Goal: Task Accomplishment & Management: Manage account settings

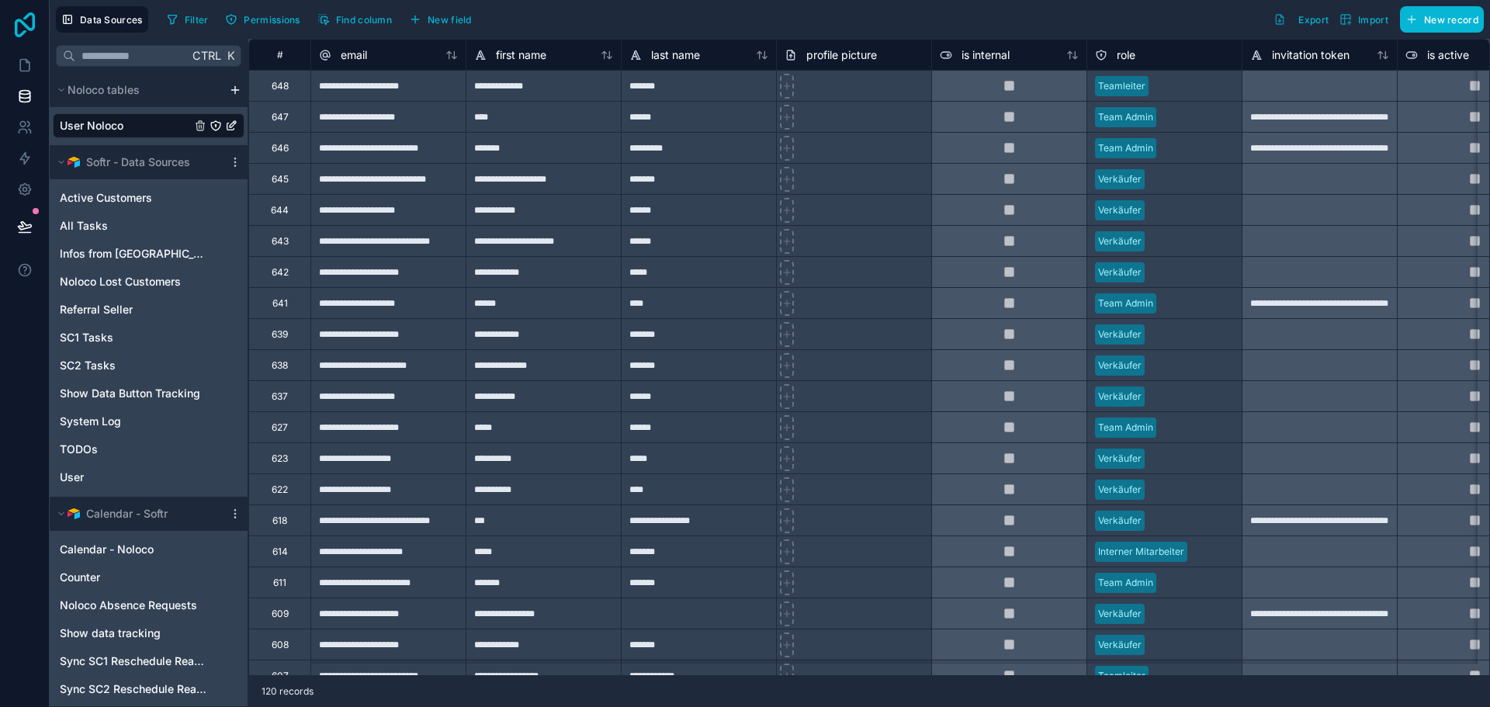
click at [32, 22] on icon at bounding box center [24, 24] width 31 height 25
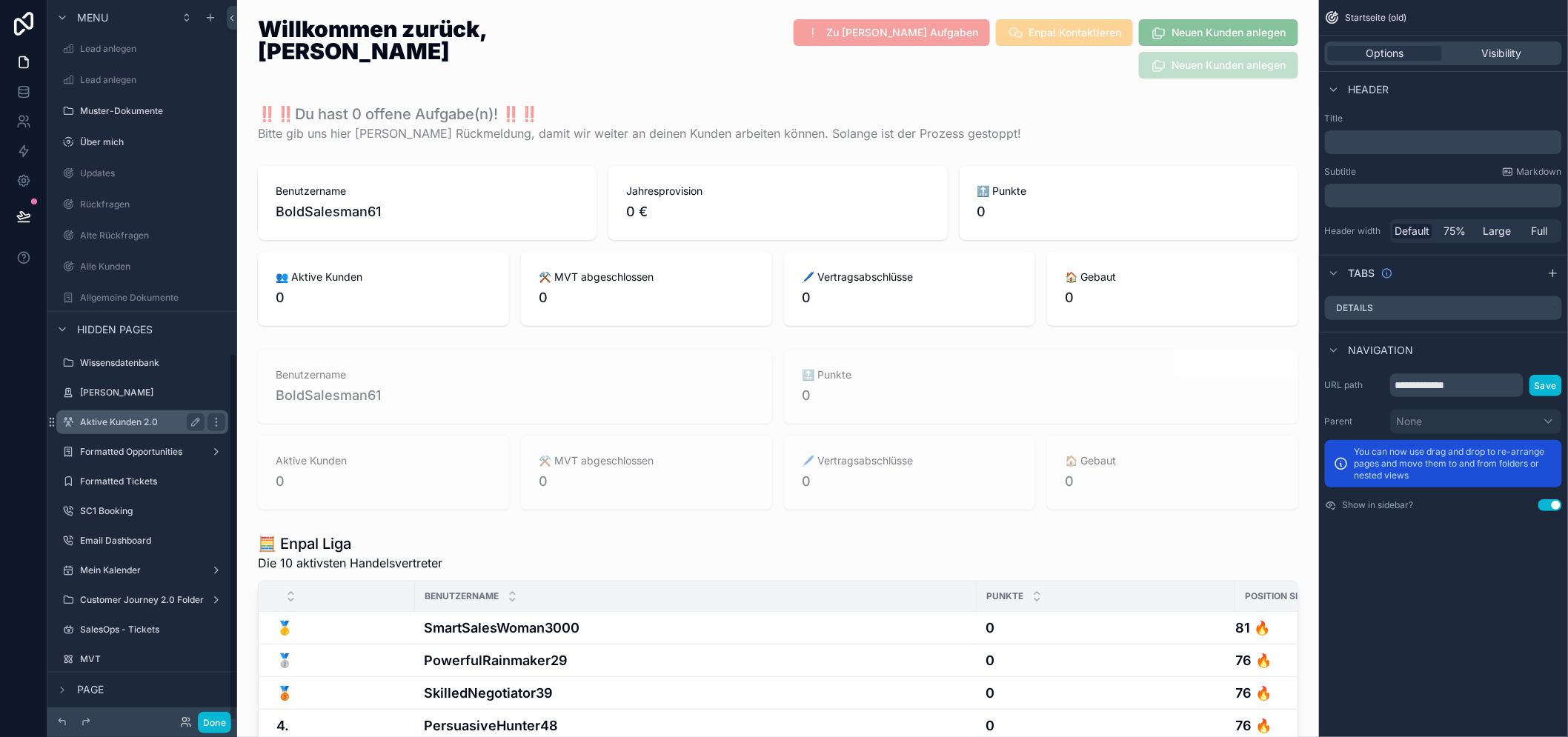
scroll to position [686, 0]
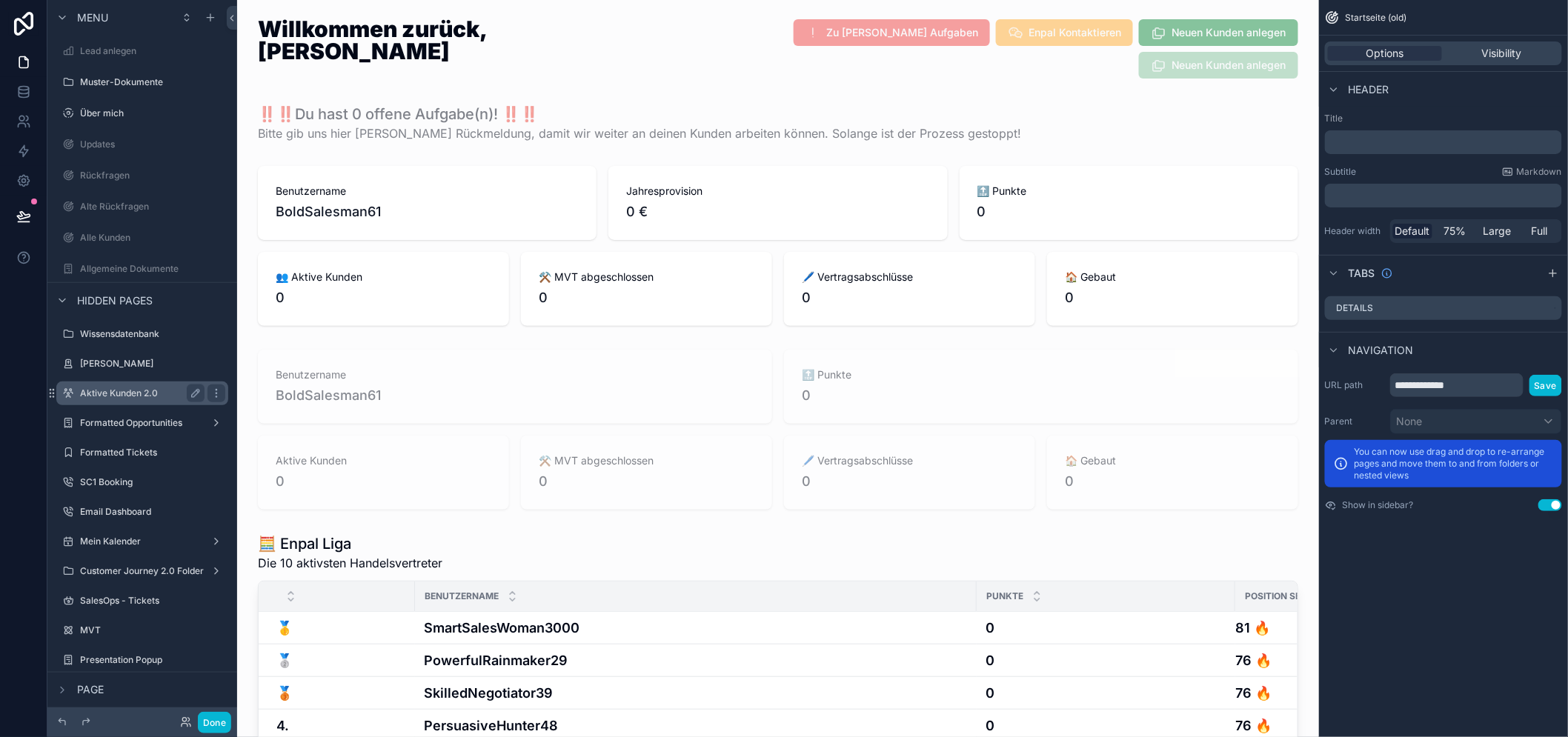
click at [134, 393] on label "Aktive Kunden 2.0" at bounding box center [139, 393] width 118 height 11
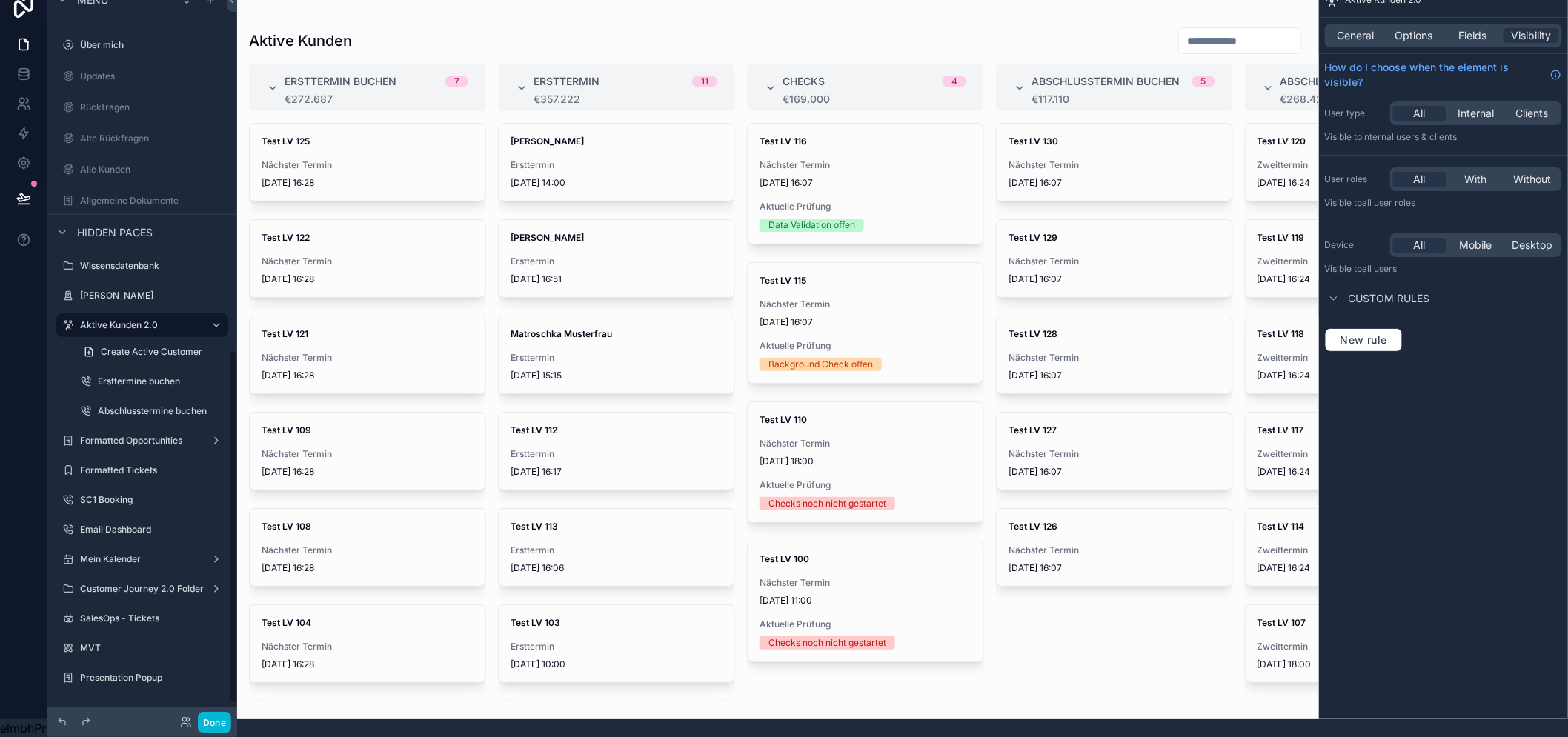
scroll to position [31, 0]
click at [148, 583] on label "Customer Journey 2.0 Folder" at bounding box center [142, 589] width 124 height 11
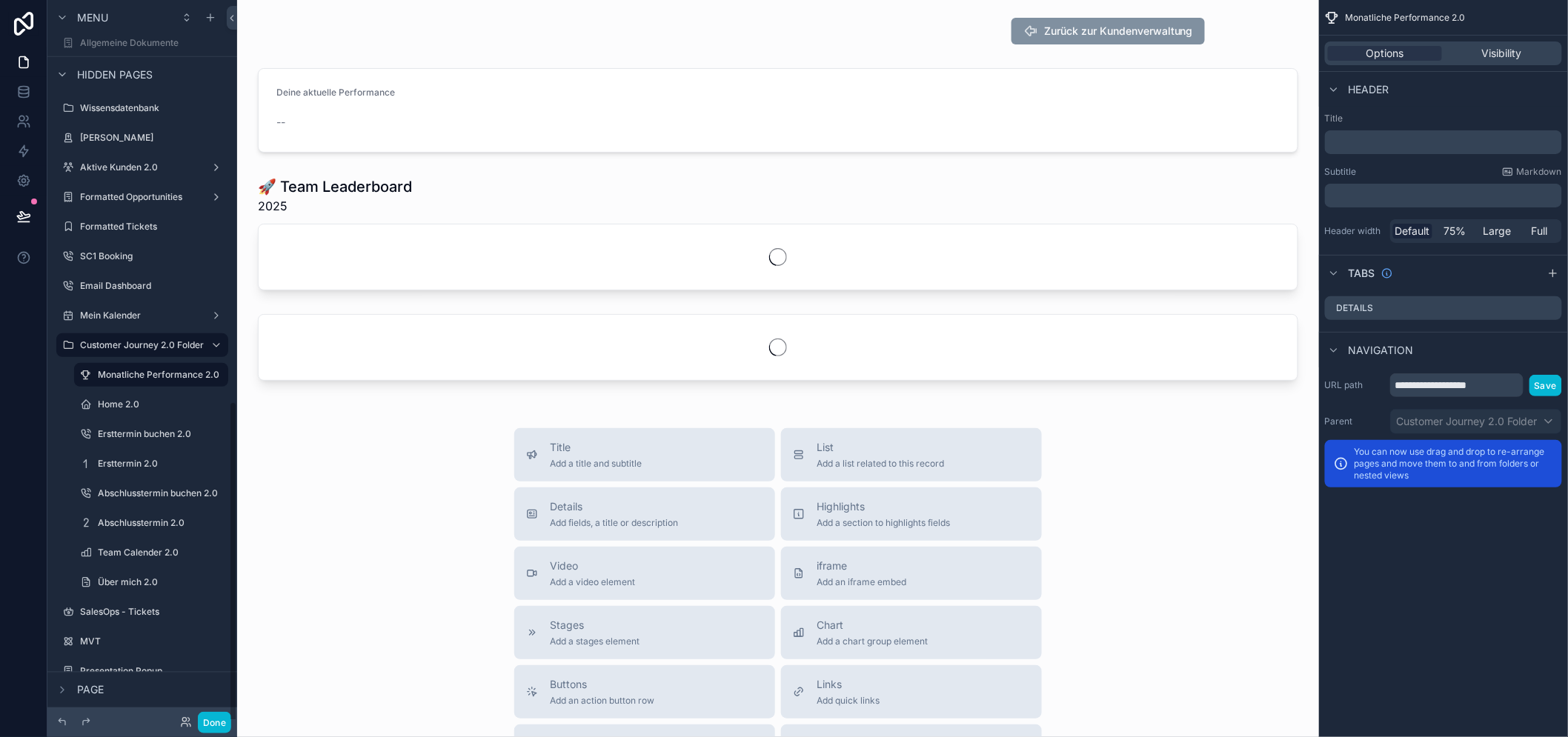
scroll to position [923, 0]
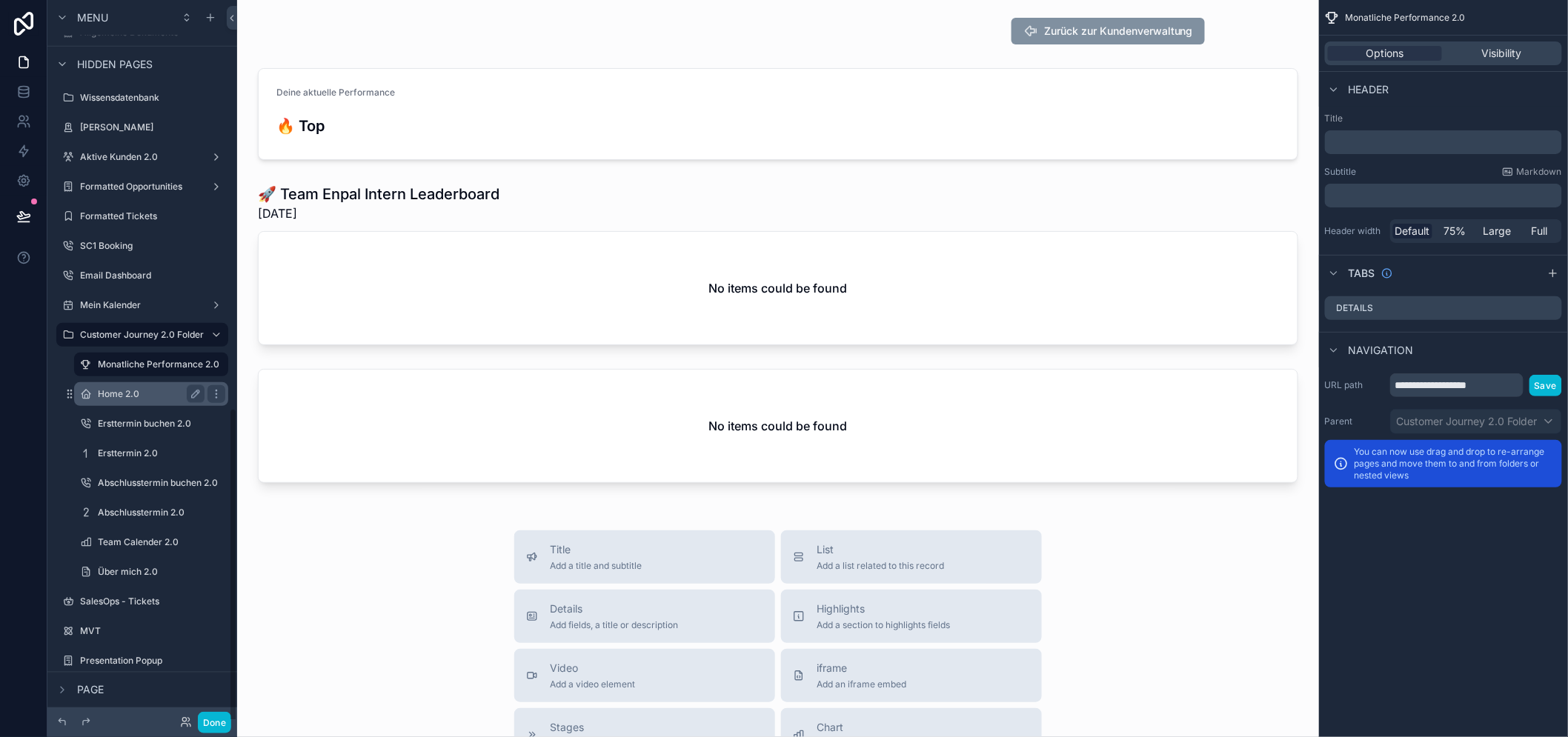
click at [131, 397] on label "Home 2.0" at bounding box center [148, 394] width 101 height 11
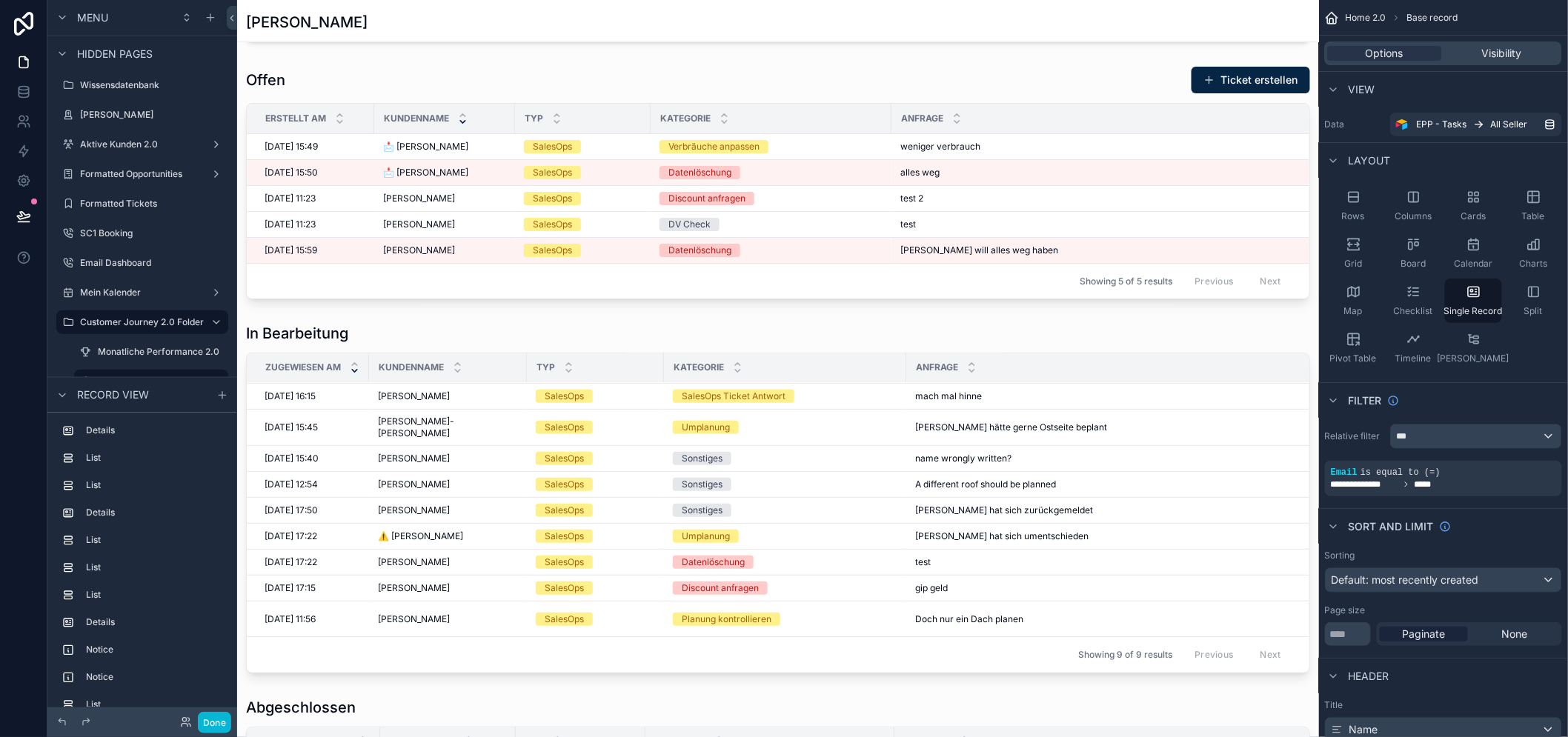
scroll to position [905, 0]
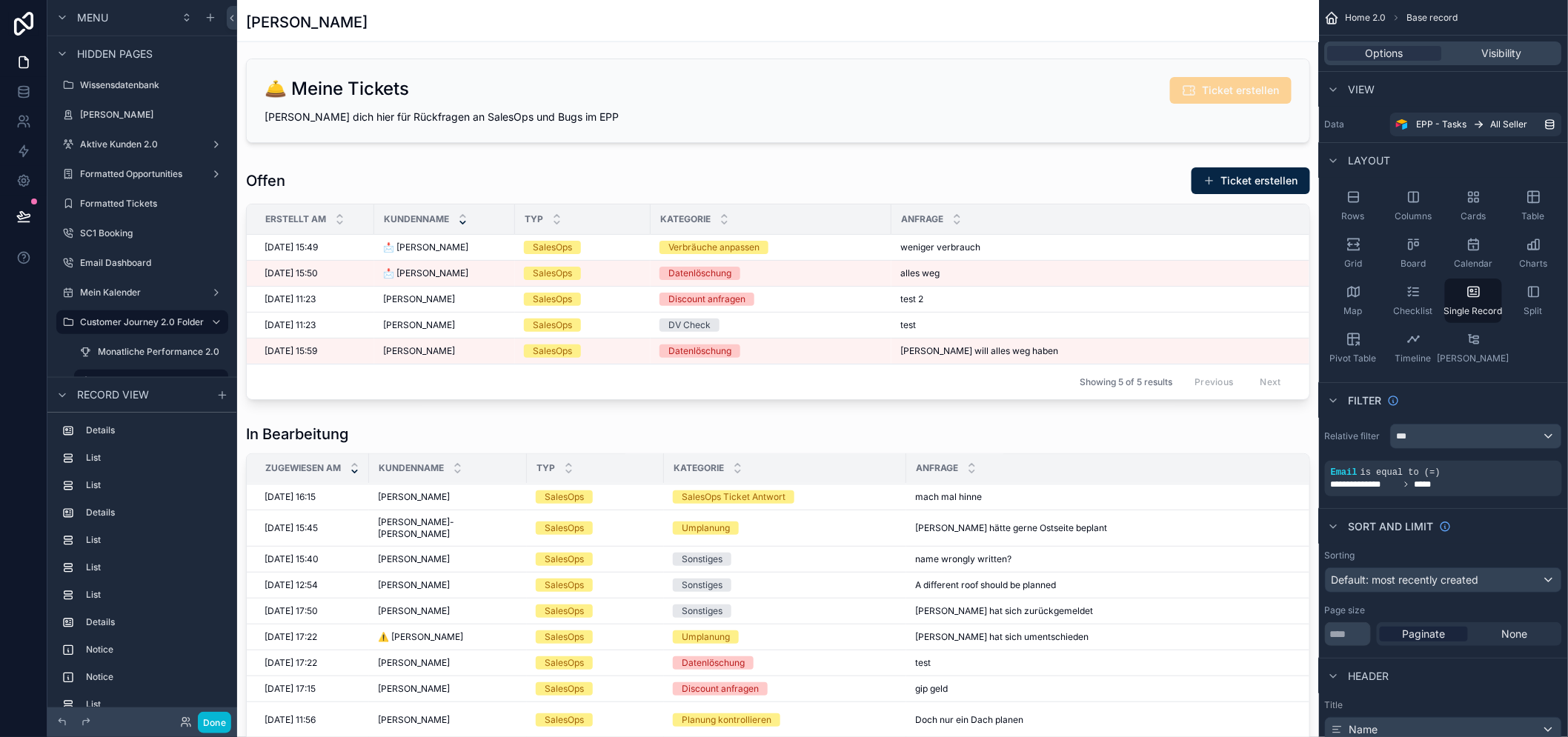
click at [964, 263] on div "scrollable content" at bounding box center [777, 590] width 1082 height 2991
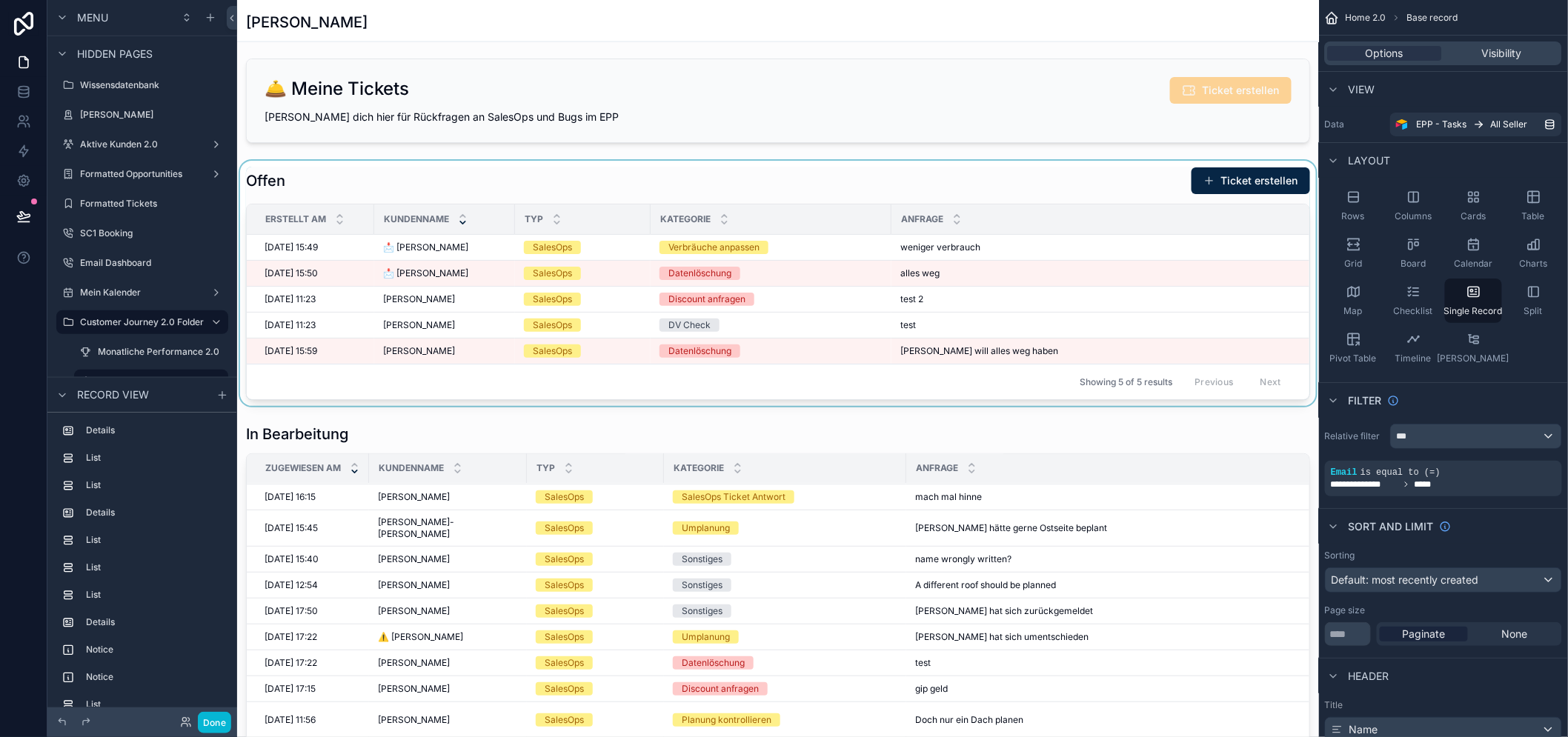
click at [1121, 246] on div "scrollable content" at bounding box center [777, 283] width 1082 height 245
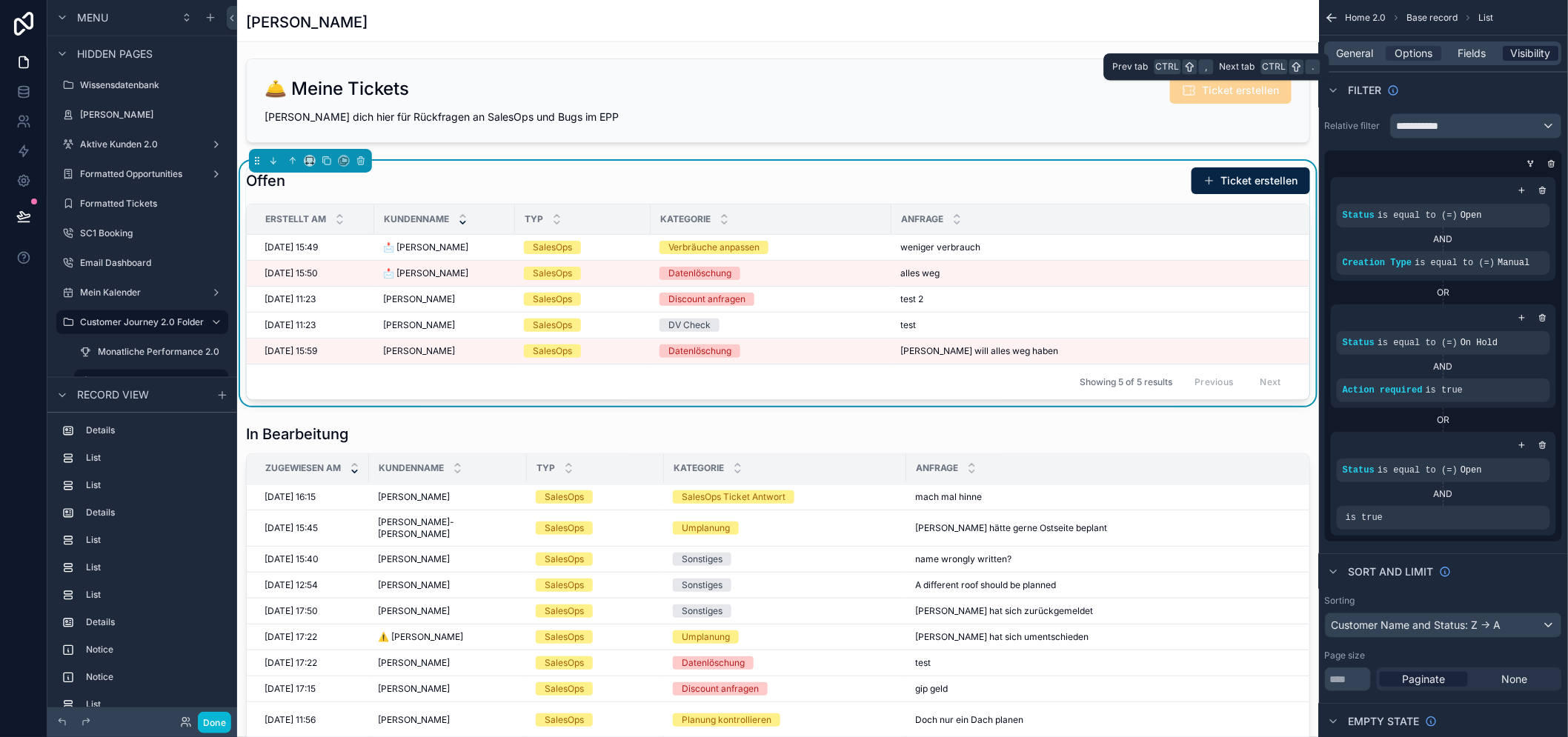
click at [1525, 52] on span "Visibility" at bounding box center [1532, 53] width 40 height 15
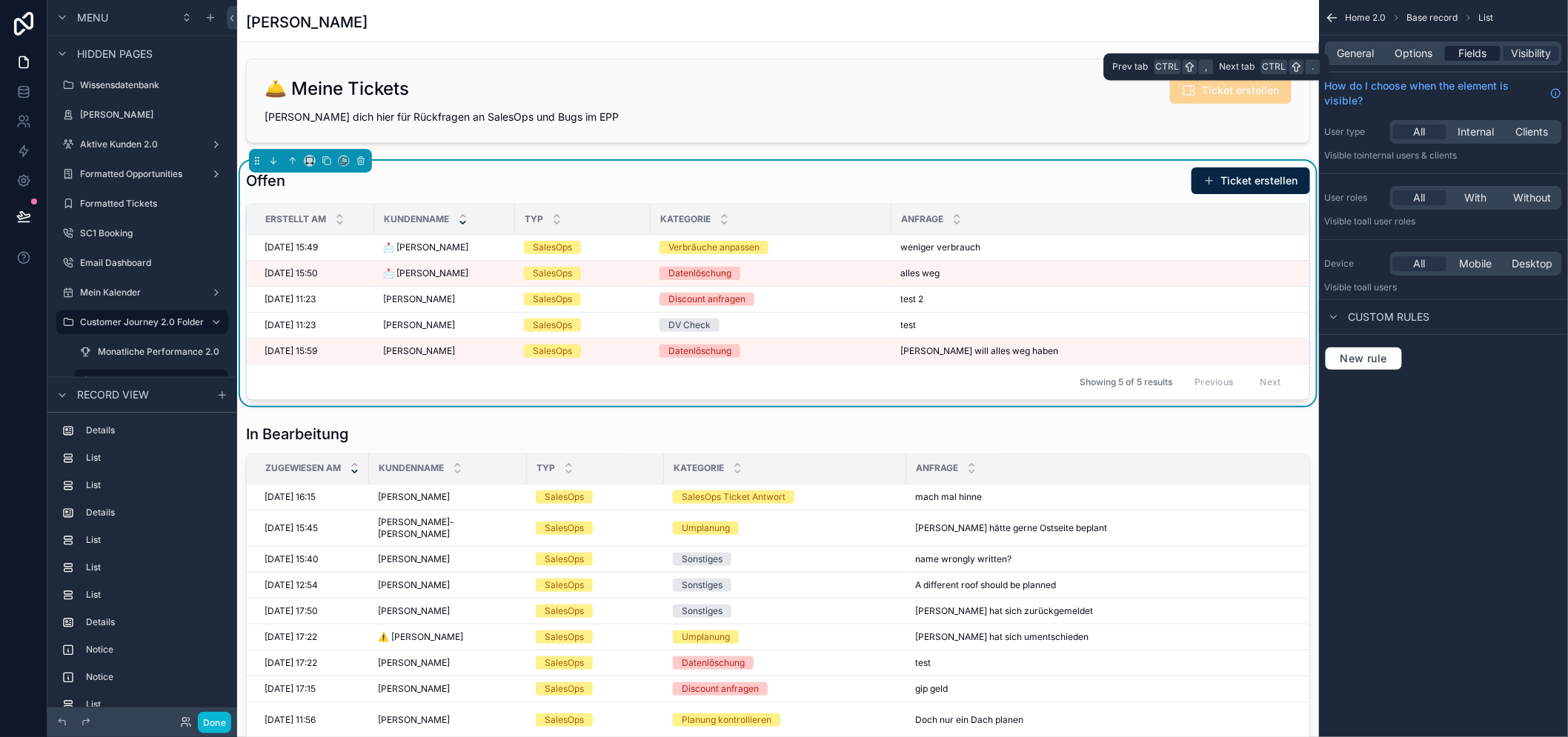
click at [1487, 54] on span "Fields" at bounding box center [1473, 53] width 28 height 15
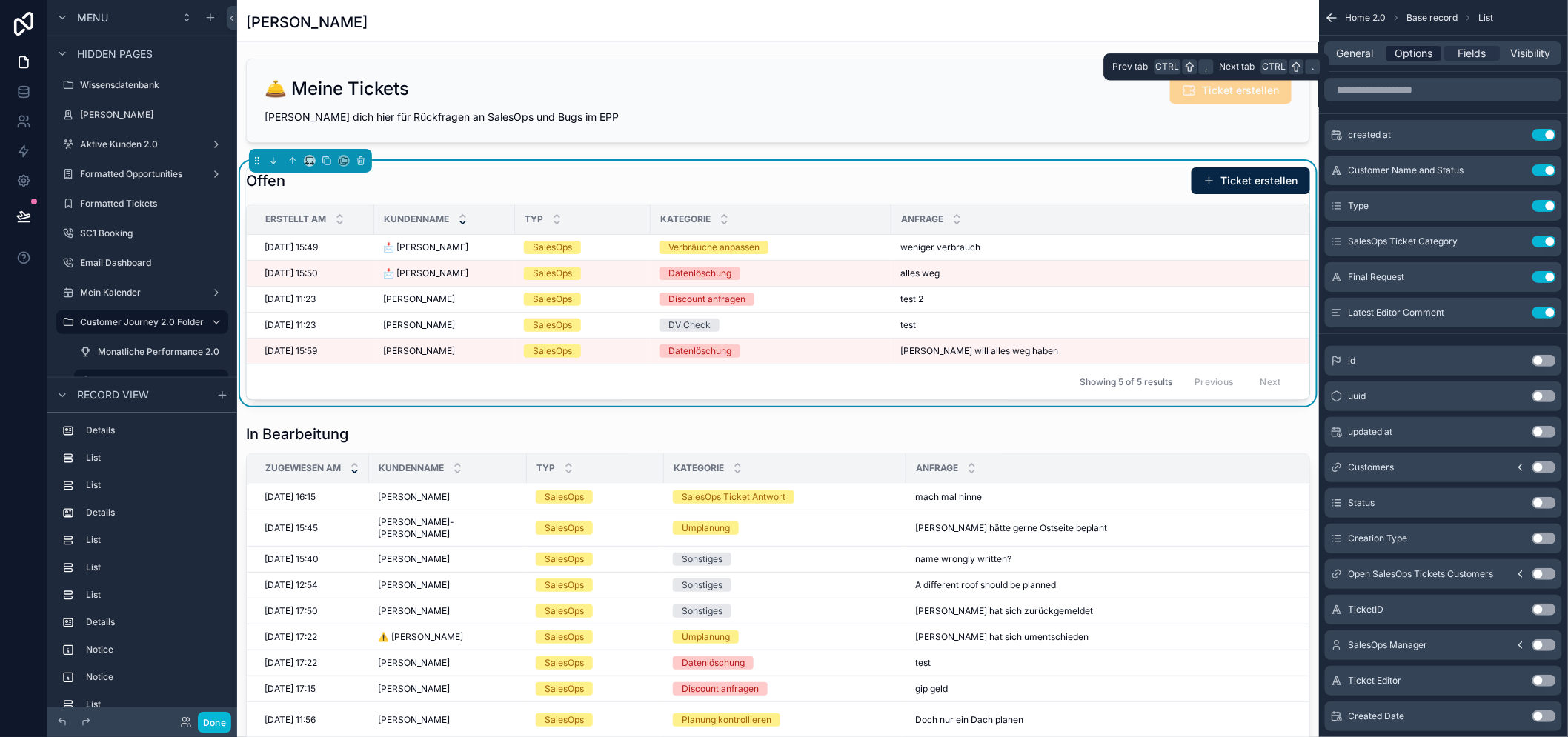
click at [1442, 55] on div "Options" at bounding box center [1414, 53] width 55 height 15
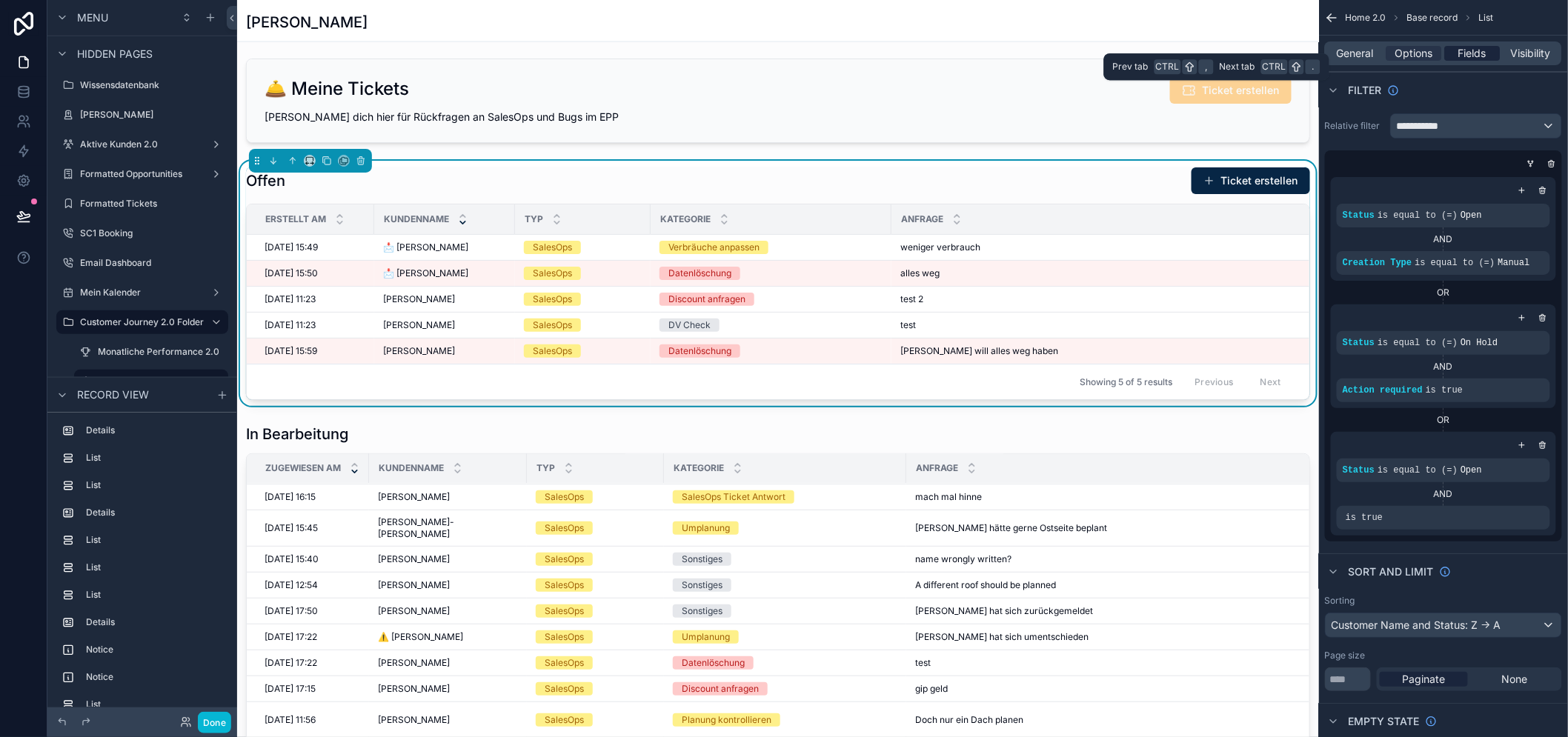
click at [1467, 52] on div "Fields" at bounding box center [1473, 53] width 55 height 15
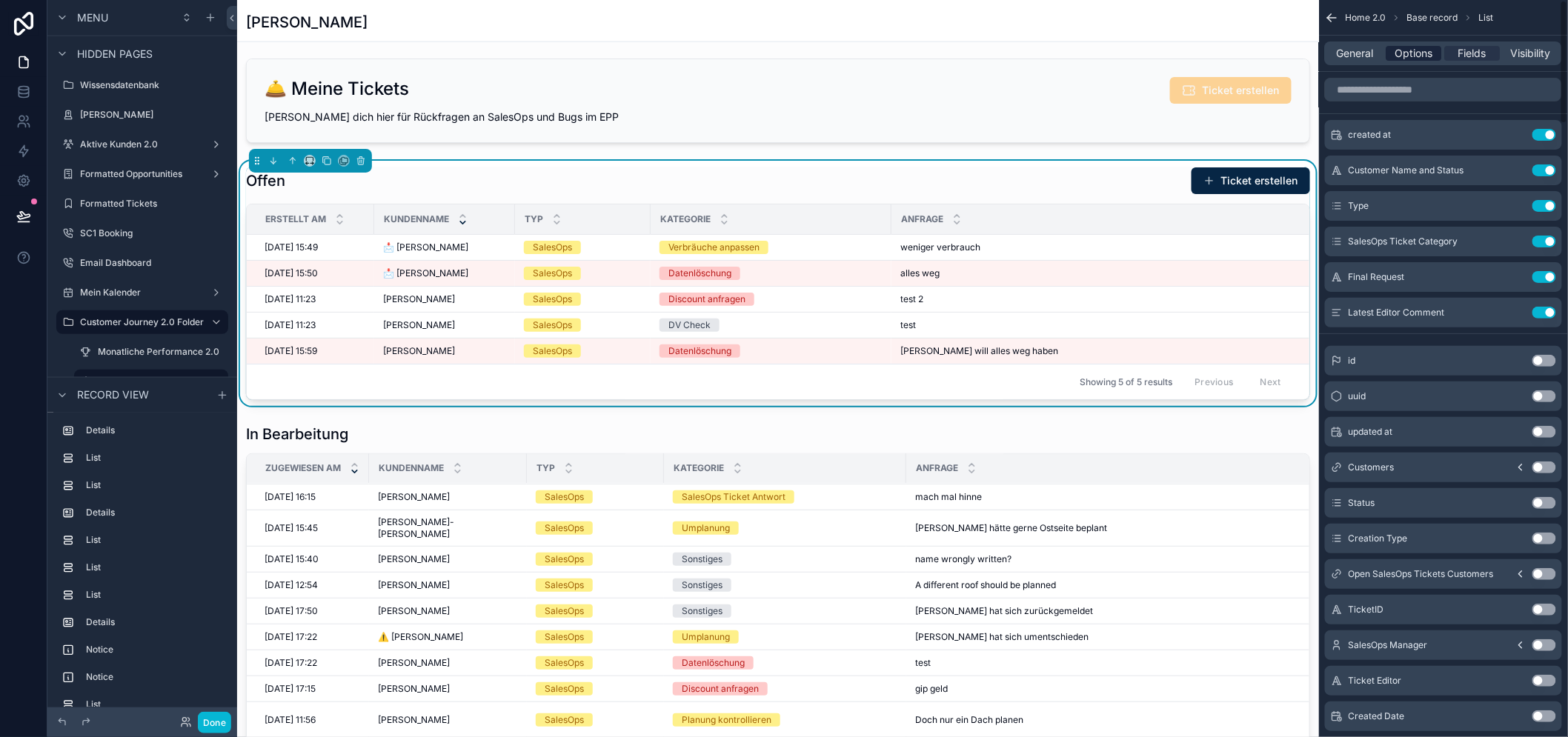
click at [1425, 60] on span "Options" at bounding box center [1414, 53] width 38 height 15
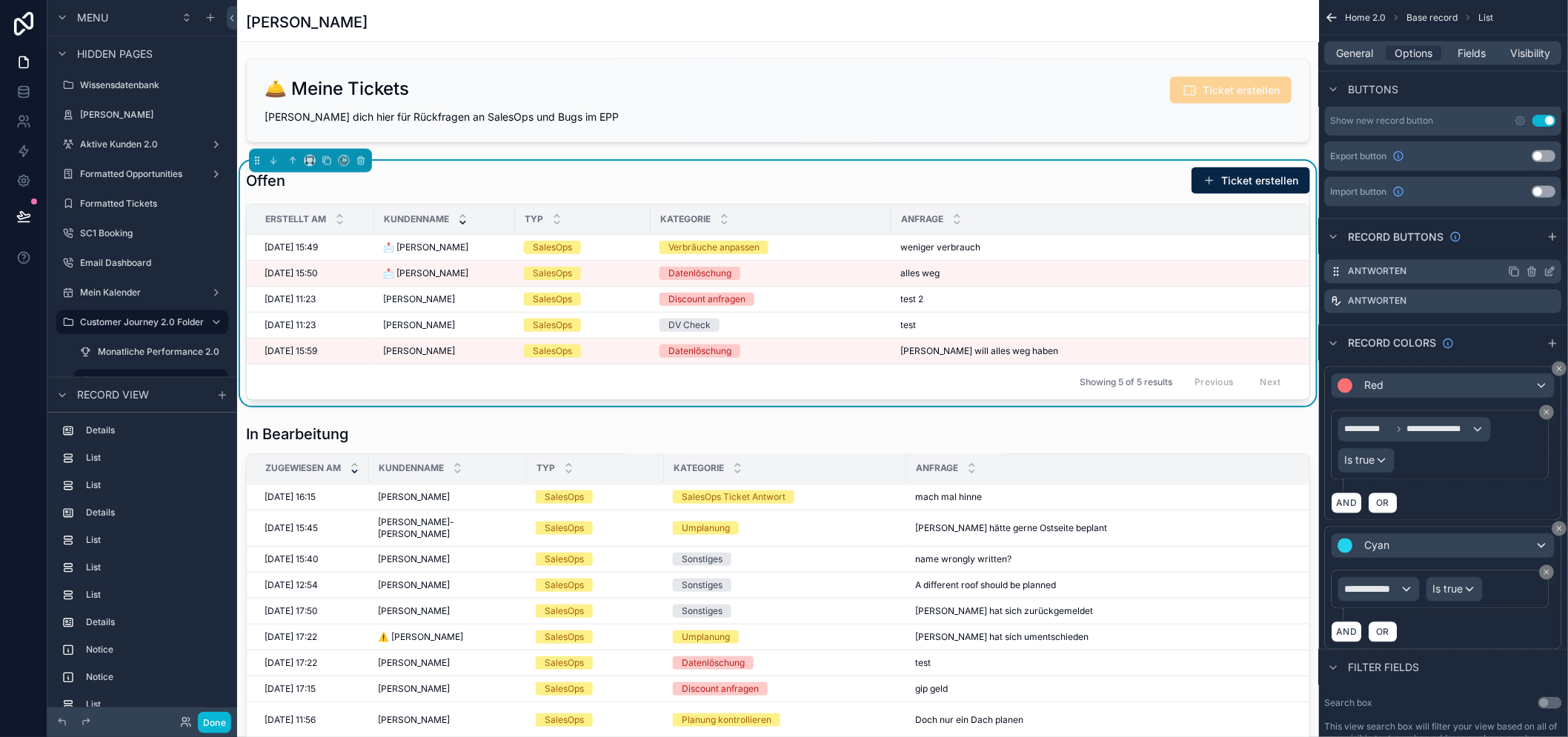
click at [1557, 266] on icon "scrollable content" at bounding box center [1550, 272] width 11 height 11
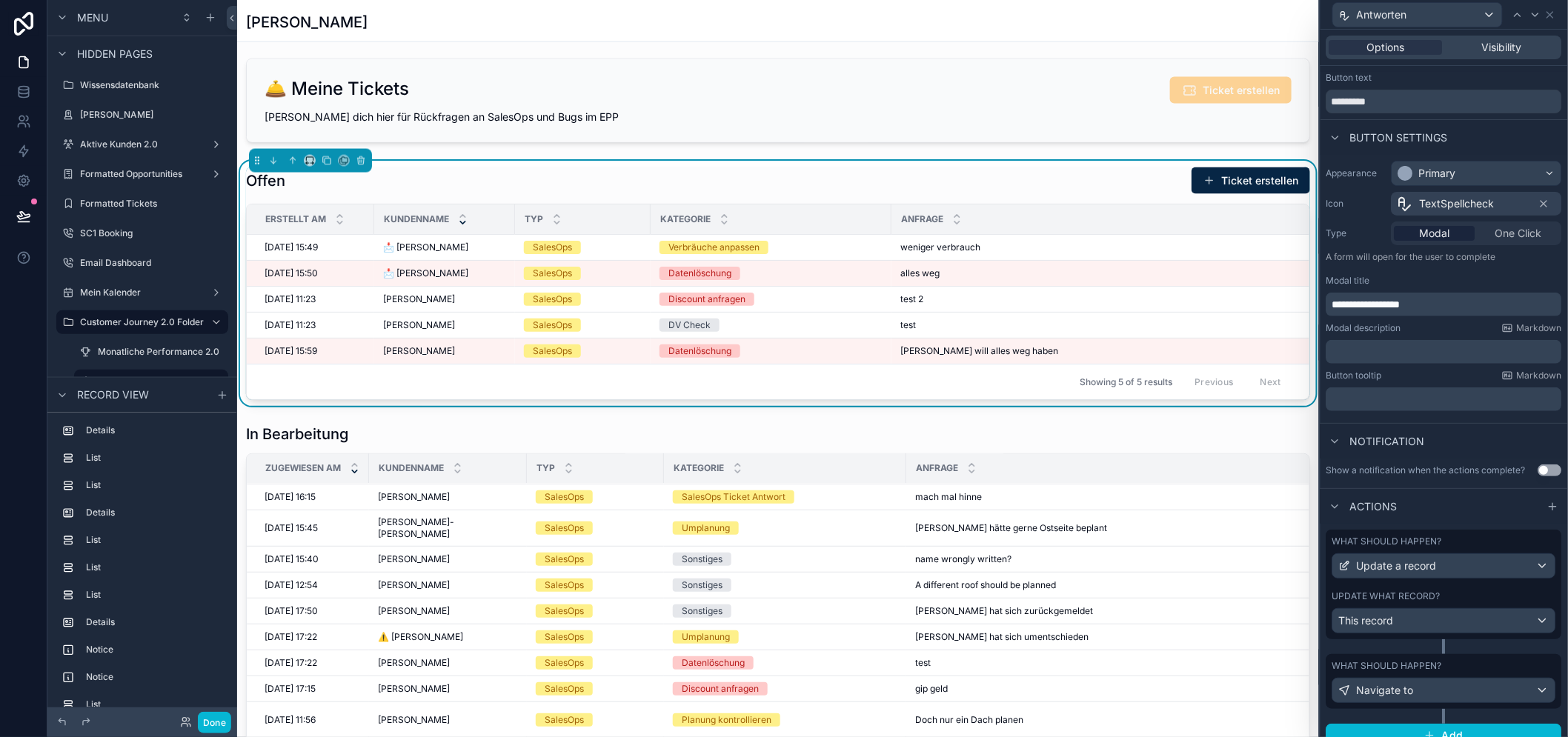
scroll to position [45, 0]
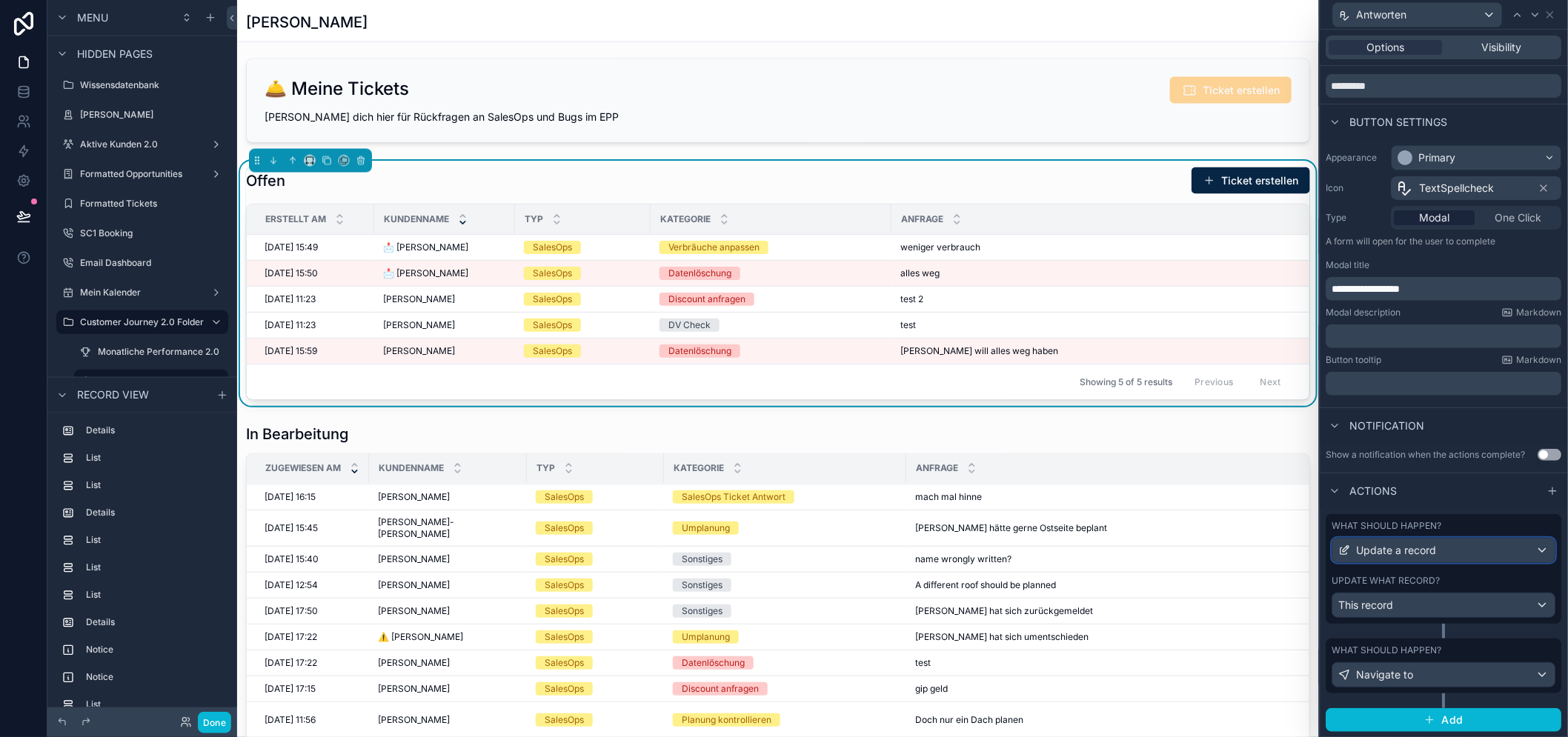
click at [1437, 554] on span "Update a record" at bounding box center [1397, 551] width 80 height 15
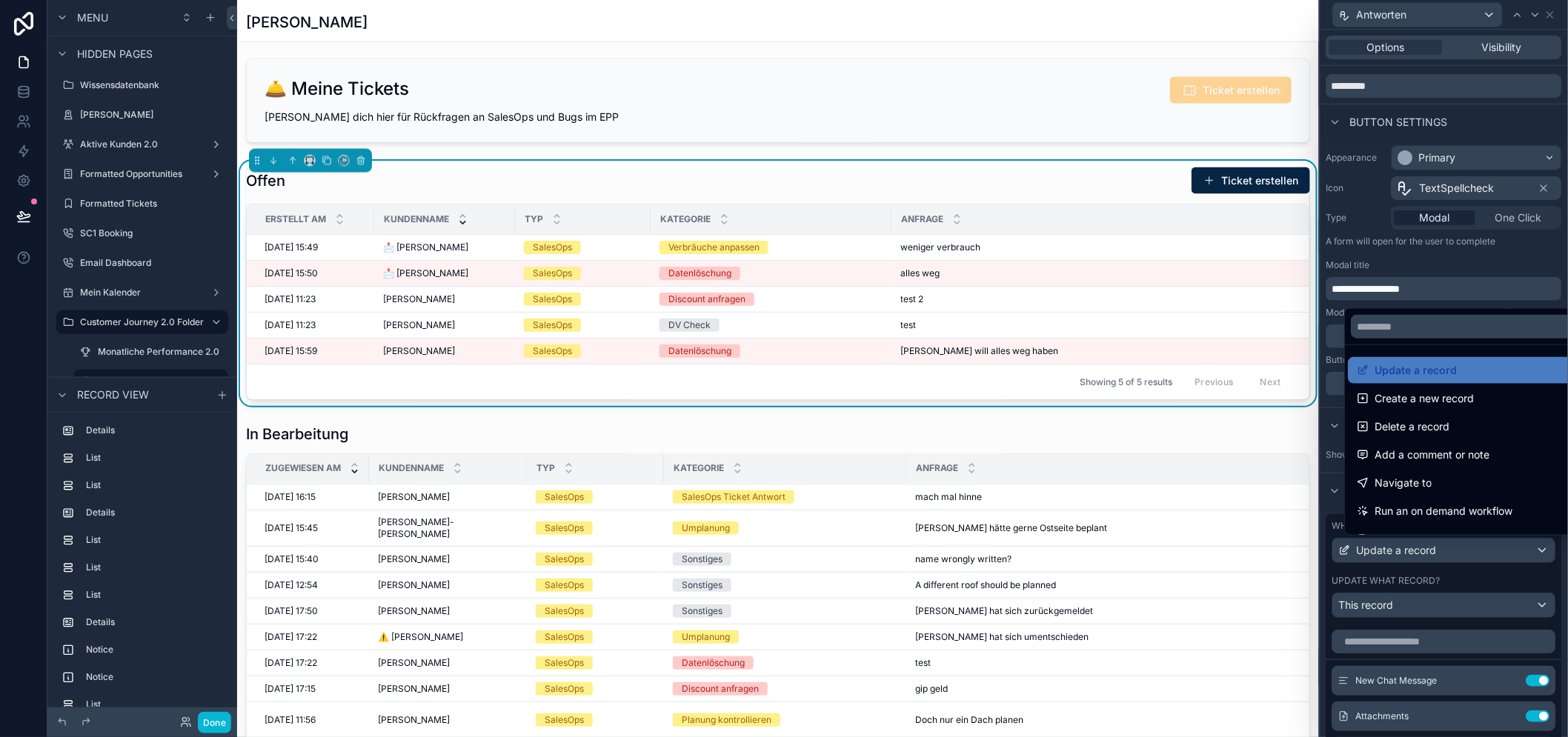
click at [1449, 554] on div at bounding box center [1444, 368] width 247 height 737
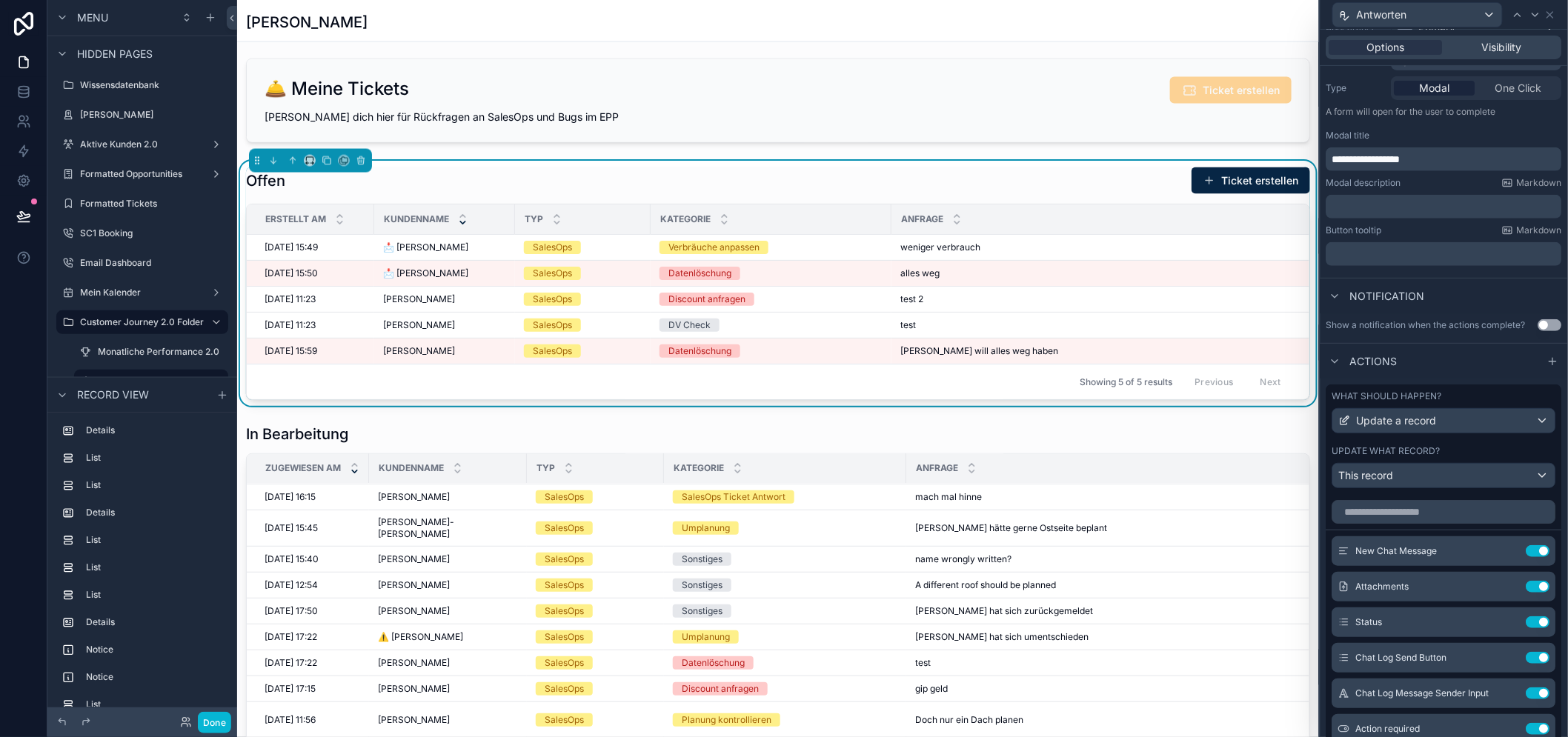
scroll to position [374, 0]
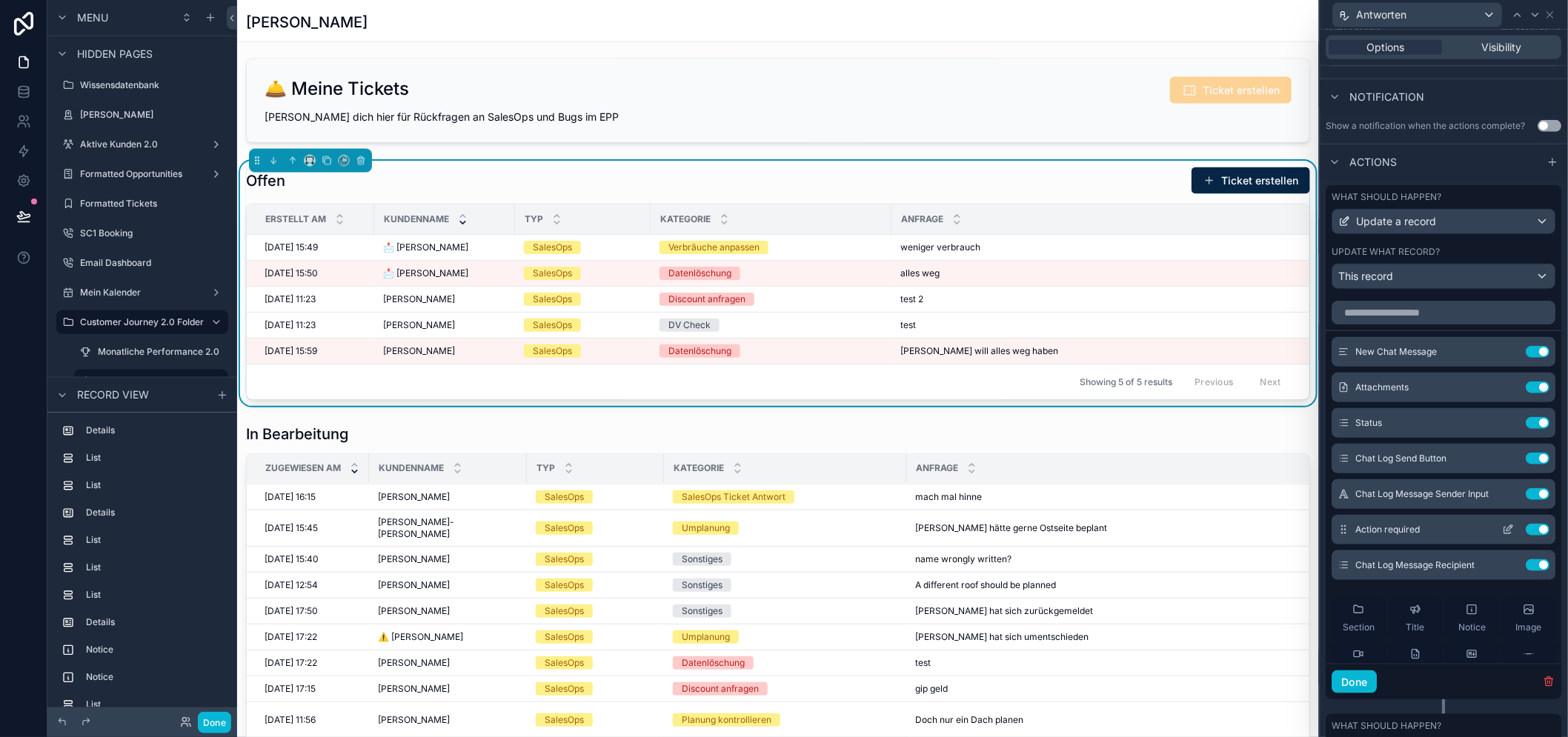
click at [1503, 536] on icon at bounding box center [1509, 530] width 11 height 11
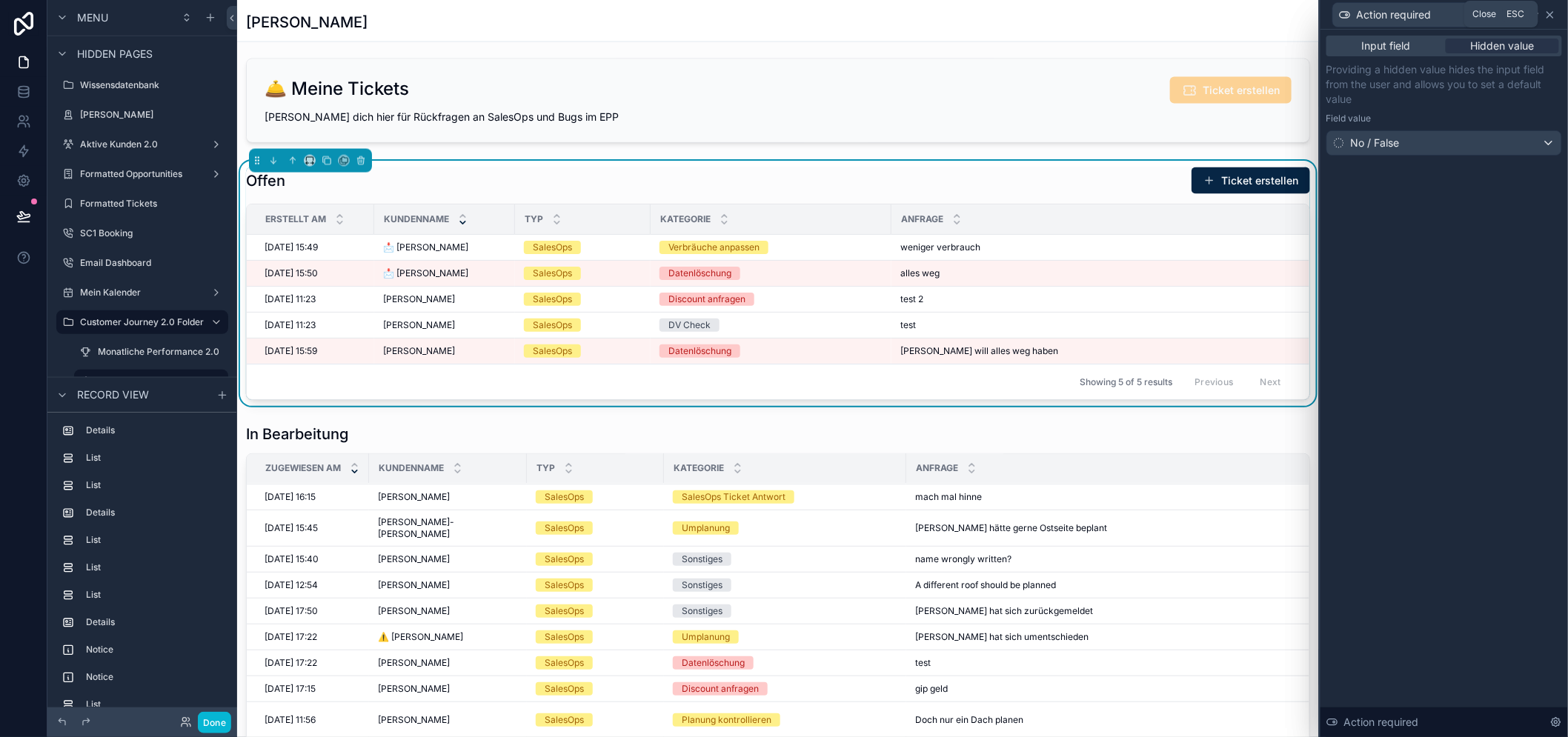
click at [1557, 16] on icon at bounding box center [1550, 14] width 11 height 11
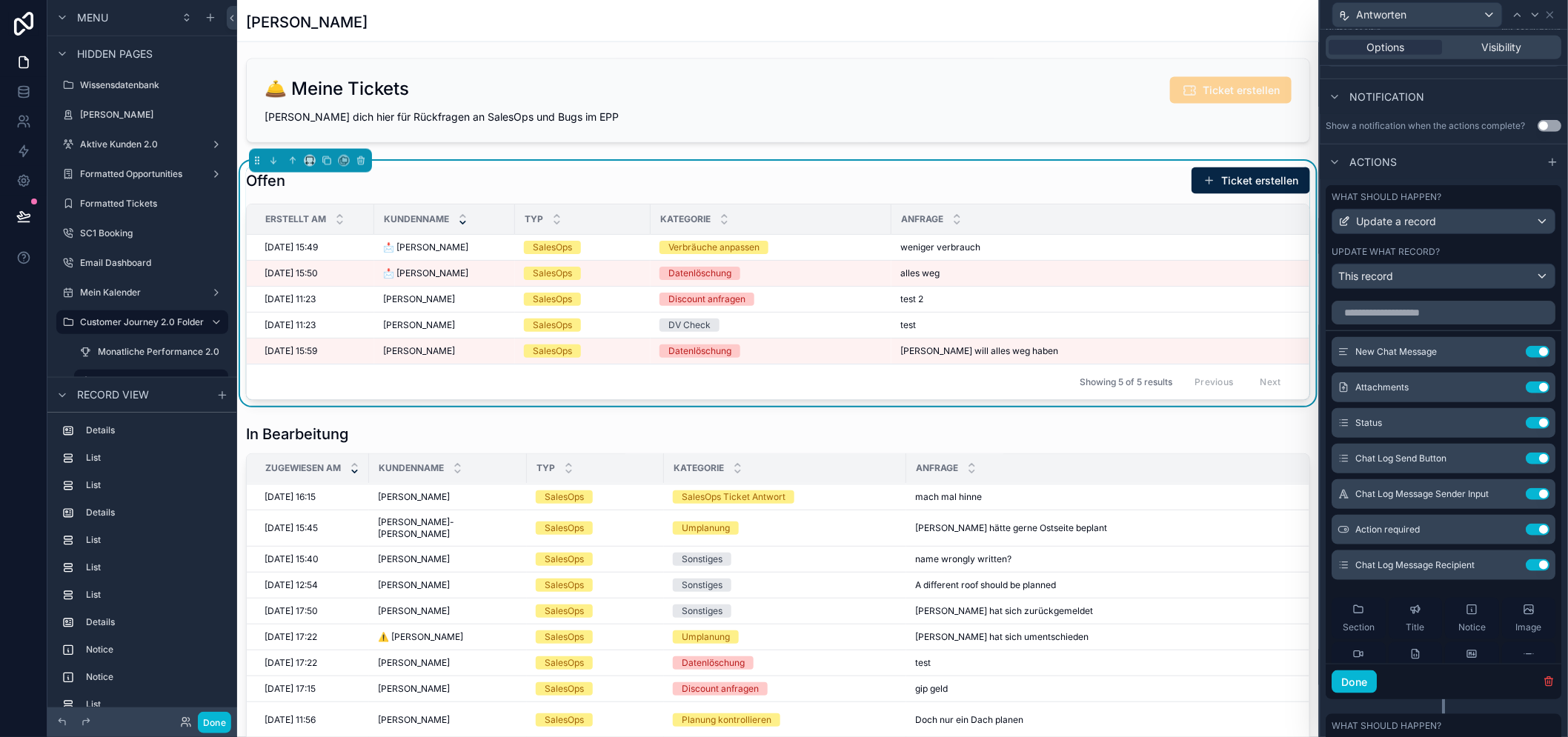
click at [1559, 20] on div "Antworten" at bounding box center [1444, 14] width 236 height 29
click at [1557, 18] on icon at bounding box center [1550, 14] width 11 height 11
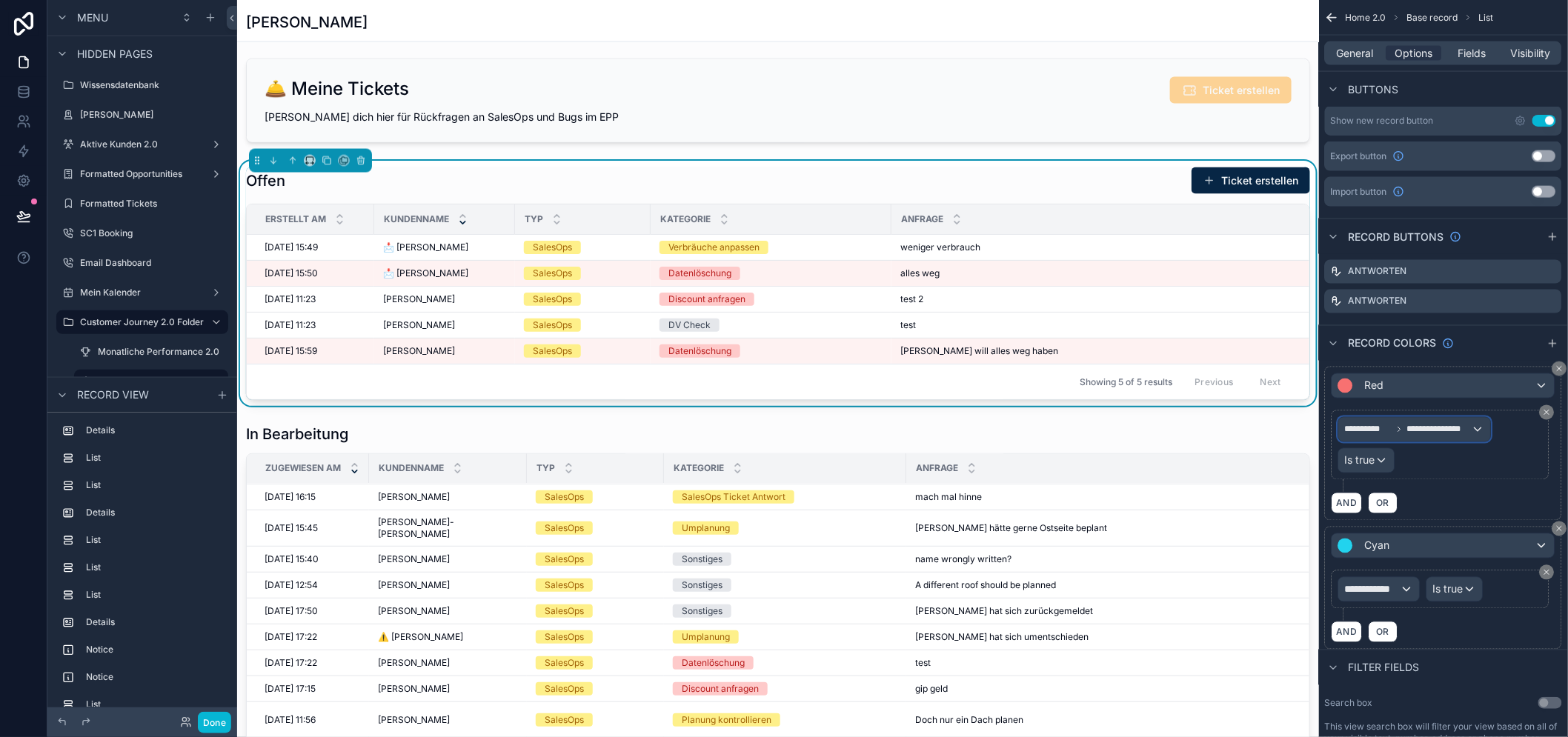
click at [1436, 426] on span "**********" at bounding box center [1440, 430] width 65 height 11
click at [1418, 512] on span "Row values" at bounding box center [1390, 509] width 54 height 18
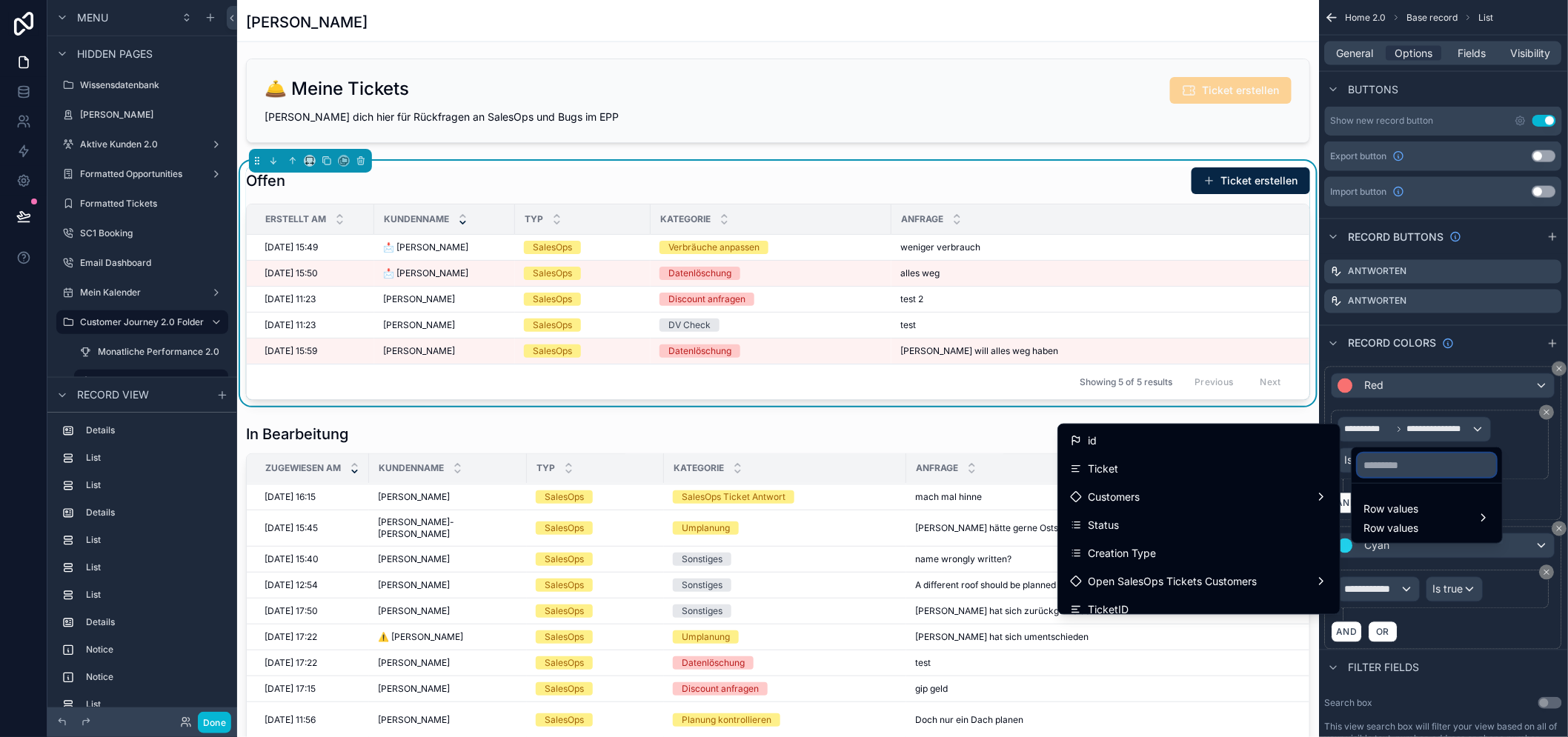
click at [1399, 463] on input "text" at bounding box center [1427, 465] width 138 height 24
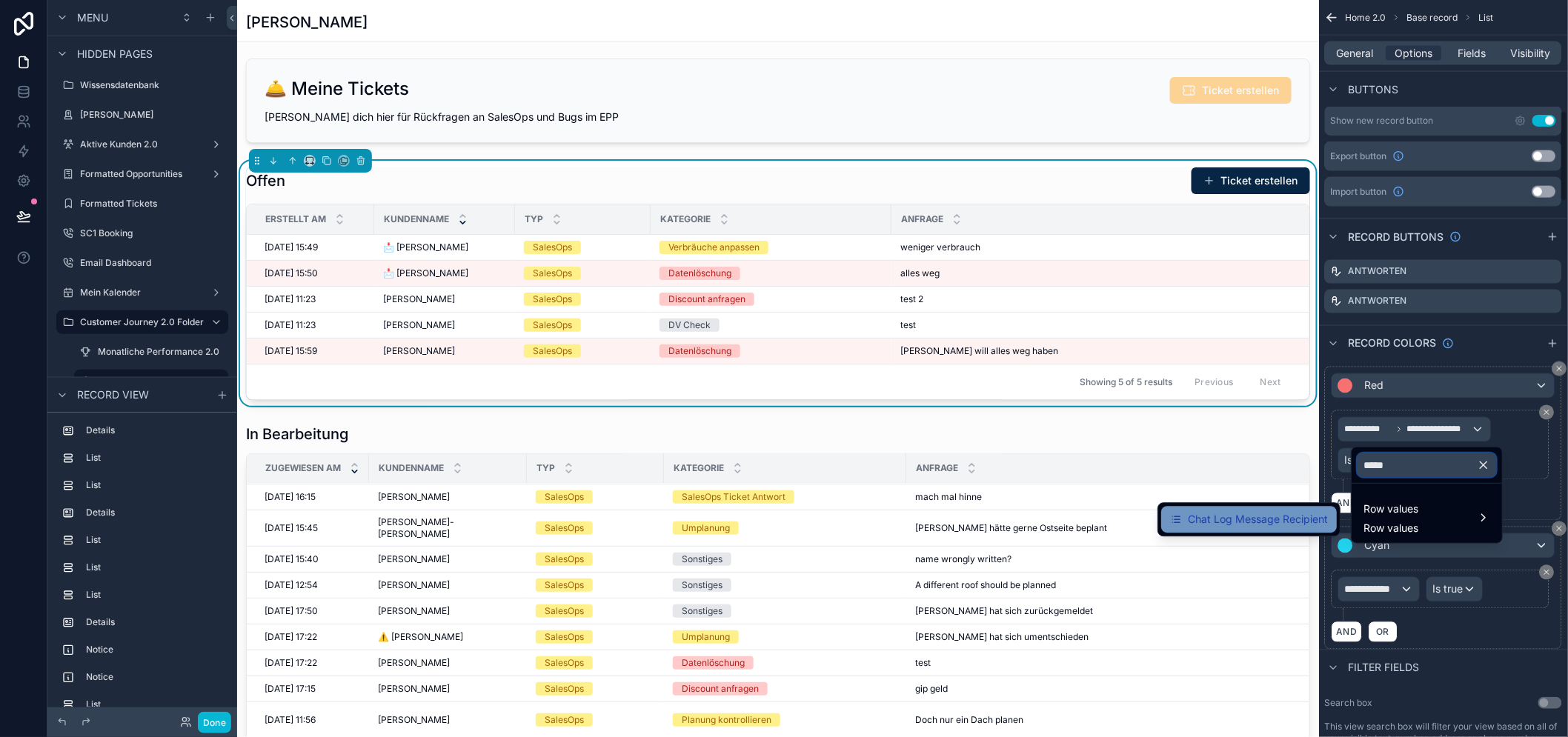
type input "*****"
click at [1304, 515] on span "Chat Log Message Recipient" at bounding box center [1258, 519] width 140 height 18
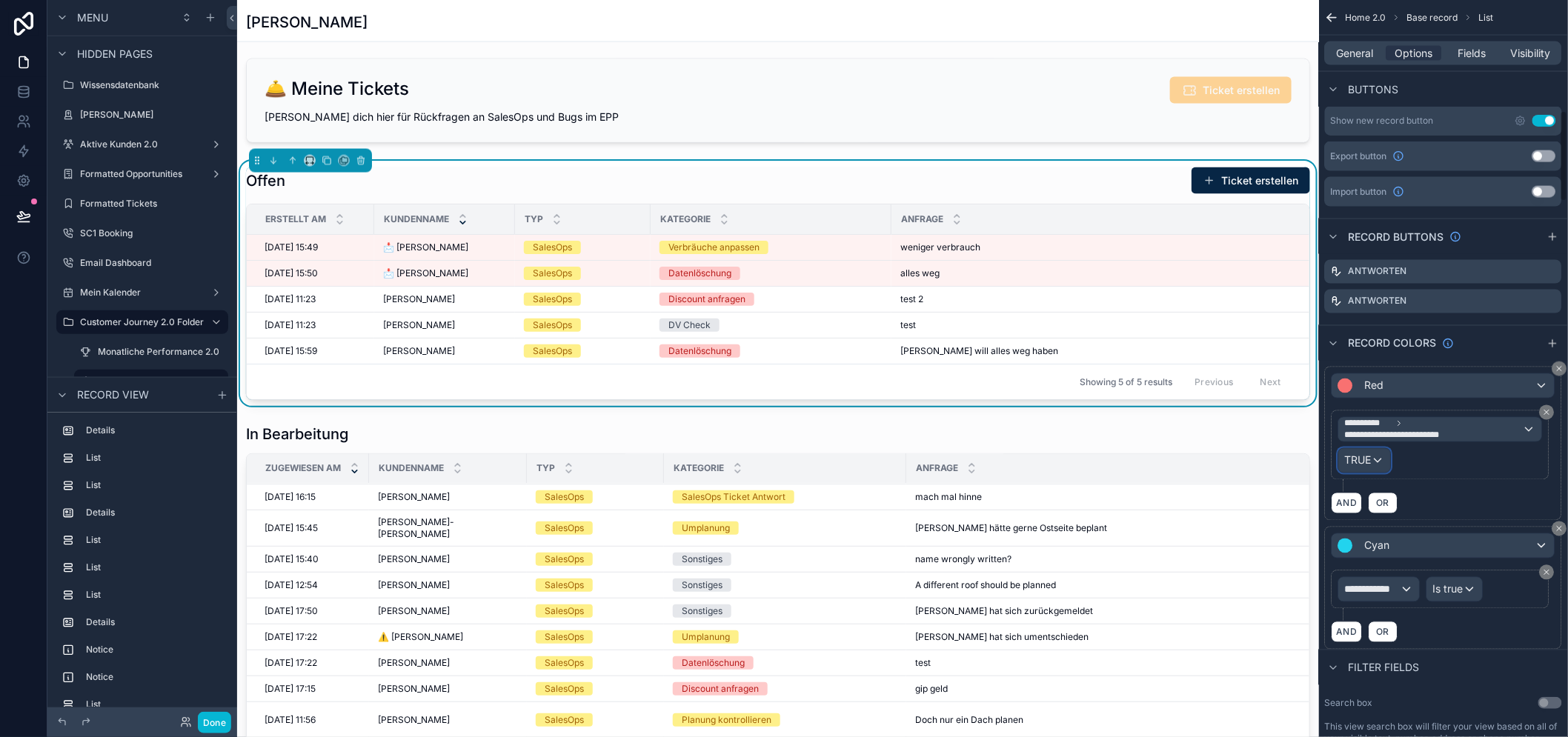
click at [1371, 455] on span "TRUE" at bounding box center [1358, 461] width 27 height 15
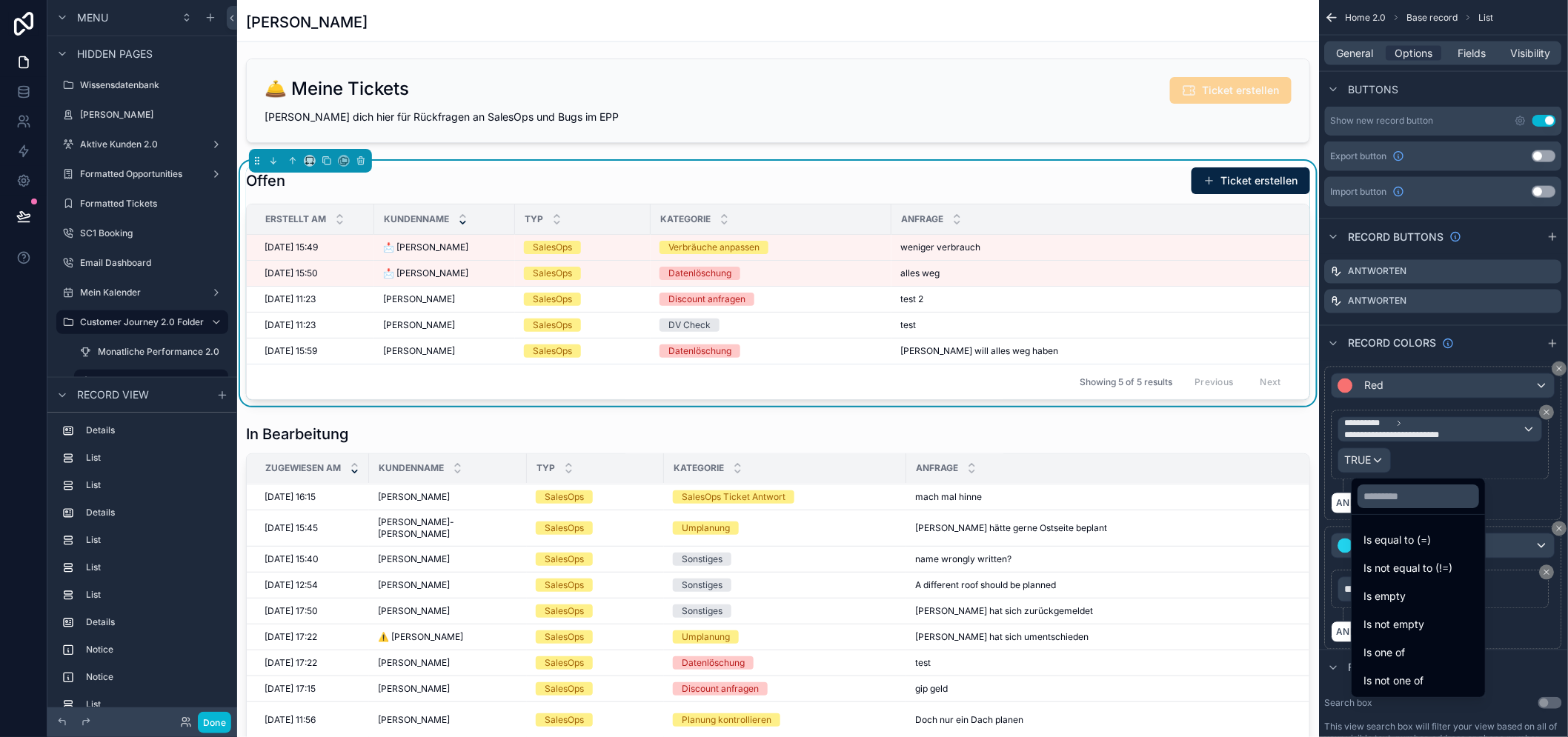
click at [1381, 455] on div "scrollable content" at bounding box center [784, 368] width 1568 height 737
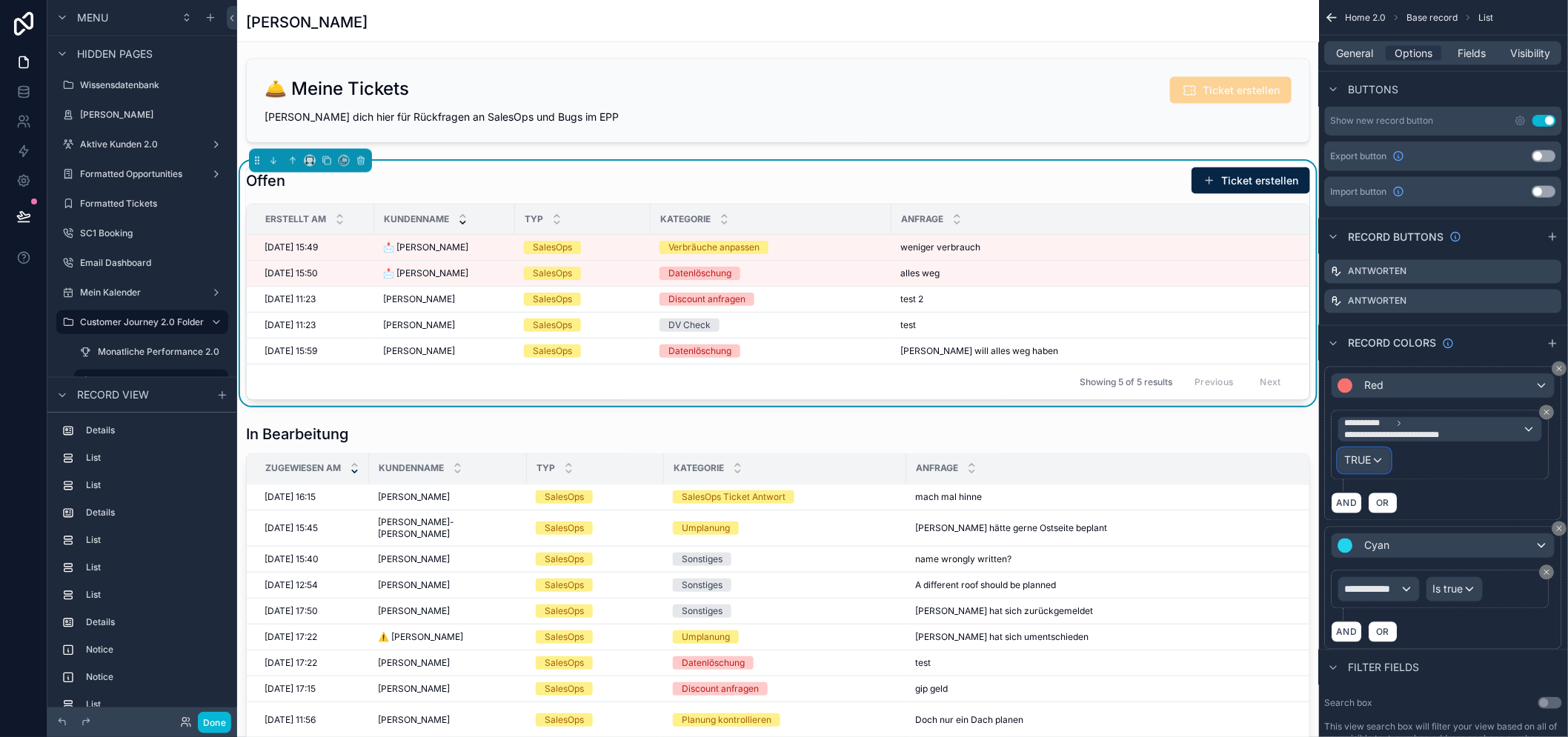
click at [1371, 459] on span "TRUE" at bounding box center [1358, 461] width 27 height 15
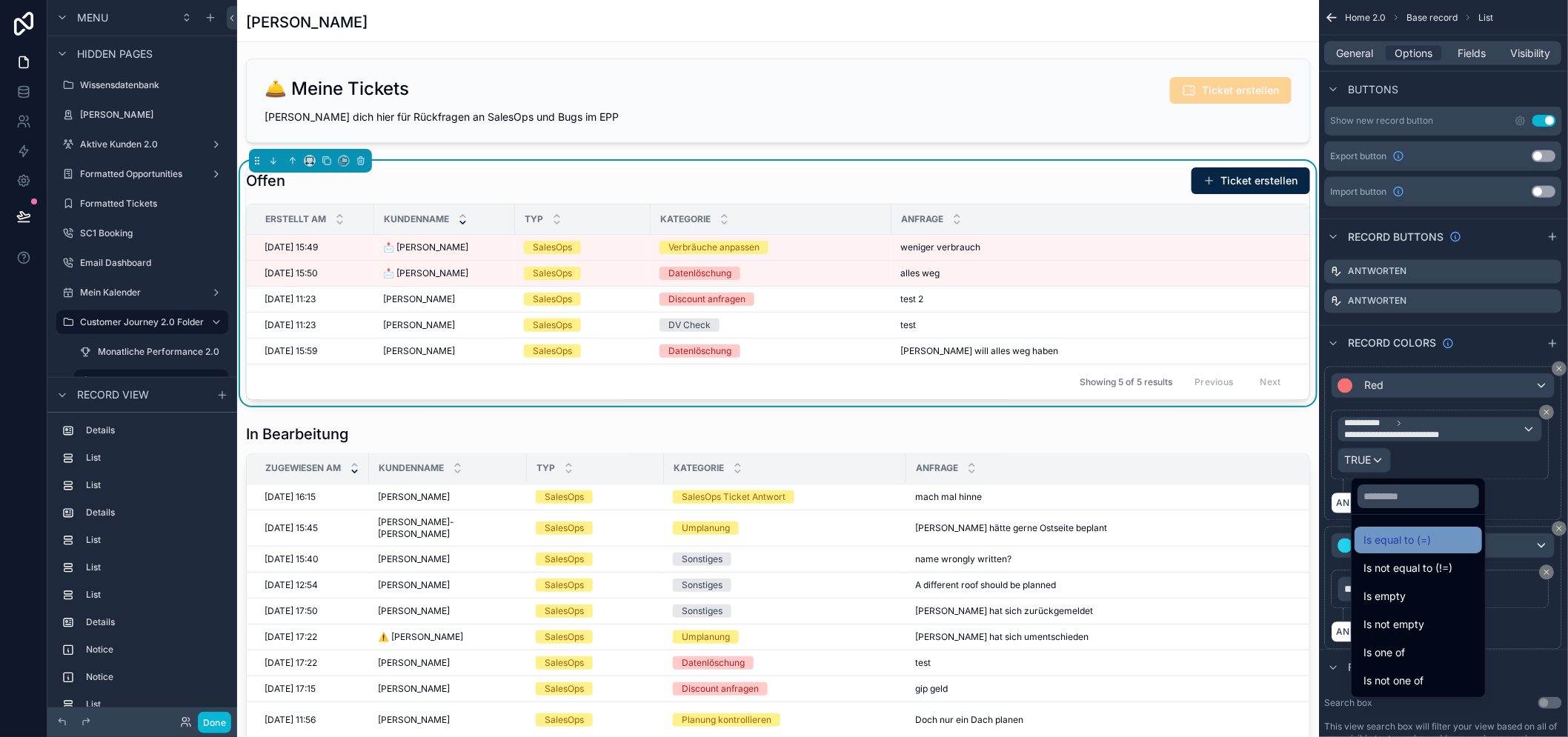
click at [1402, 544] on span "Is equal to (=)" at bounding box center [1397, 539] width 68 height 18
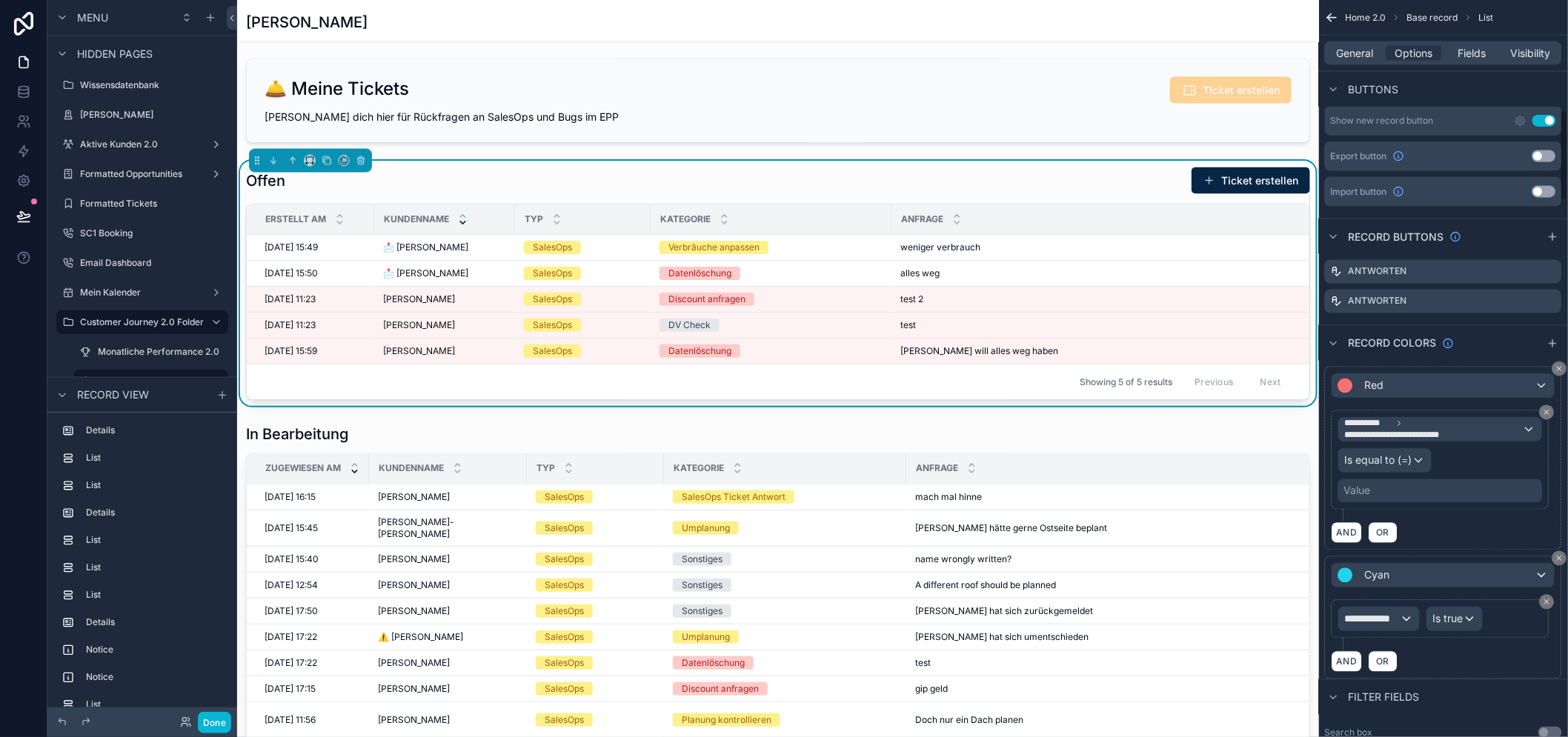
click at [1413, 492] on div "Value" at bounding box center [1440, 491] width 204 height 24
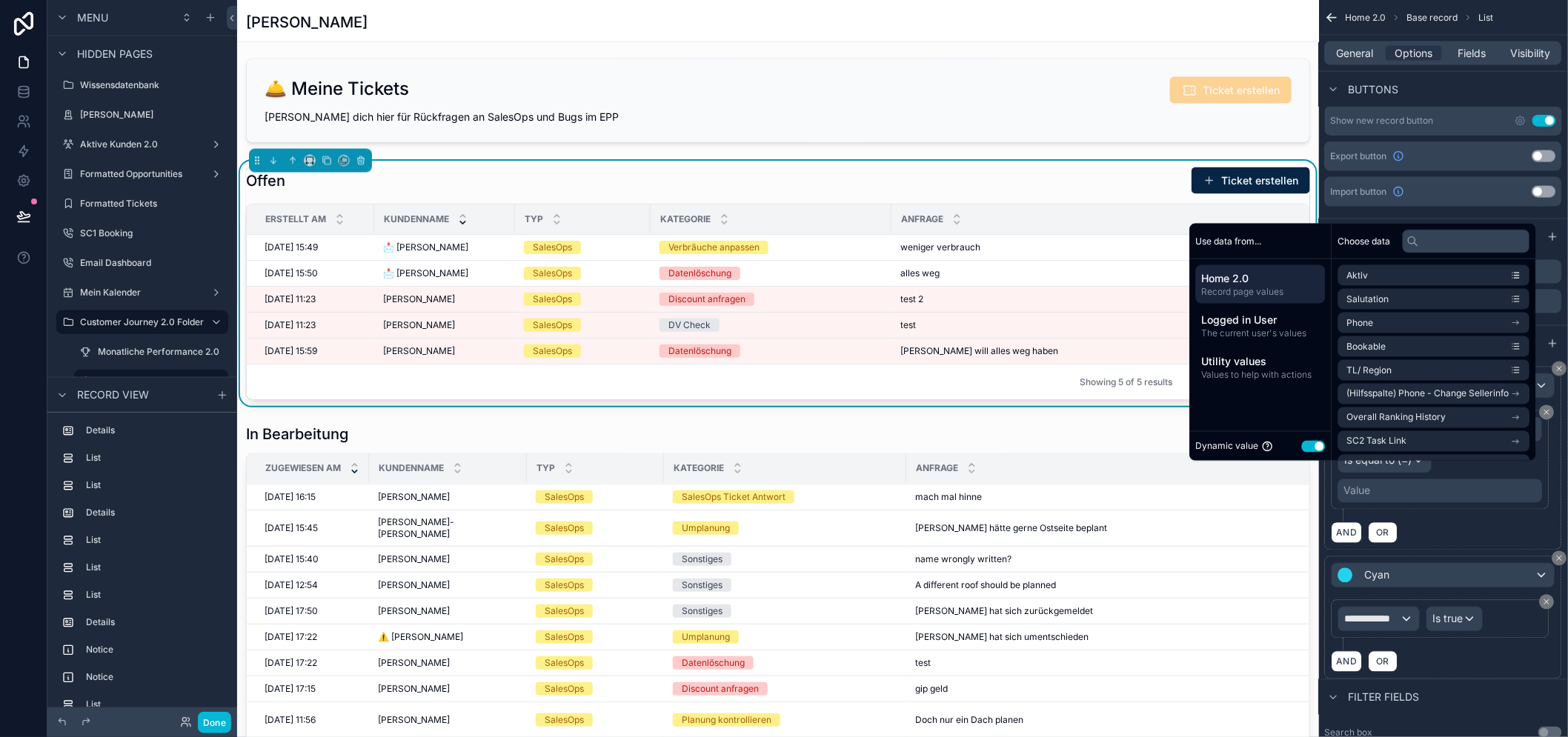
click at [1331, 461] on div "Dynamic value Use setting" at bounding box center [1261, 446] width 141 height 30
click at [1324, 452] on button "Use setting" at bounding box center [1313, 446] width 24 height 11
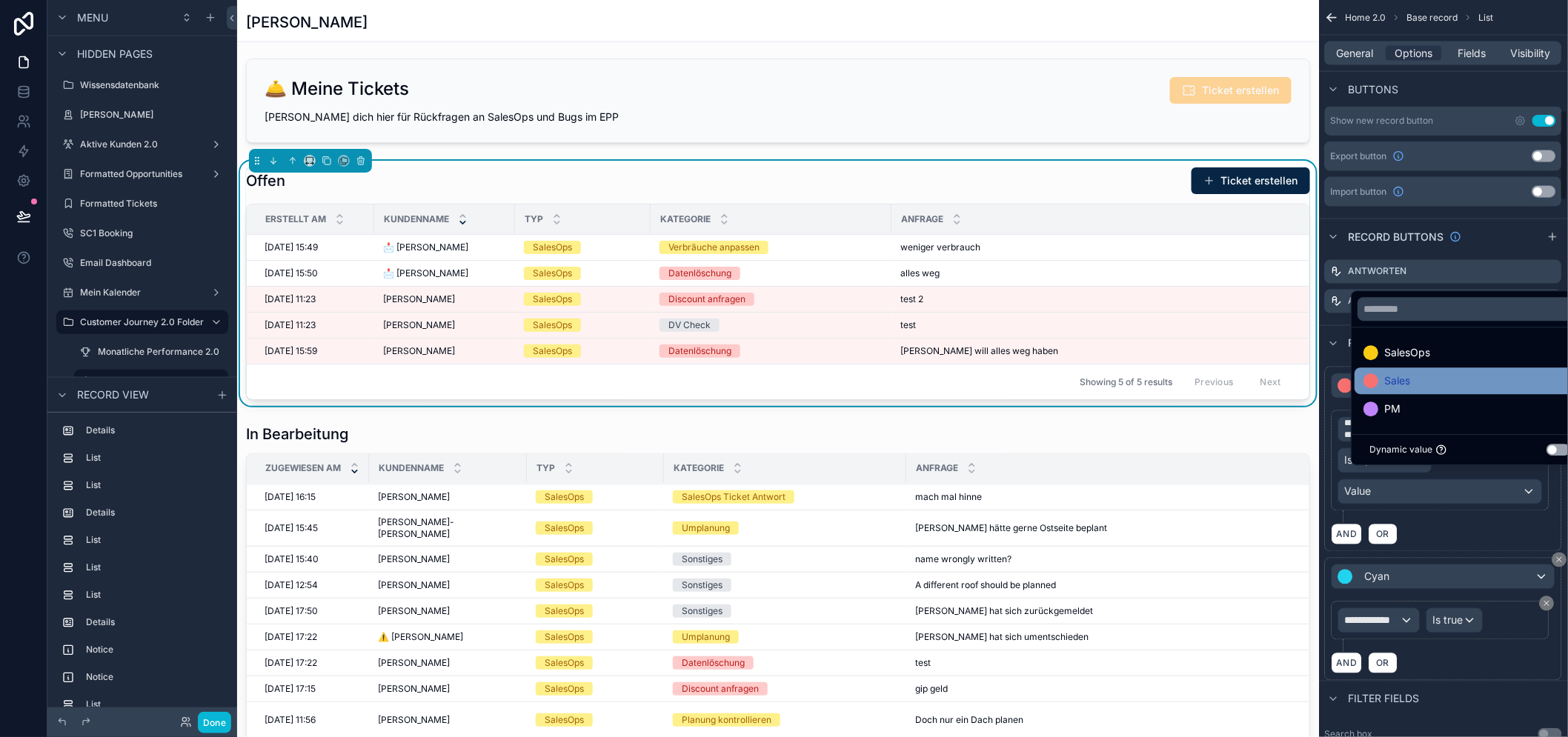
click at [1438, 389] on div "Sales" at bounding box center [1470, 381] width 213 height 18
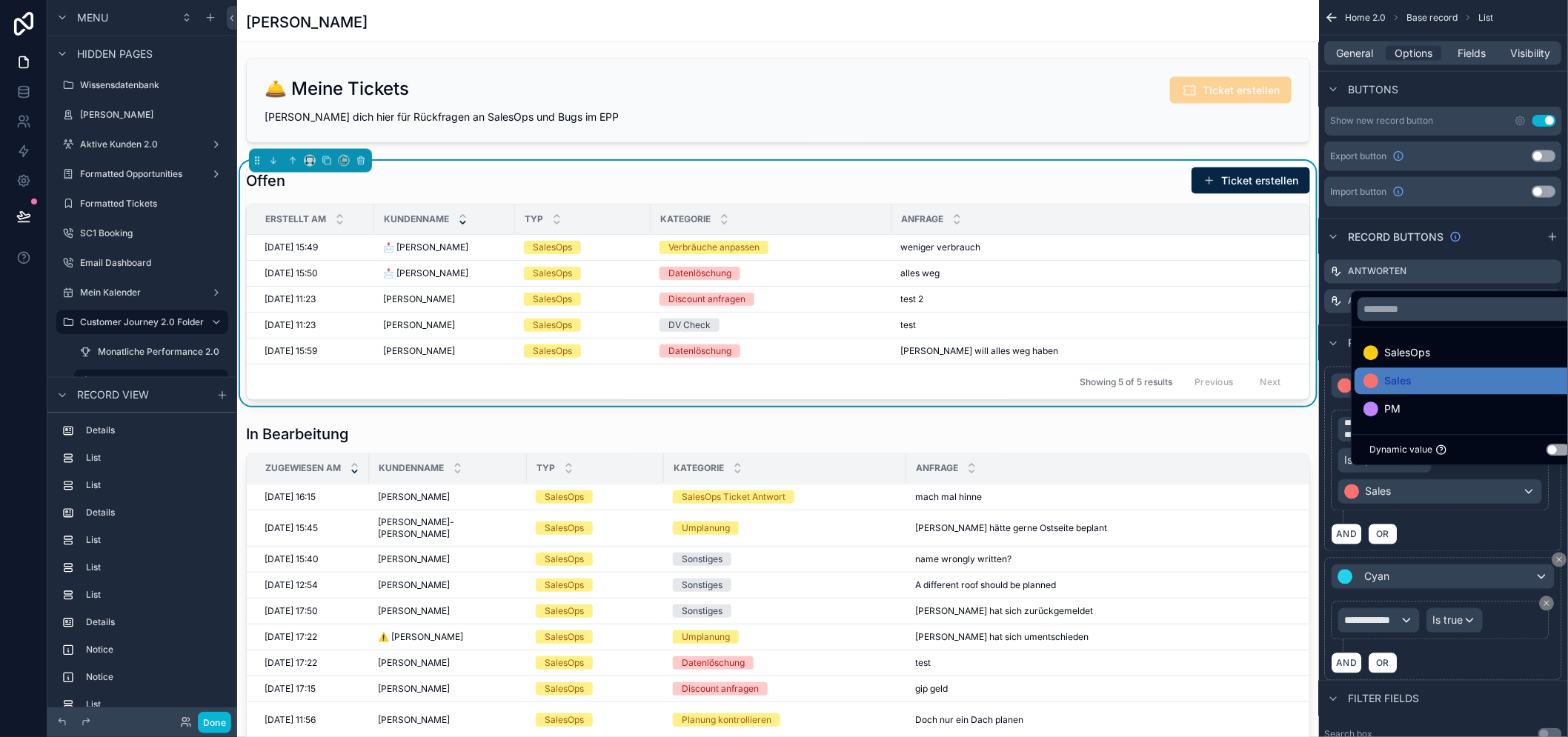
click at [1500, 516] on div "**********" at bounding box center [1443, 467] width 223 height 113
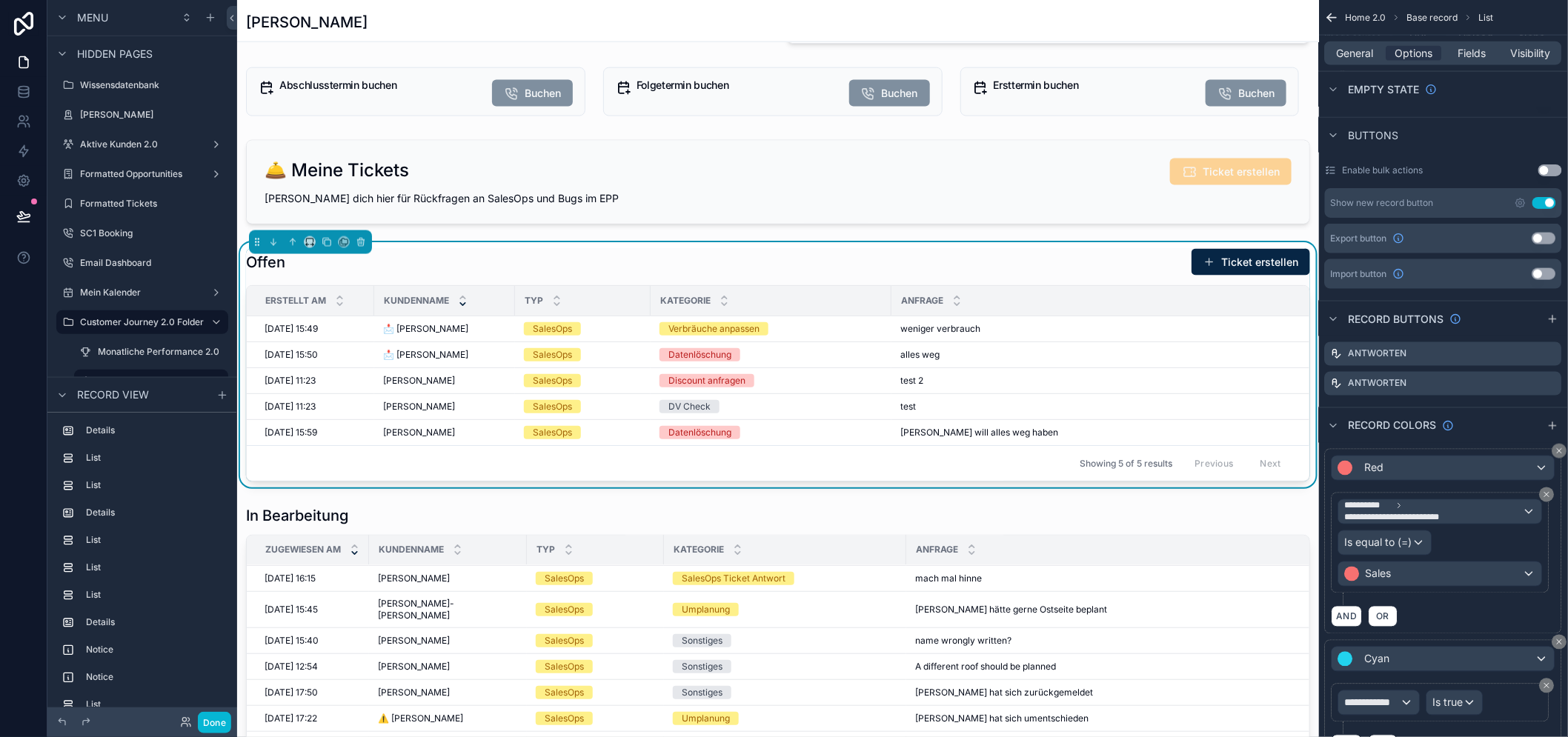
scroll to position [823, 0]
click at [1093, 287] on div "Anfrage" at bounding box center [1160, 301] width 537 height 28
click at [1135, 270] on div "Offen Ticket erstellen" at bounding box center [778, 263] width 1064 height 28
click at [1557, 356] on icon "scrollable content" at bounding box center [1550, 354] width 11 height 11
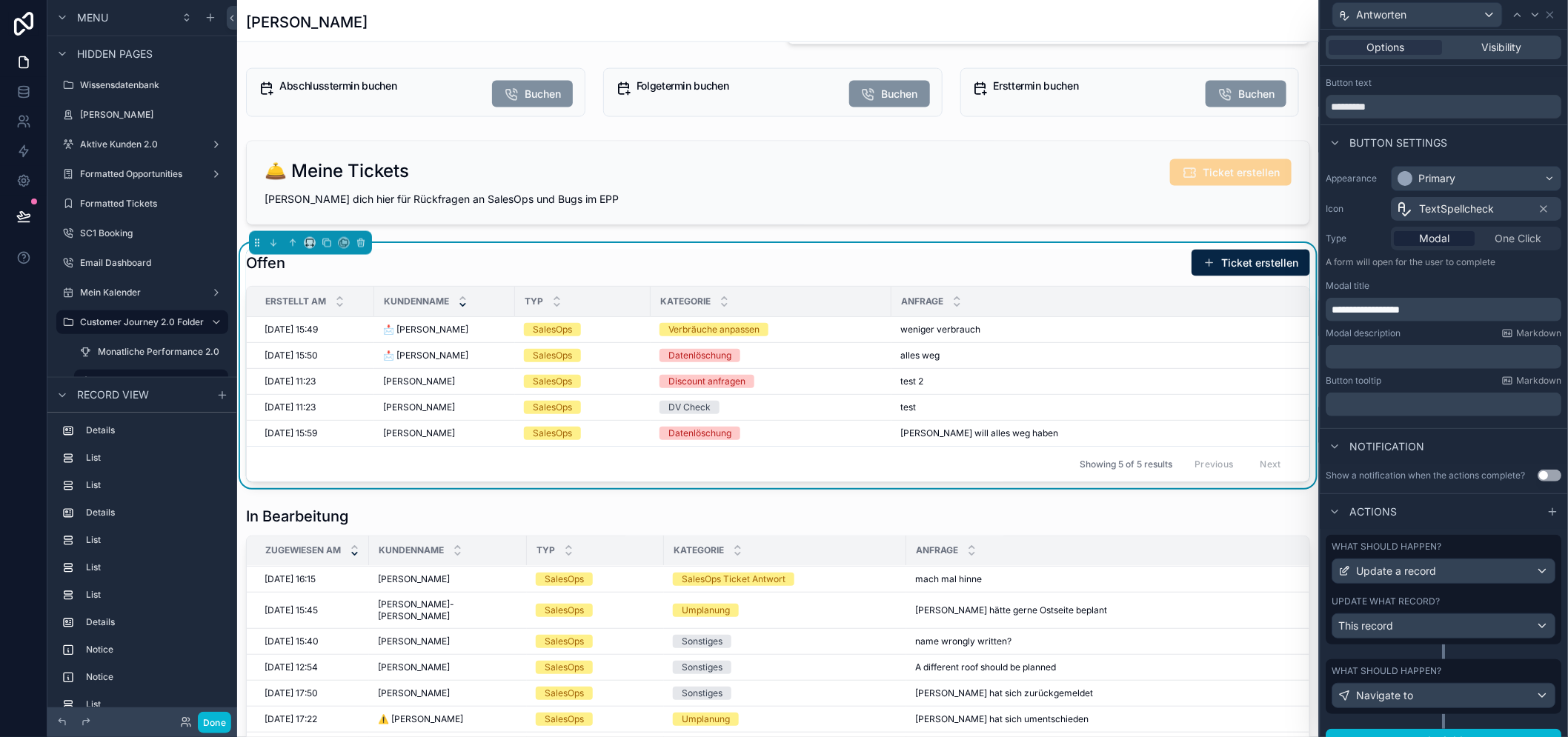
scroll to position [45, 0]
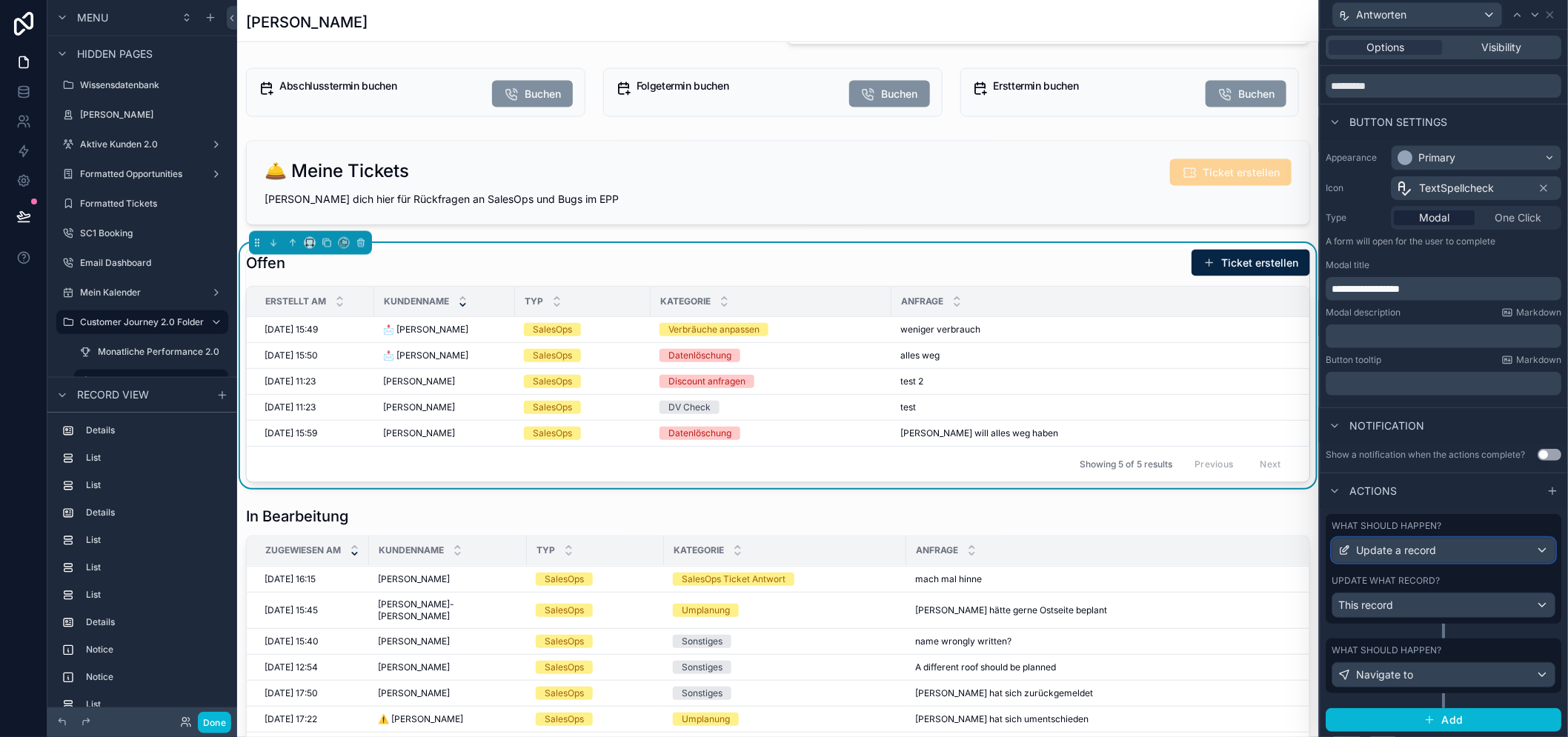
click at [1433, 558] on span "Update a record" at bounding box center [1397, 551] width 80 height 15
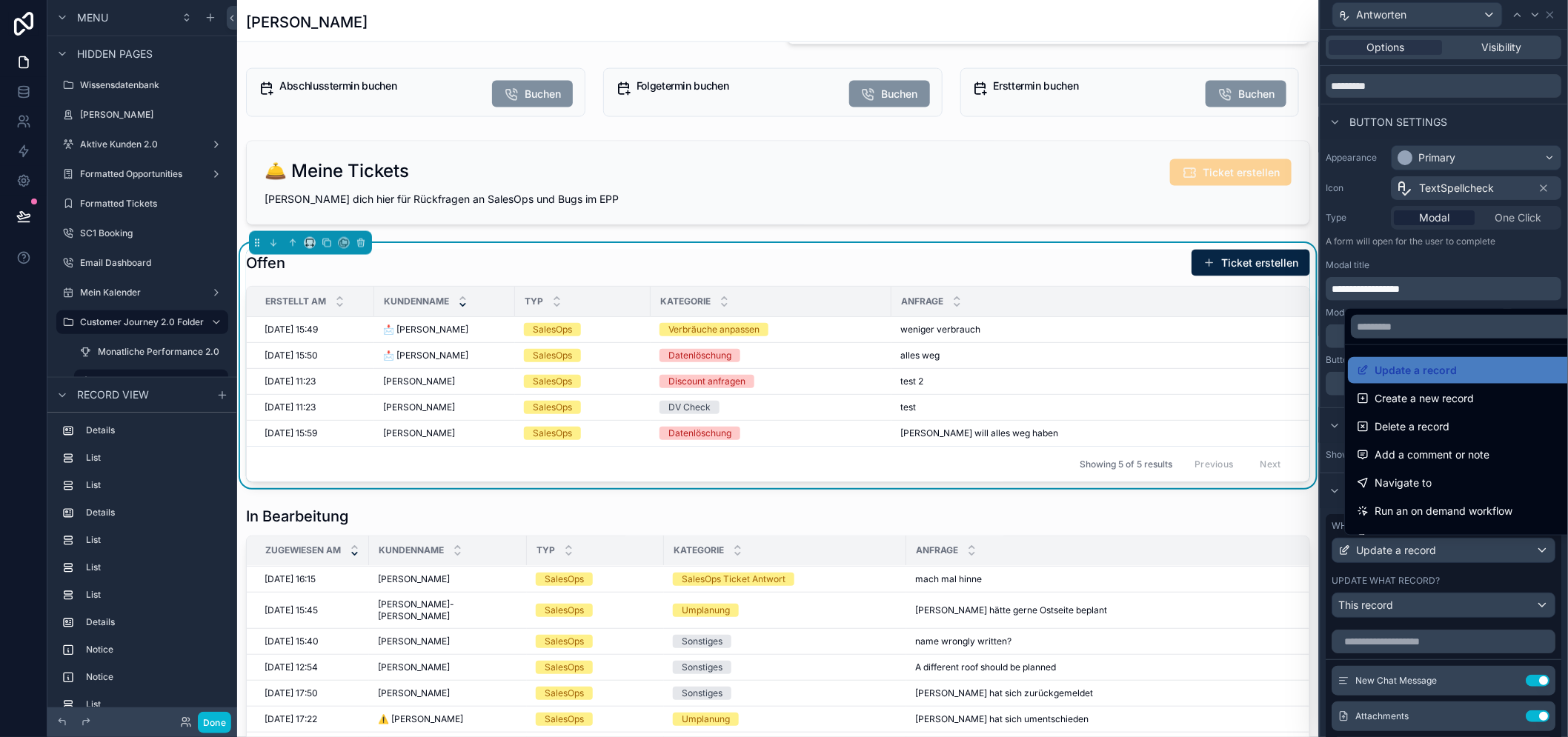
click at [1433, 568] on div at bounding box center [1444, 368] width 247 height 737
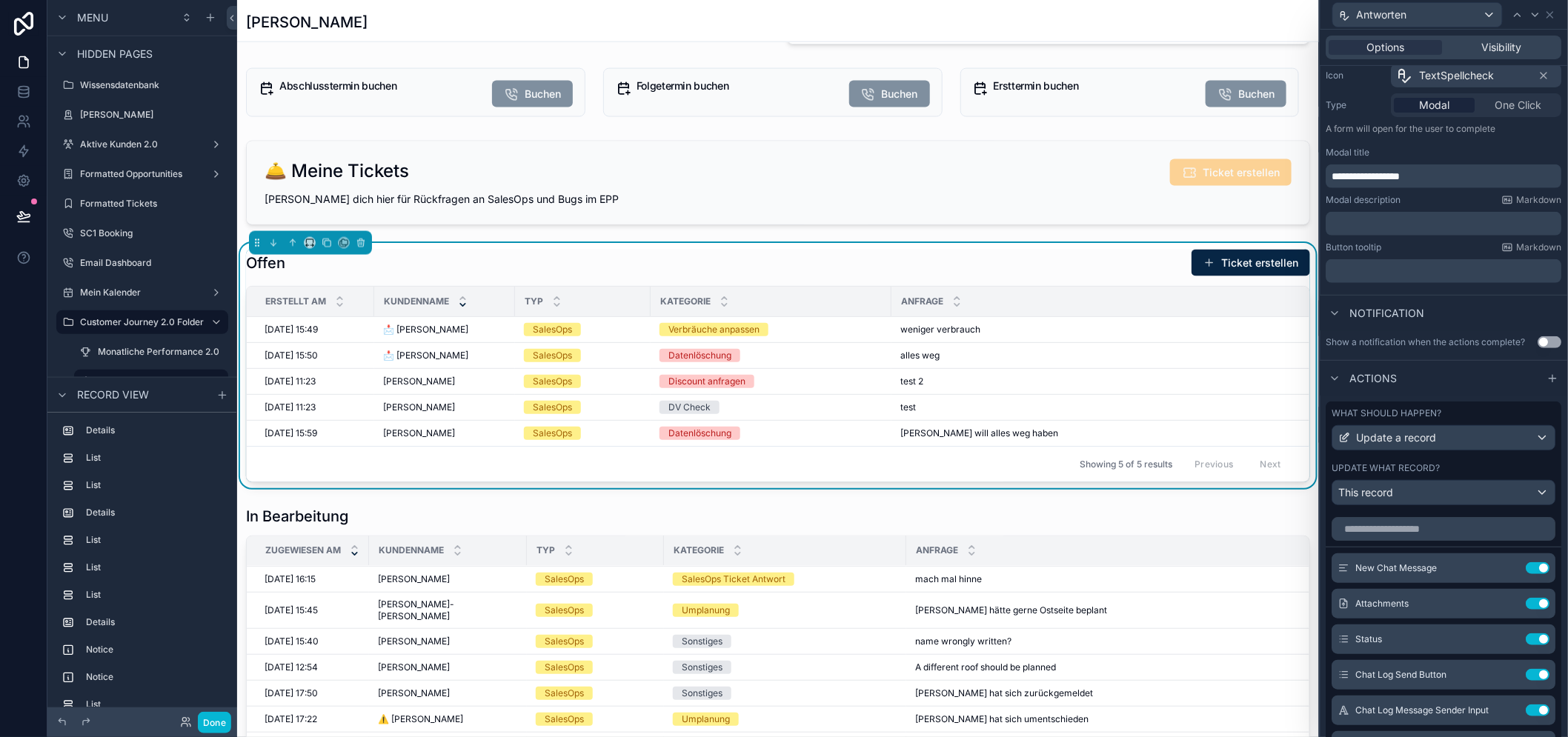
scroll to position [374, 0]
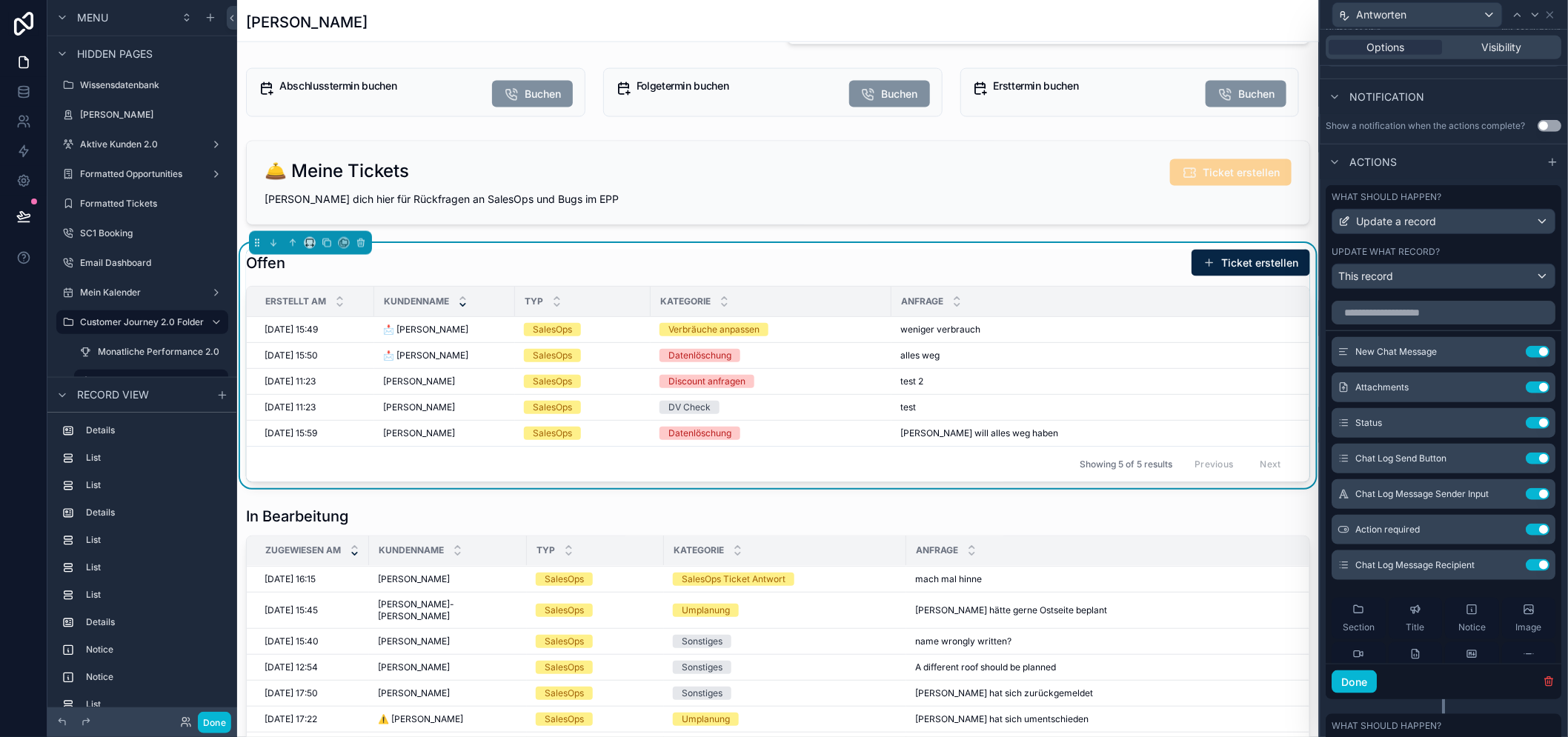
click at [1526, 536] on button "Use setting" at bounding box center [1537, 530] width 24 height 11
click at [1503, 536] on icon at bounding box center [1509, 530] width 11 height 11
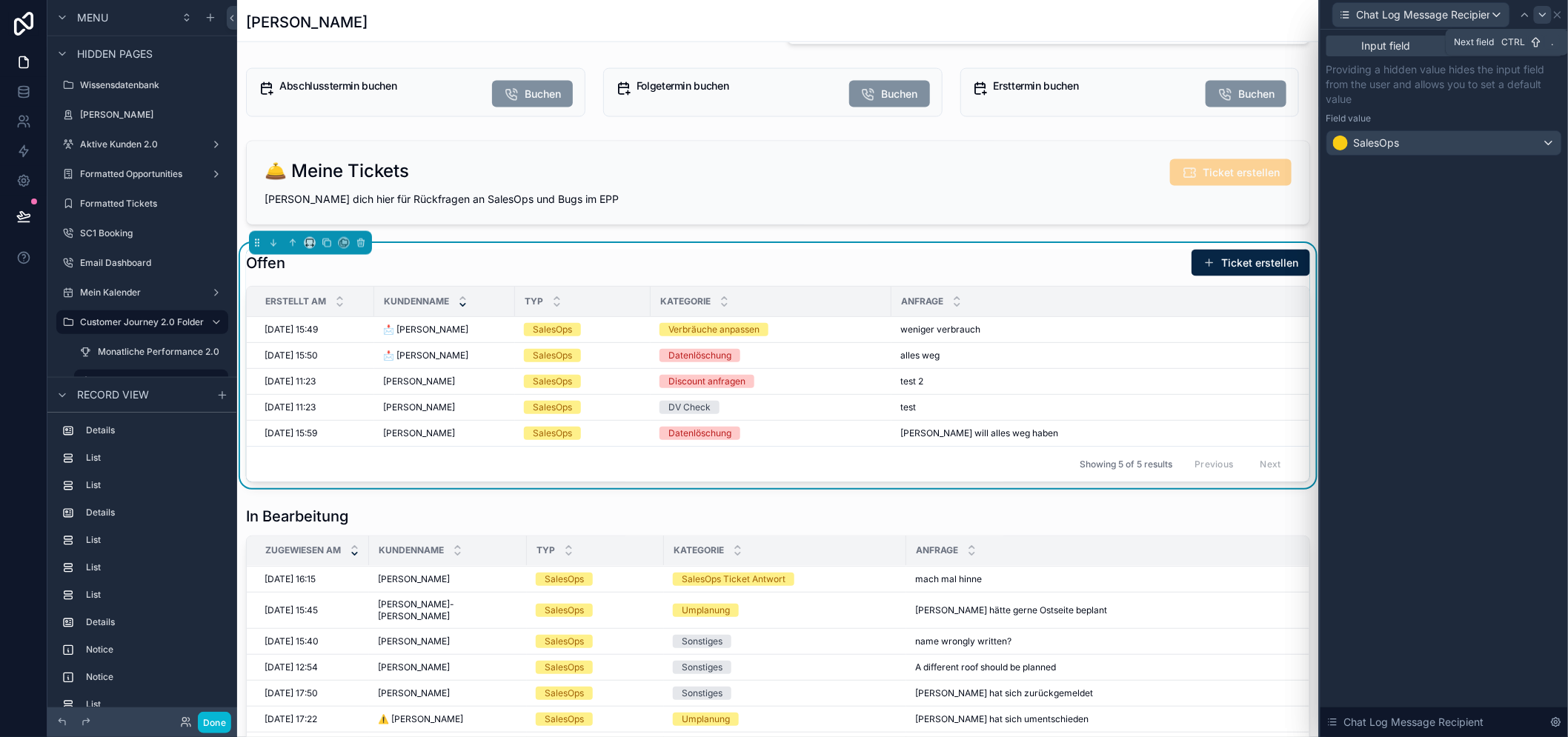
click at [1549, 18] on icon at bounding box center [1542, 14] width 11 height 11
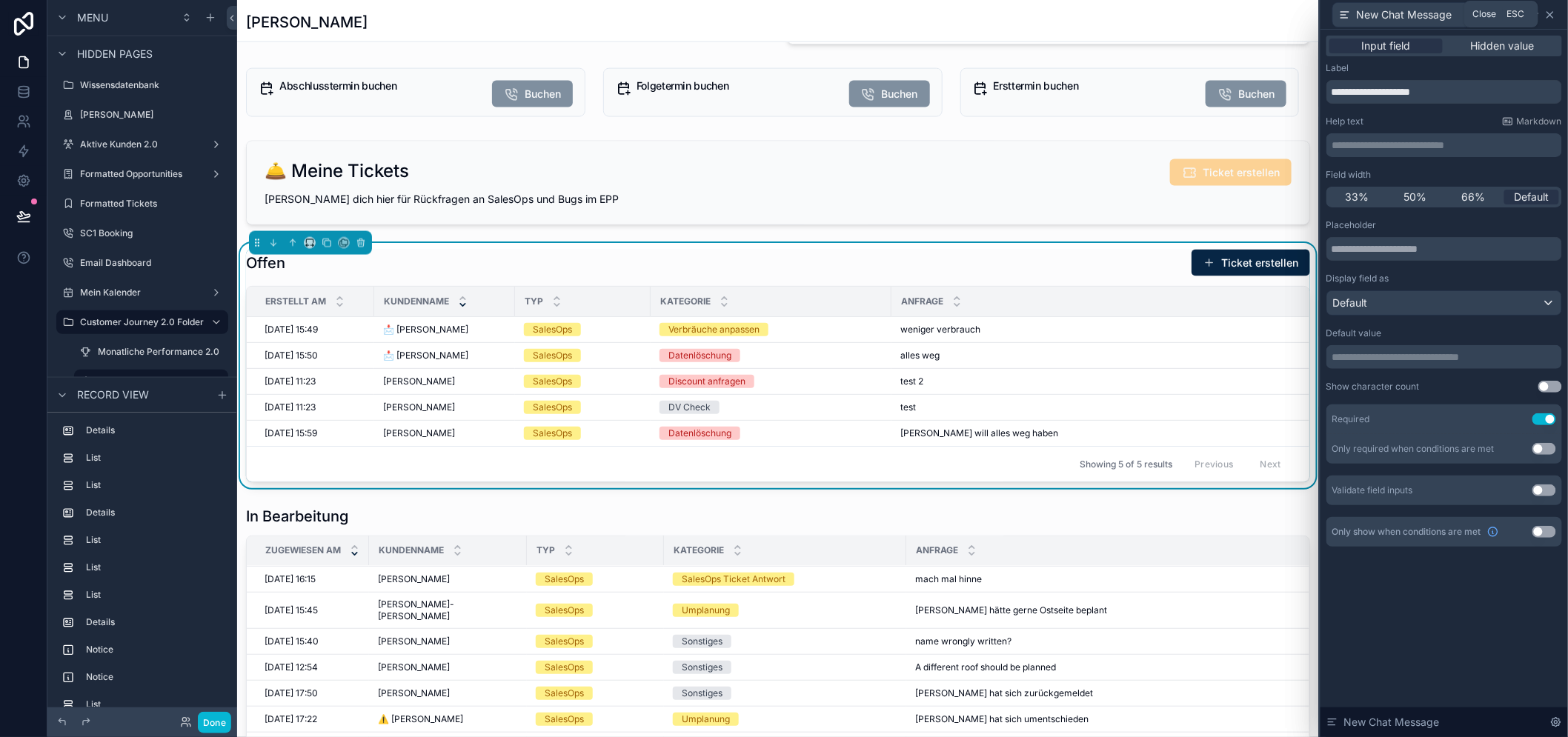
click at [1557, 12] on icon at bounding box center [1550, 14] width 11 height 11
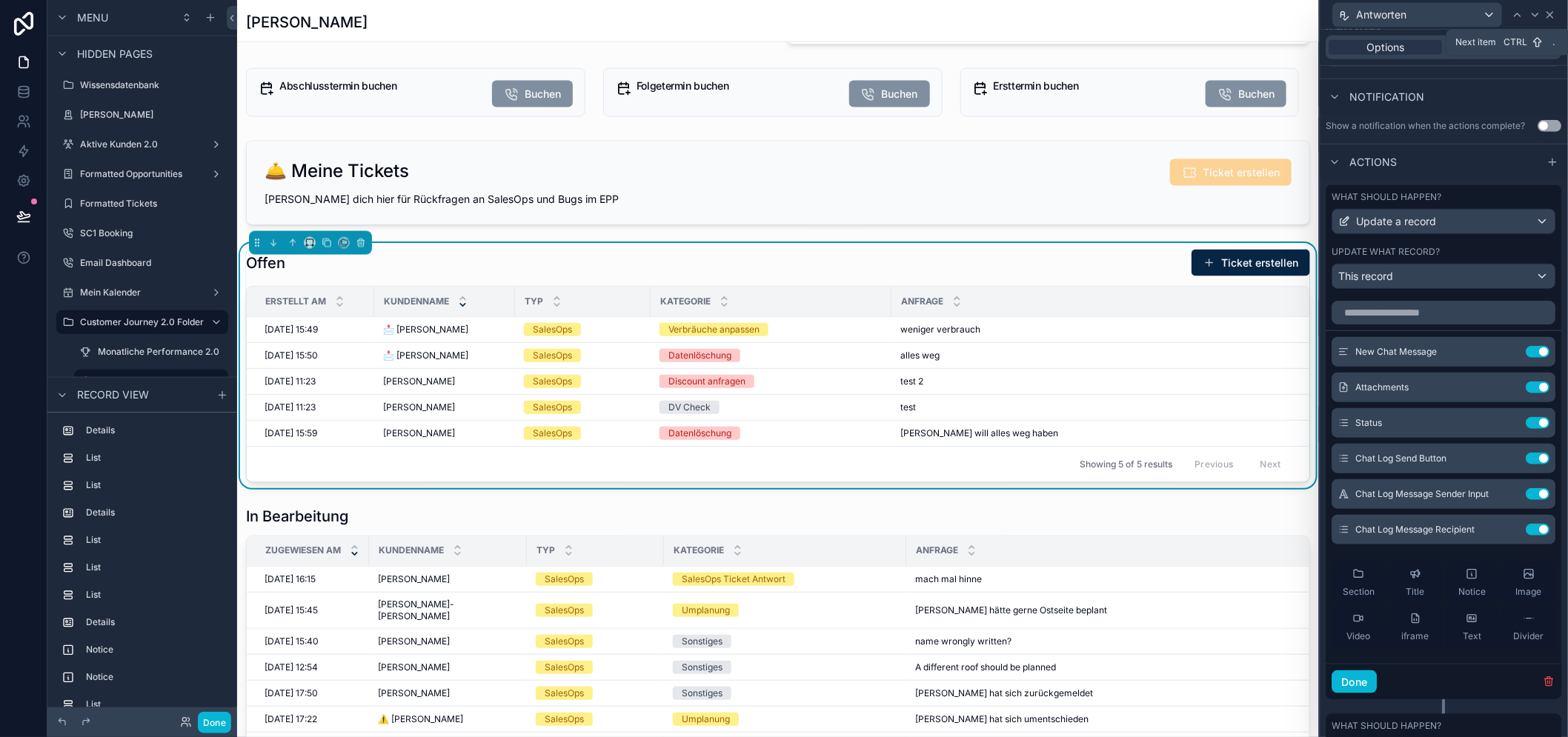
click at [1557, 16] on icon at bounding box center [1550, 14] width 11 height 11
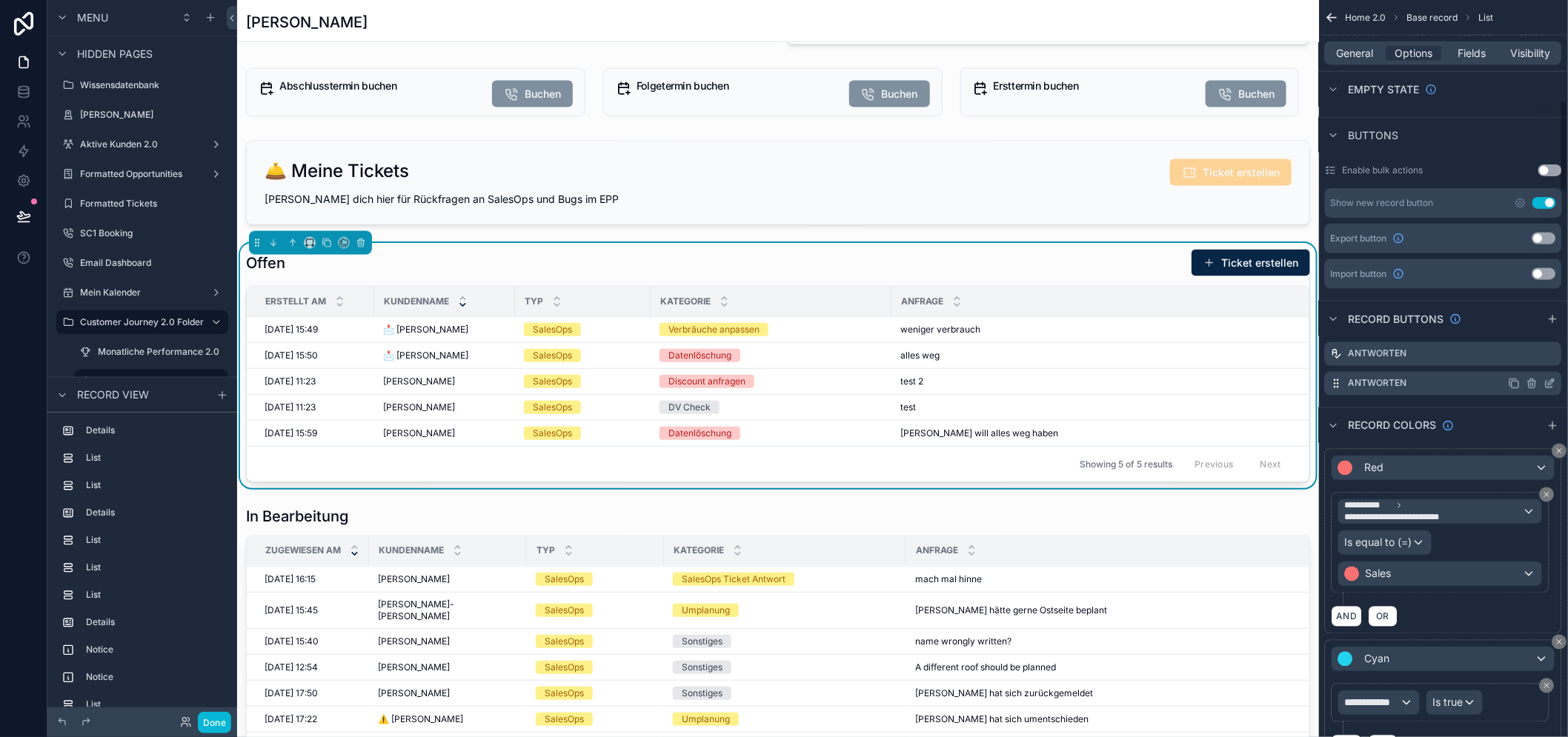
click at [1557, 382] on icon "scrollable content" at bounding box center [1550, 384] width 11 height 11
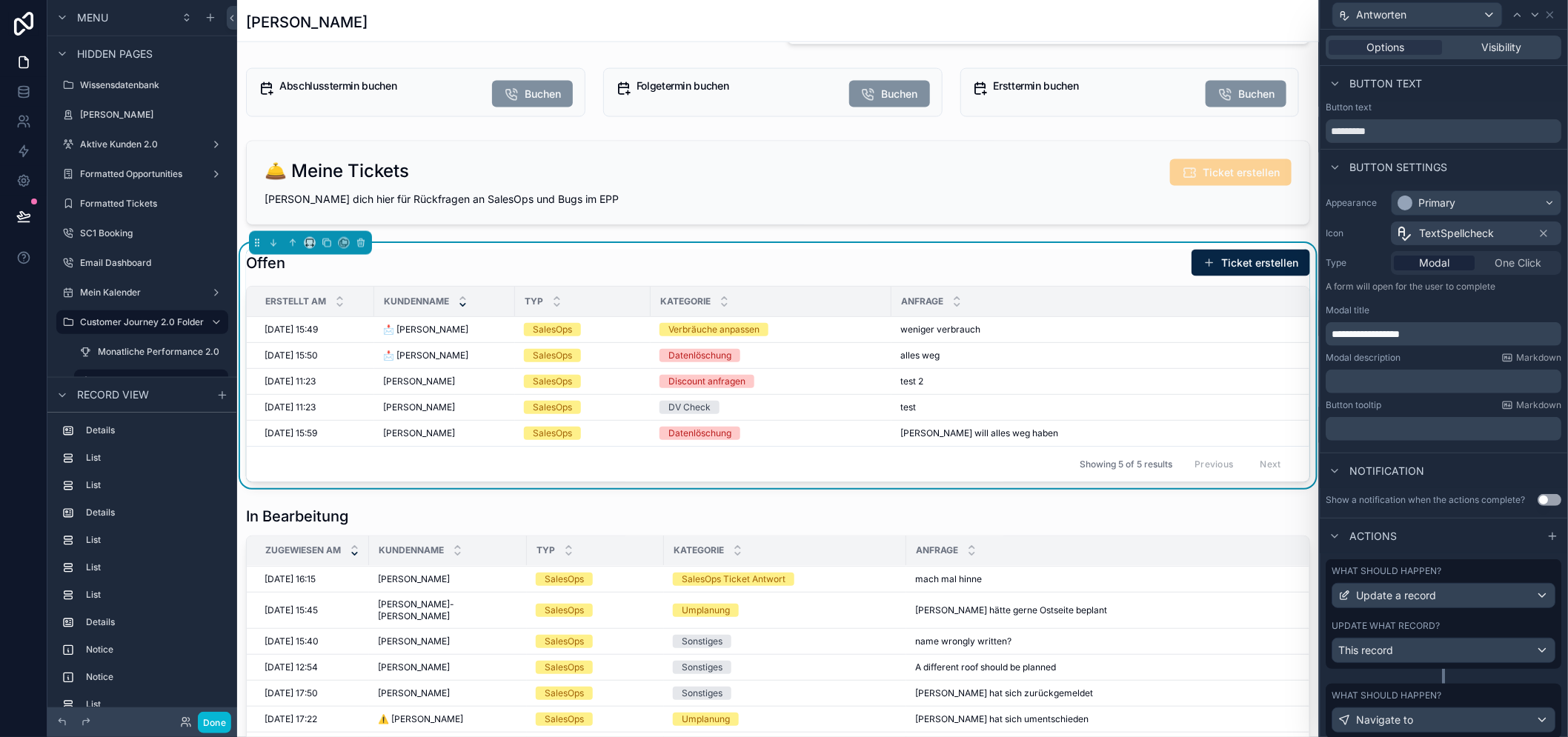
scroll to position [45, 0]
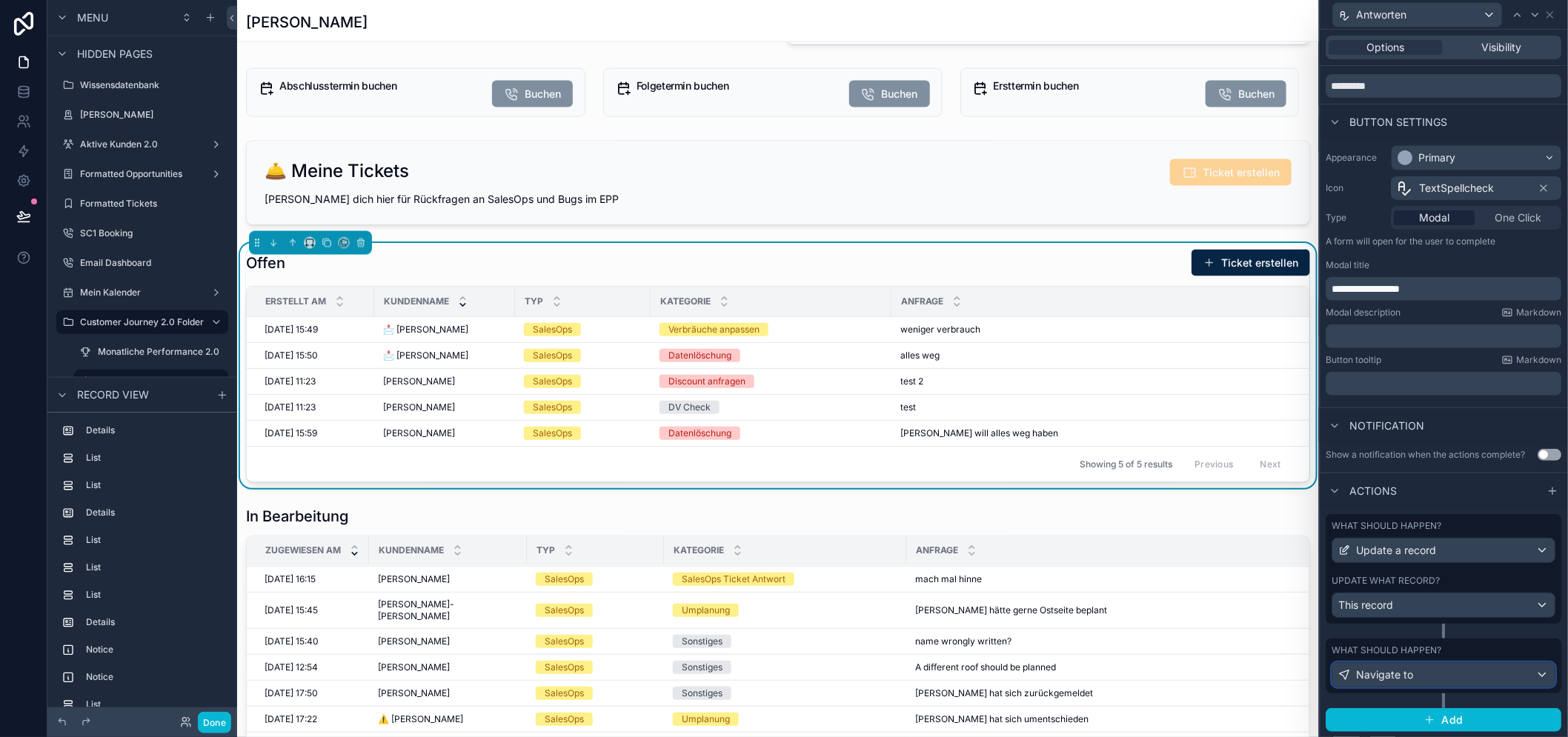
click at [1430, 678] on div "Navigate to" at bounding box center [1444, 674] width 222 height 24
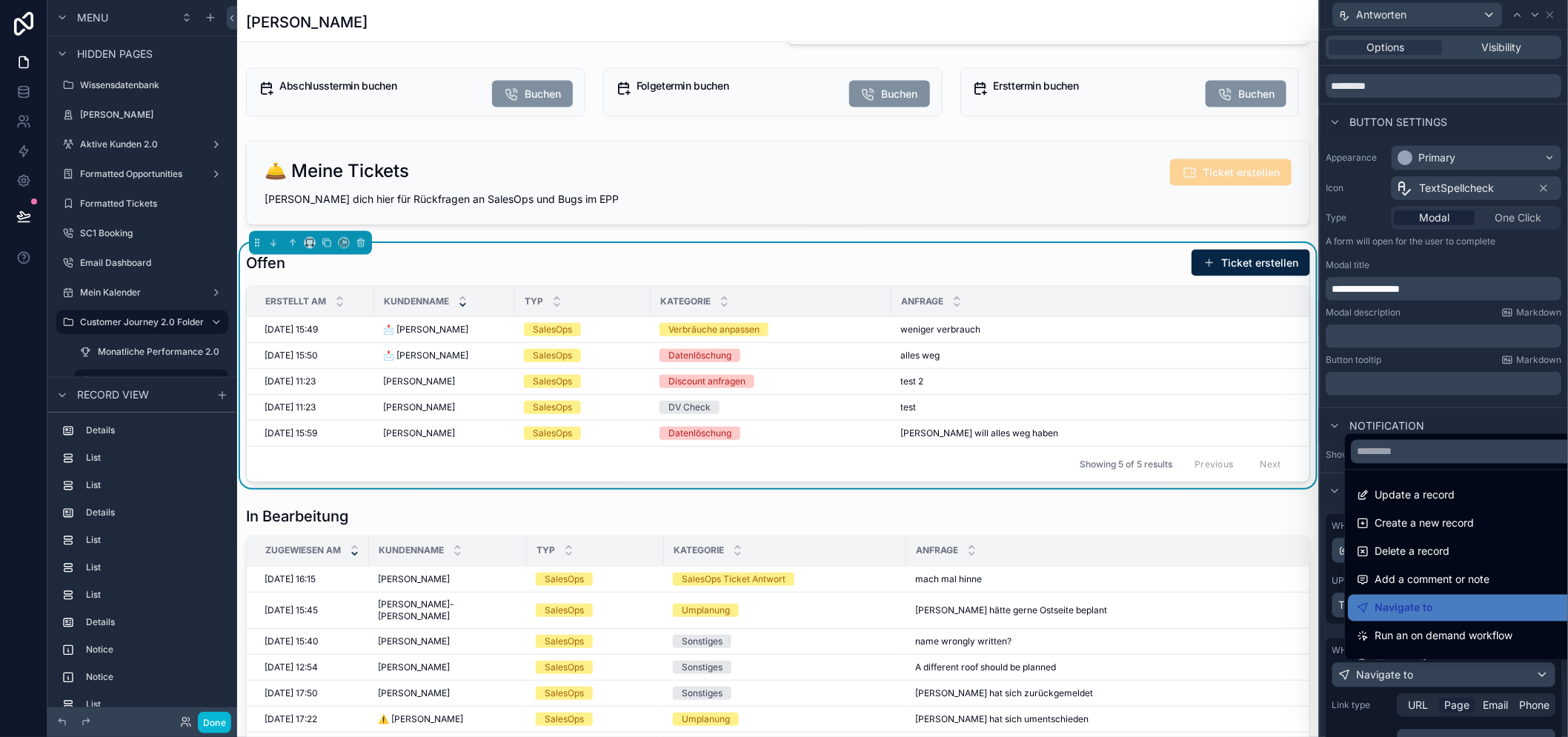
click at [1430, 678] on div at bounding box center [1444, 368] width 247 height 737
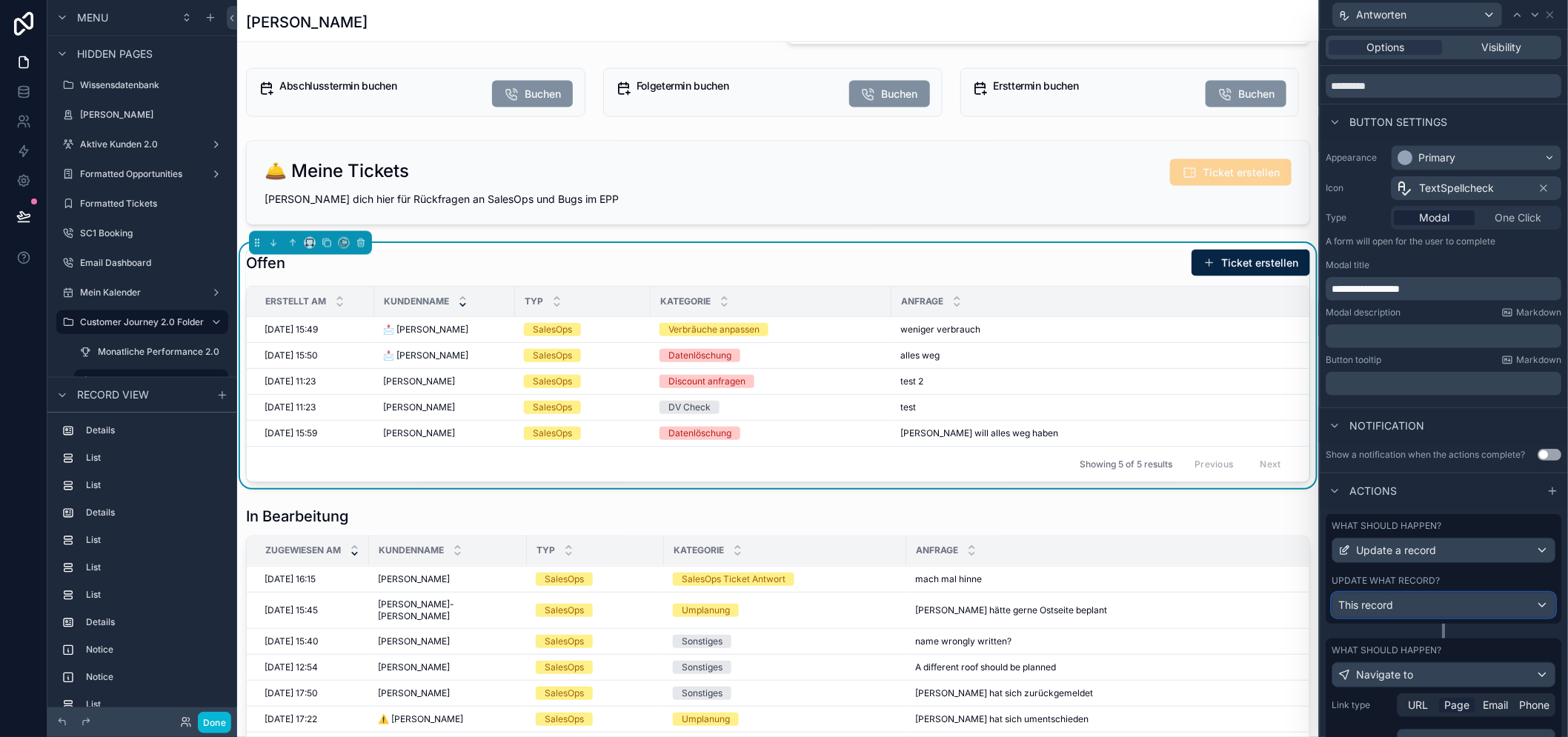
click at [1435, 617] on div "This record" at bounding box center [1444, 605] width 222 height 24
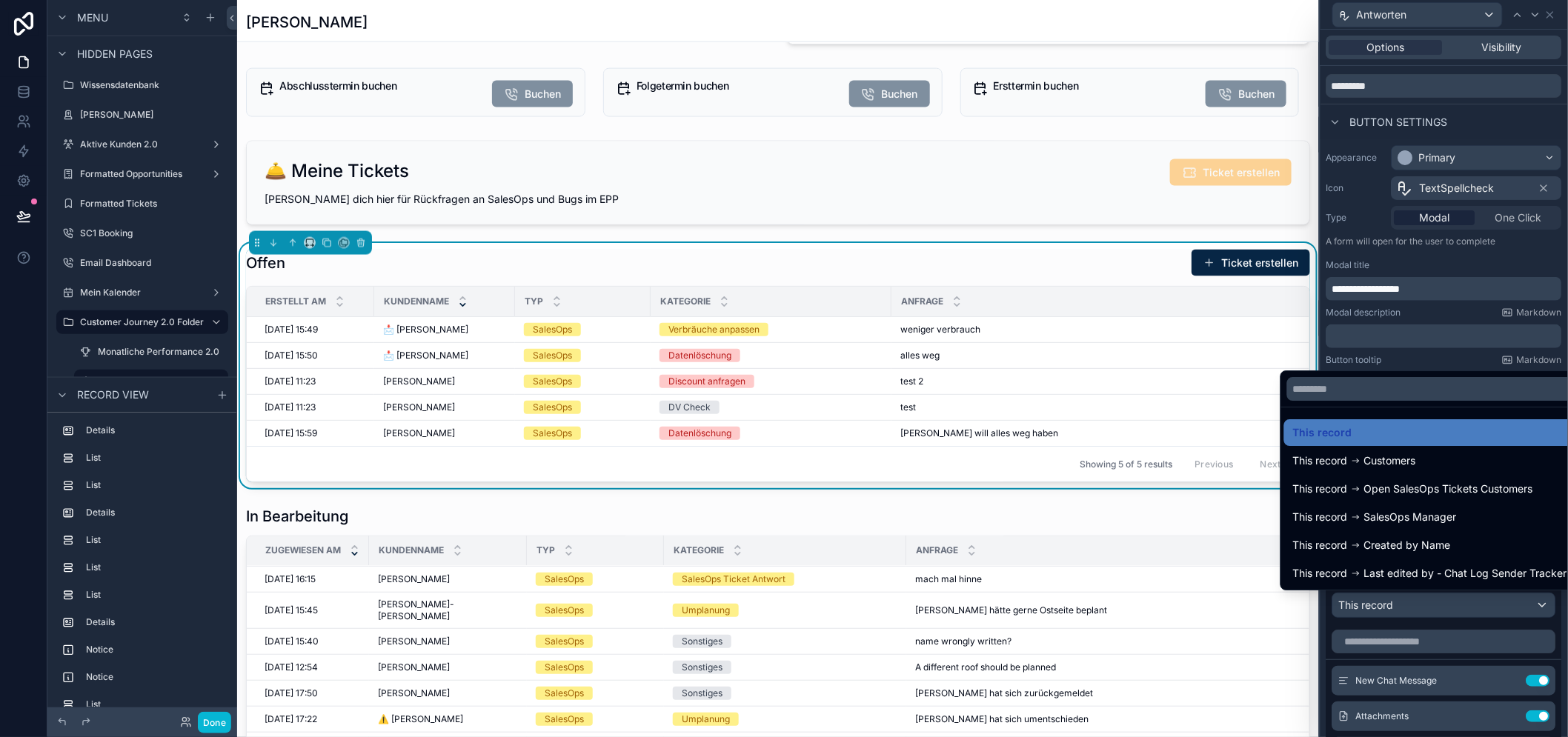
click at [1435, 621] on div at bounding box center [1444, 368] width 247 height 737
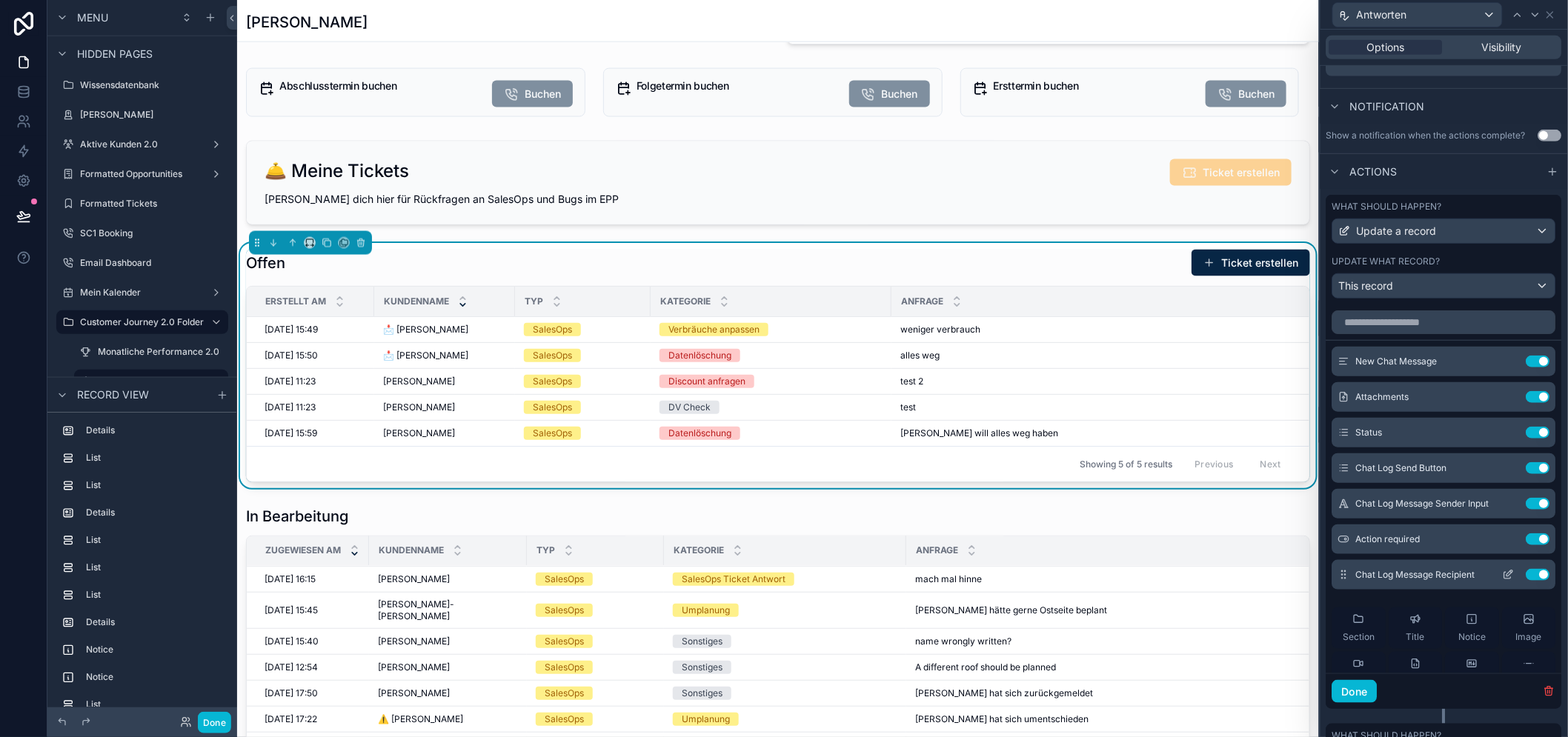
scroll to position [374, 0]
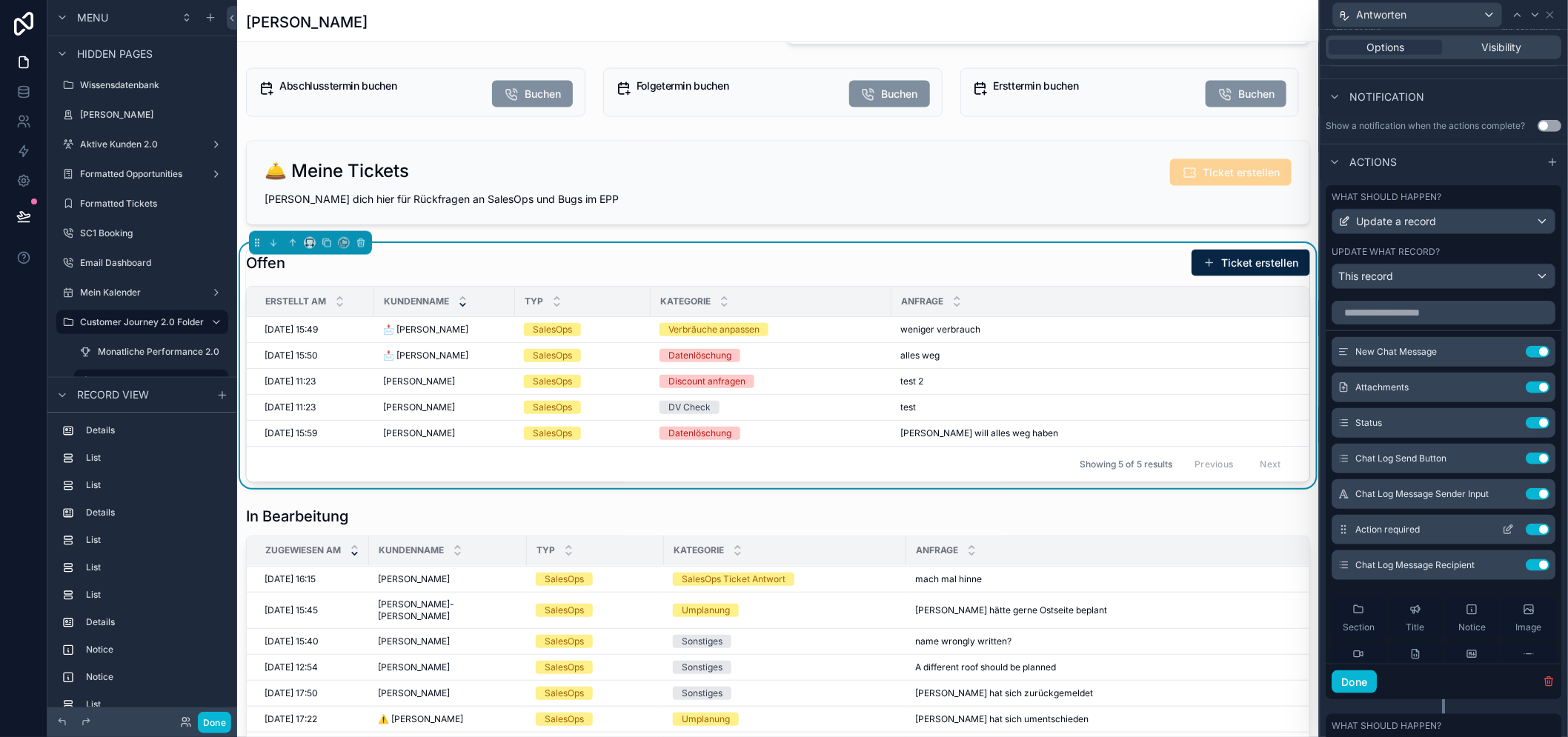
click at [1530, 536] on button "Use setting" at bounding box center [1537, 530] width 24 height 11
click at [1503, 536] on button at bounding box center [1508, 530] width 24 height 11
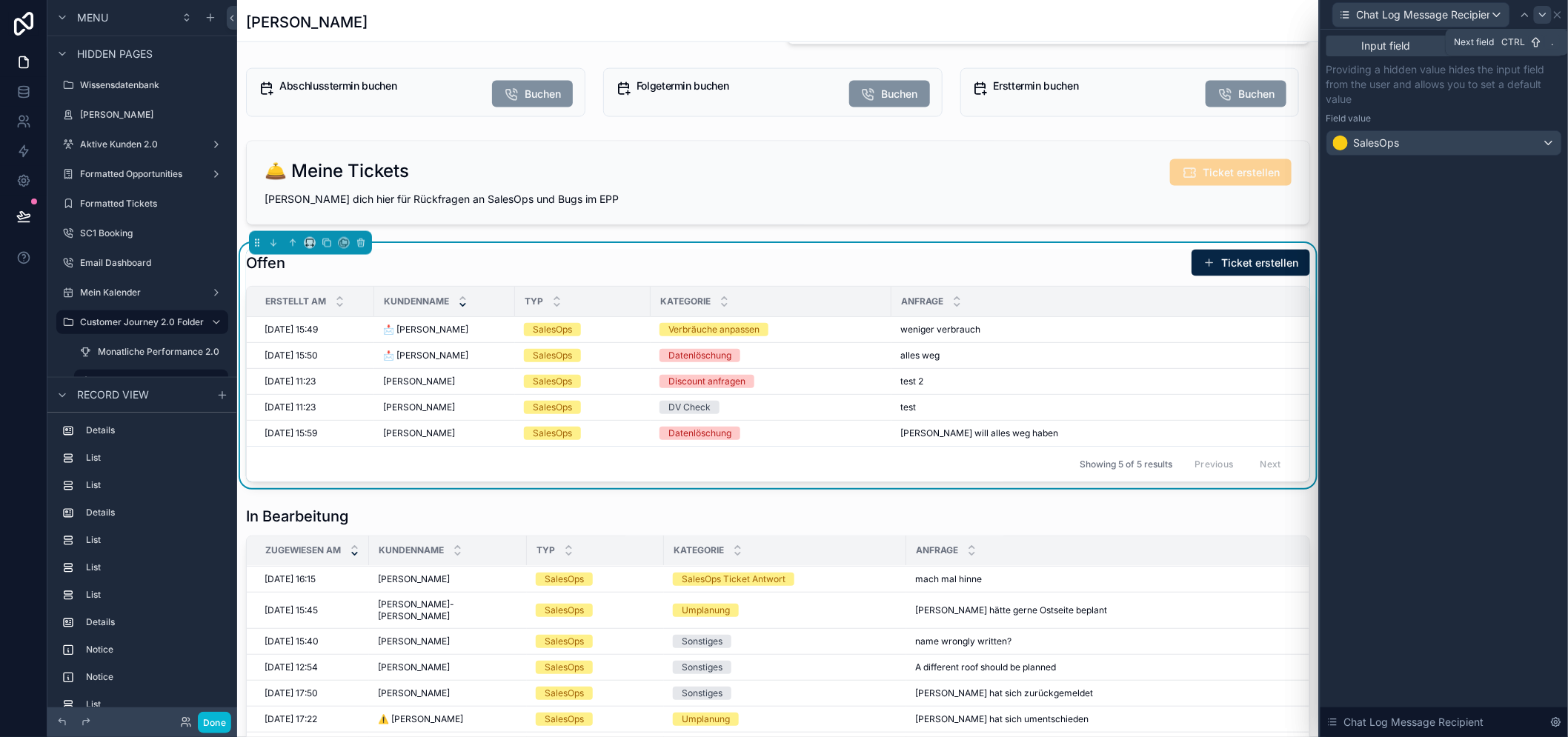
click at [1549, 18] on icon at bounding box center [1542, 14] width 11 height 11
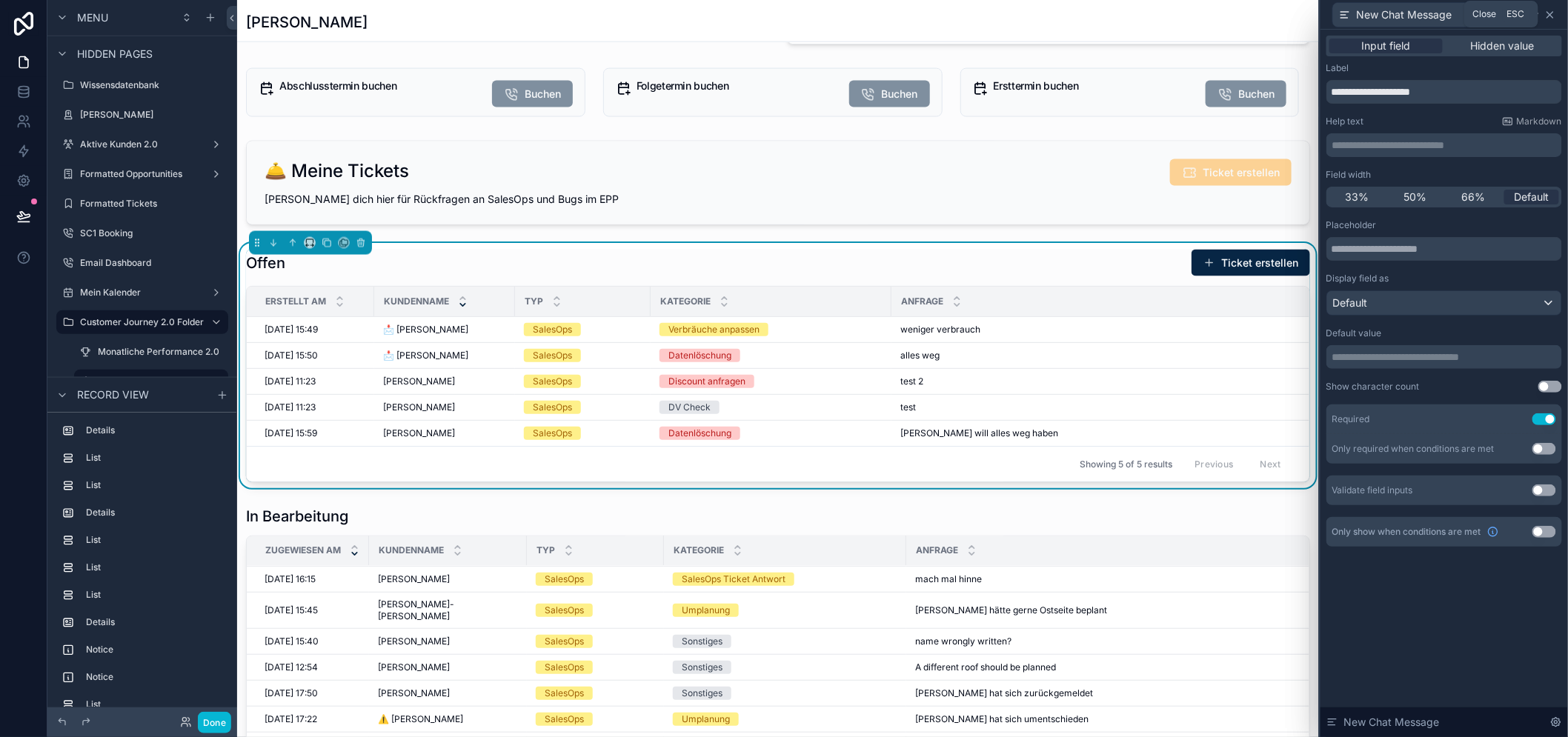
click at [1557, 18] on icon at bounding box center [1550, 14] width 11 height 11
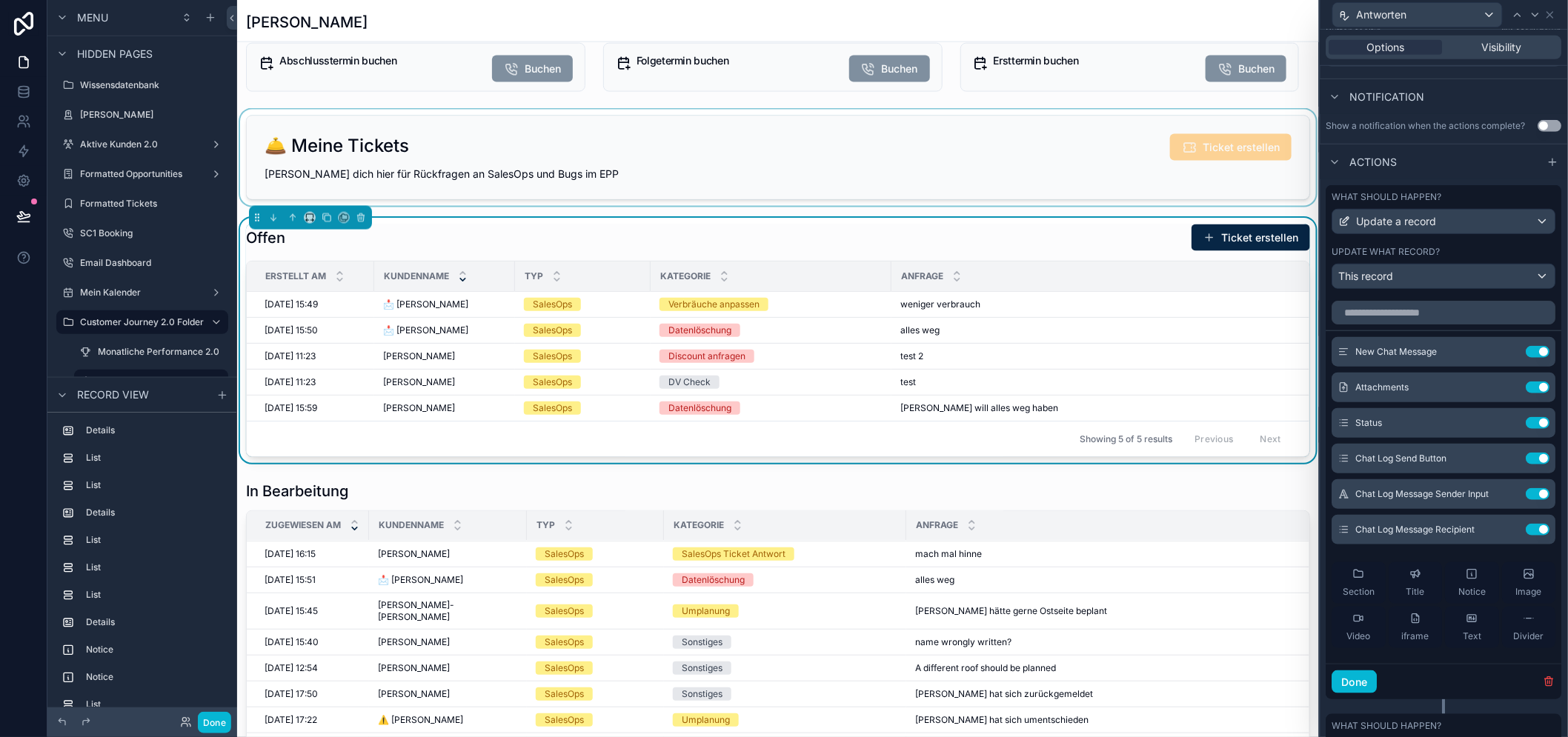
scroll to position [823, 0]
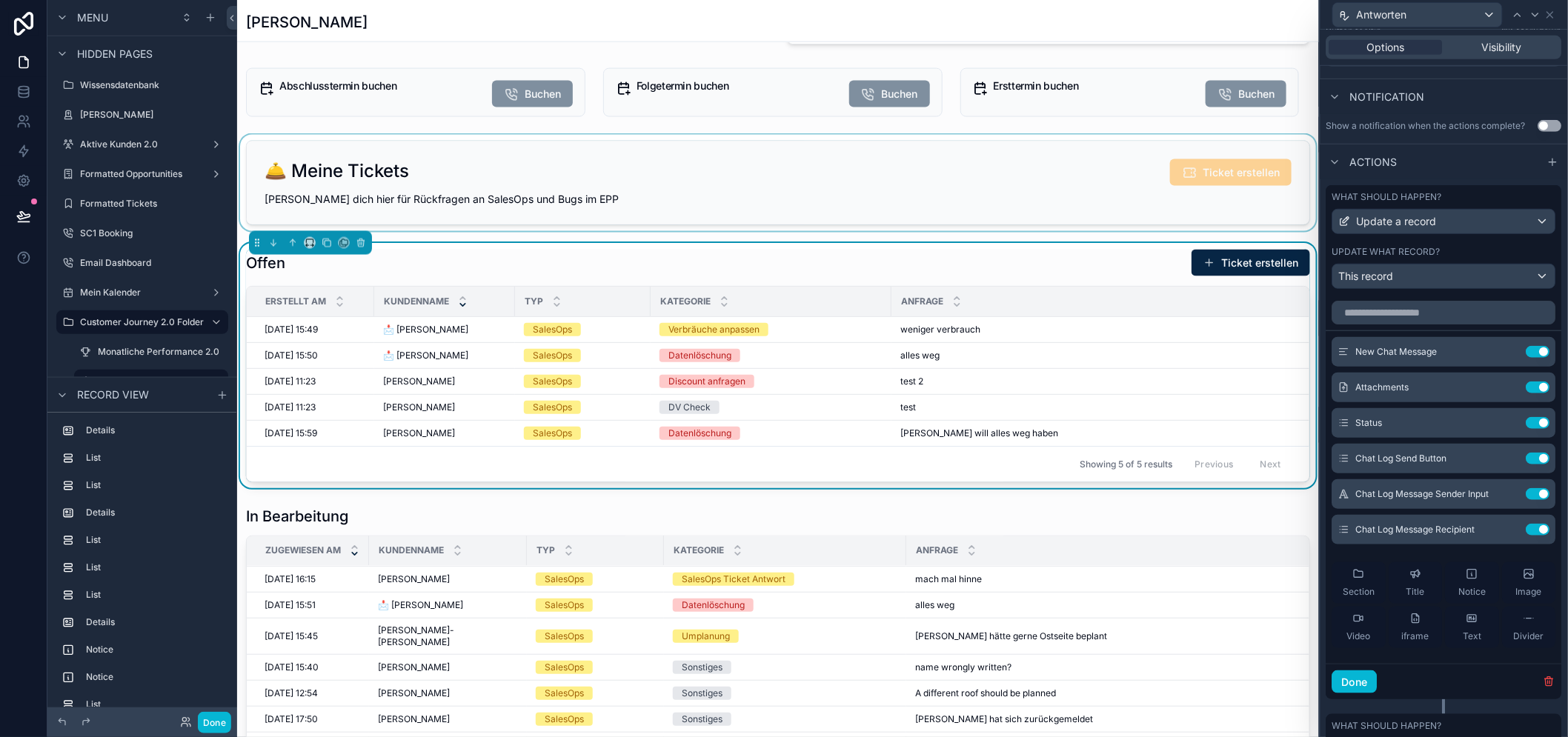
click at [1071, 180] on div "scrollable content" at bounding box center [777, 182] width 1082 height 96
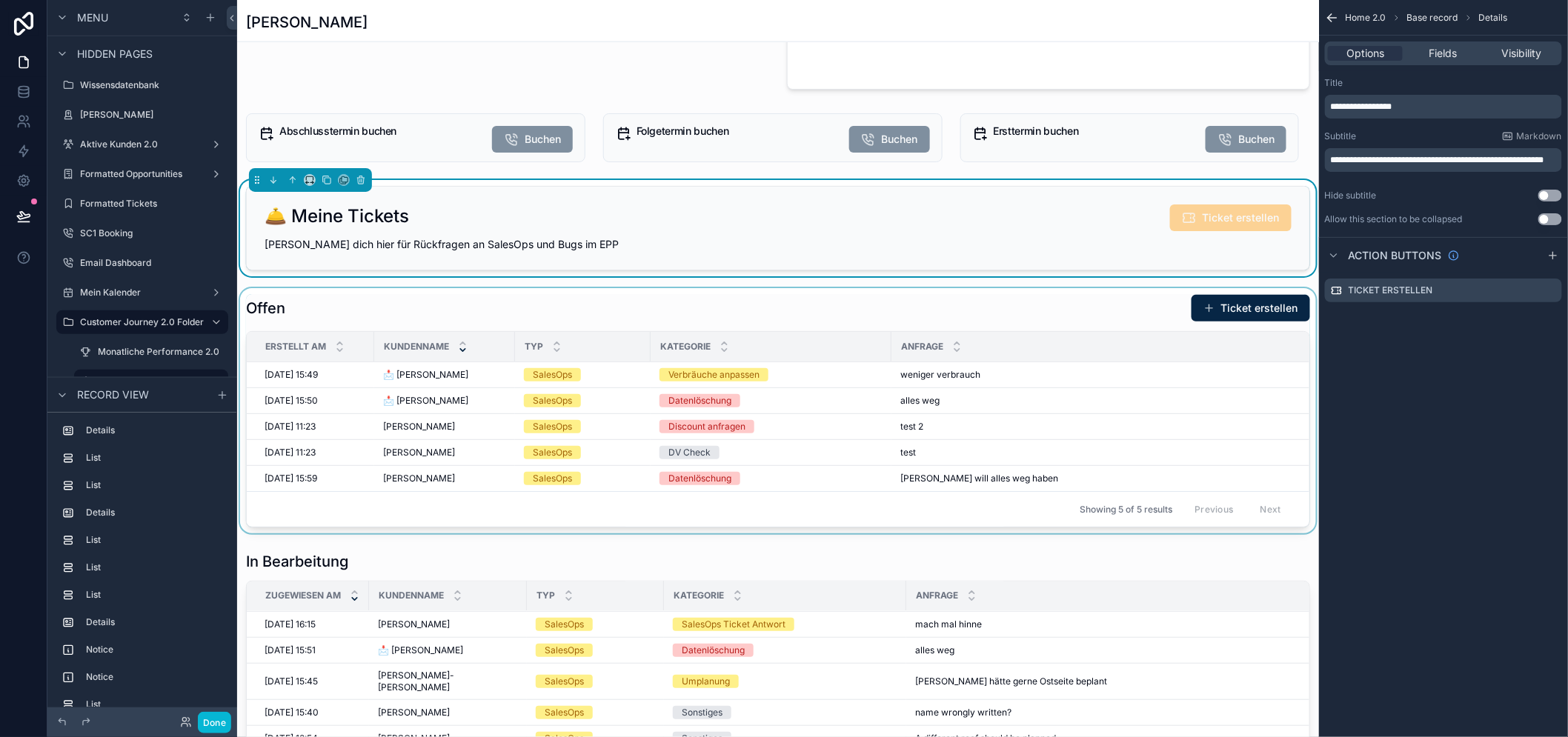
scroll to position [658, 0]
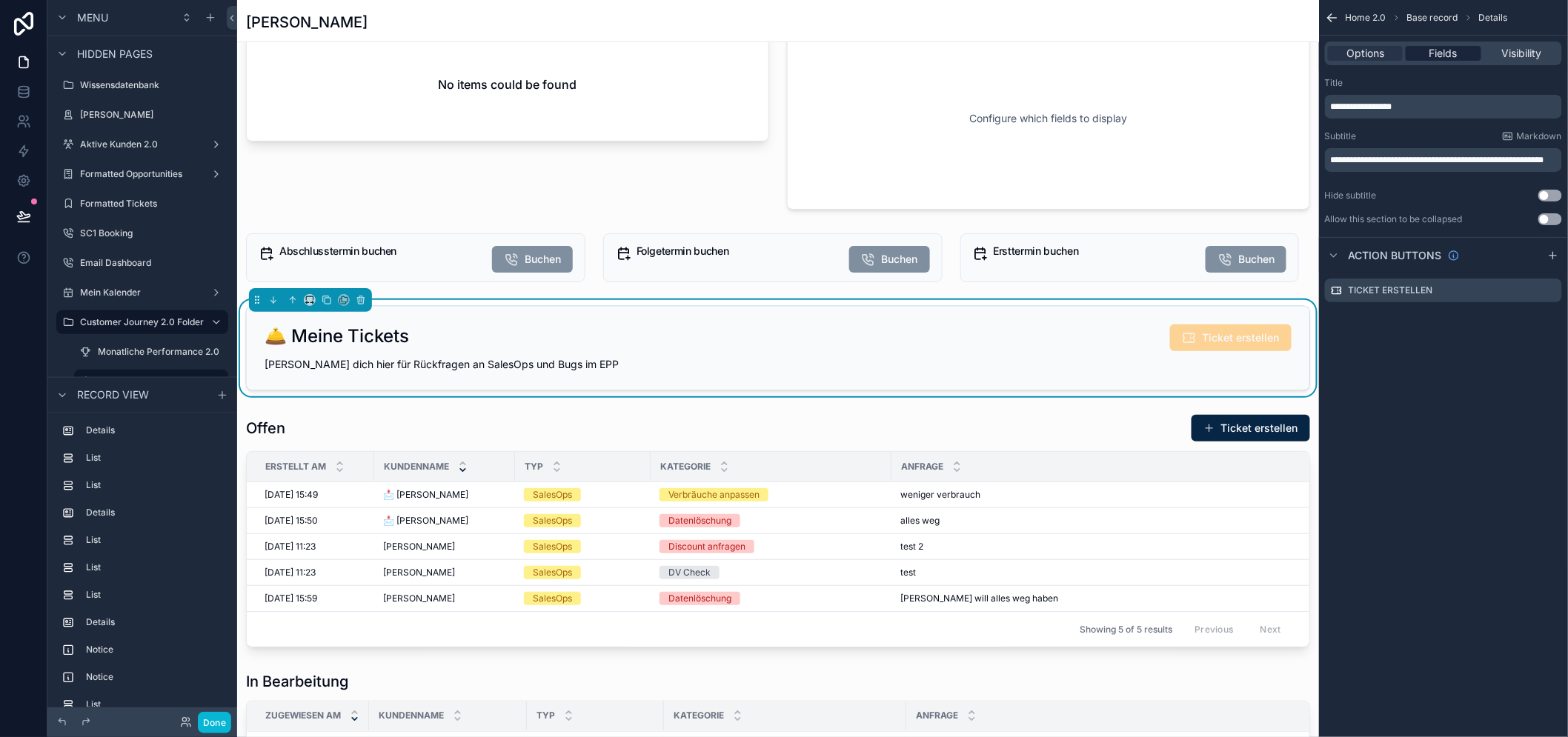
click at [1448, 54] on span "Fields" at bounding box center [1443, 53] width 28 height 15
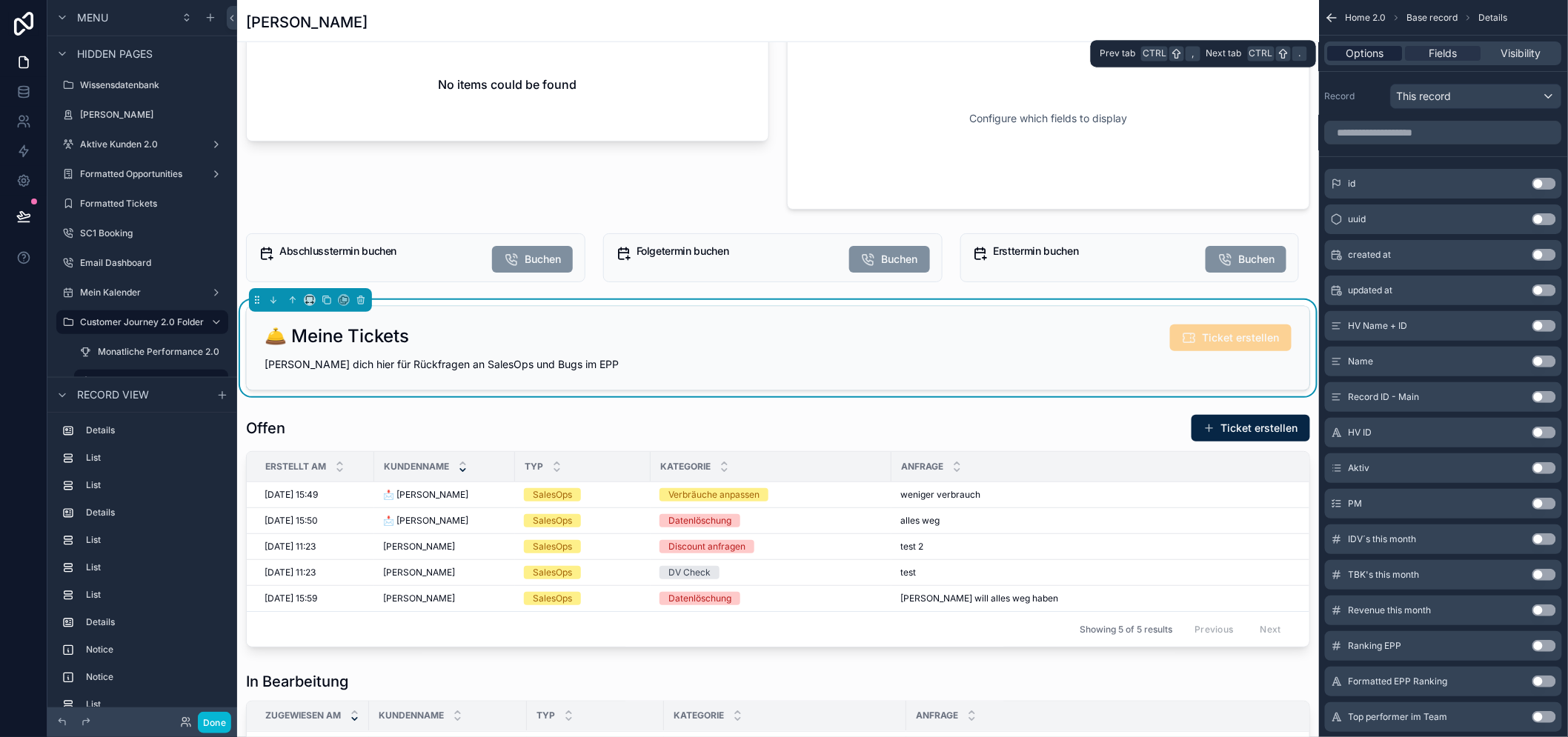
click at [1399, 53] on div "Options" at bounding box center [1366, 53] width 74 height 15
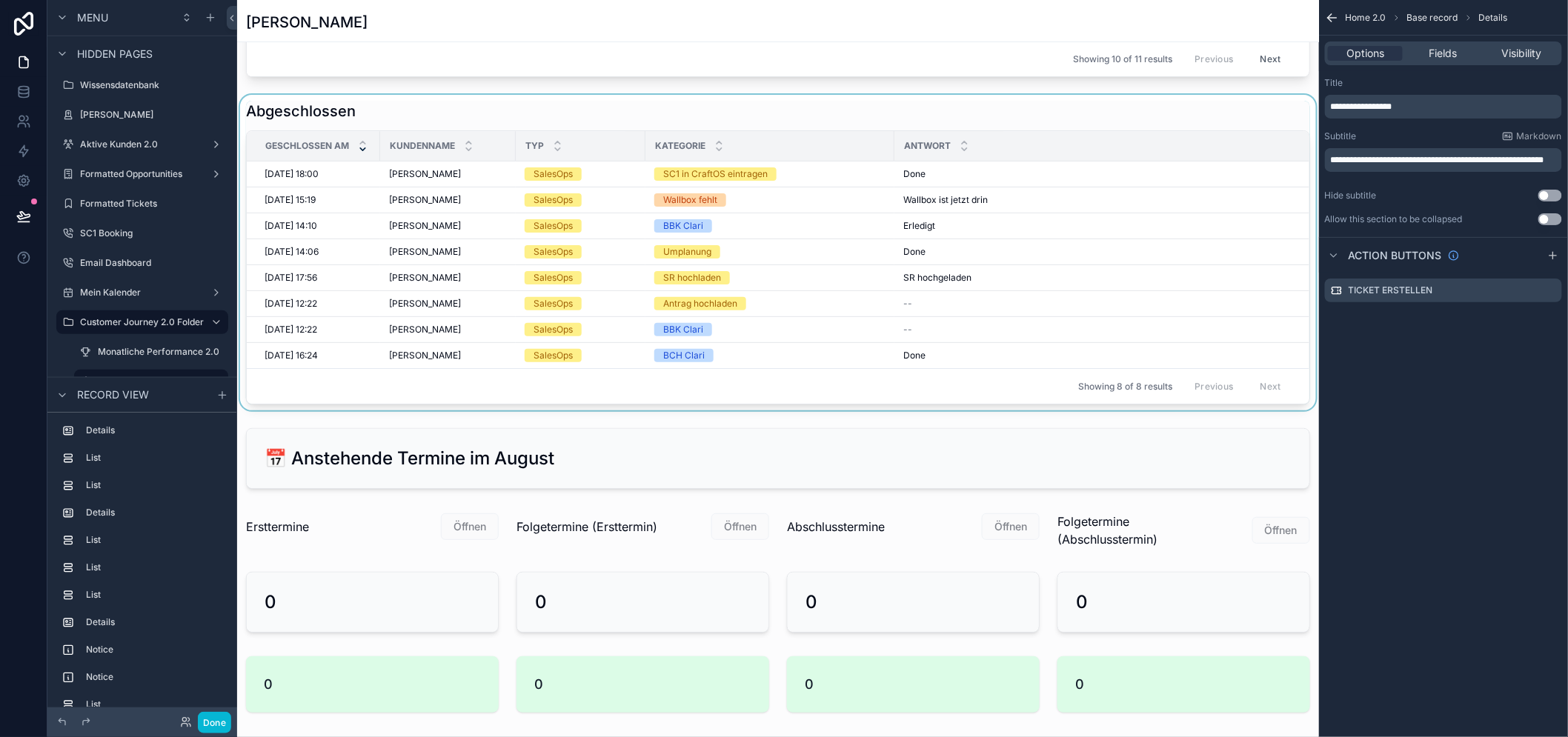
scroll to position [1482, 0]
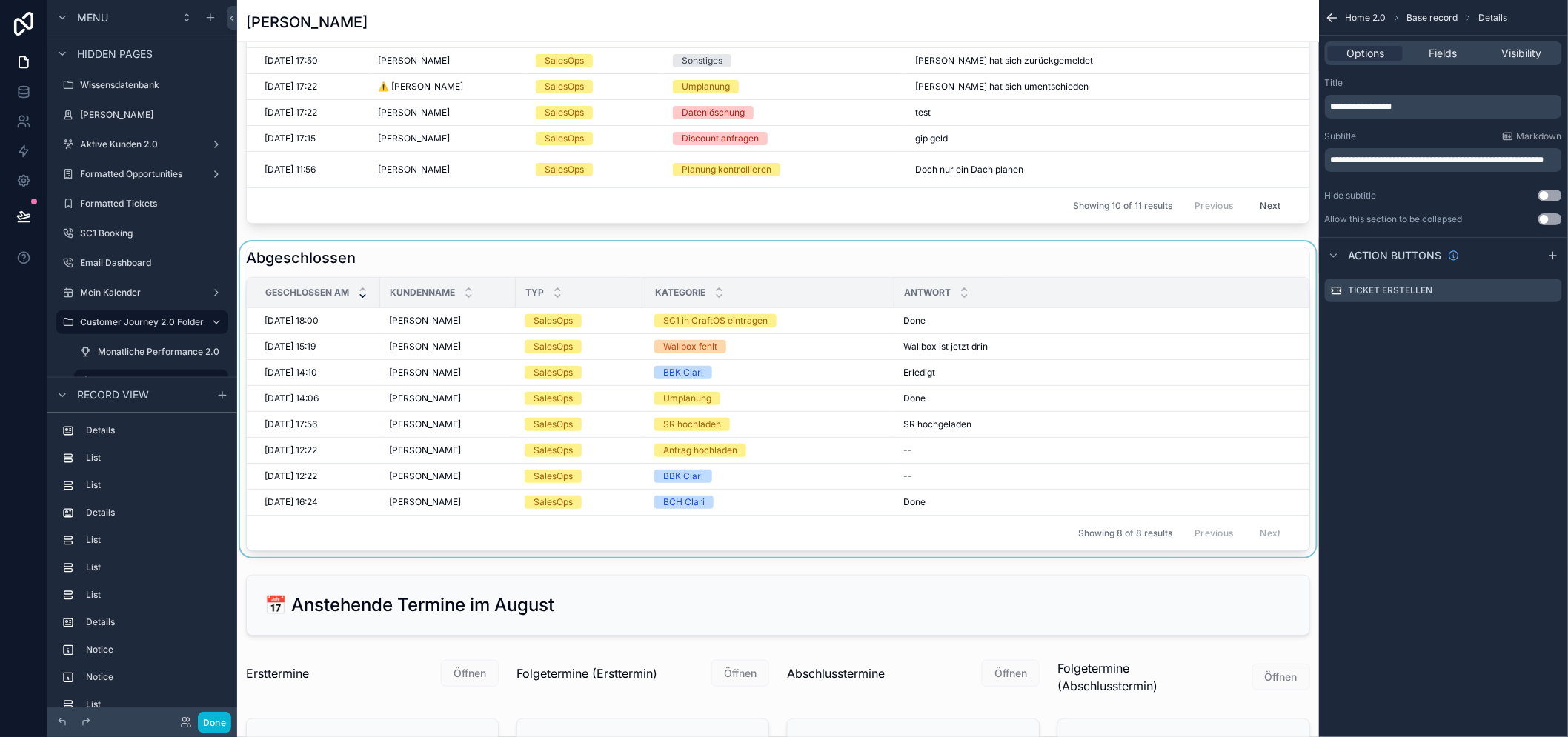
click at [1116, 282] on div "Antwort" at bounding box center [1279, 292] width 768 height 28
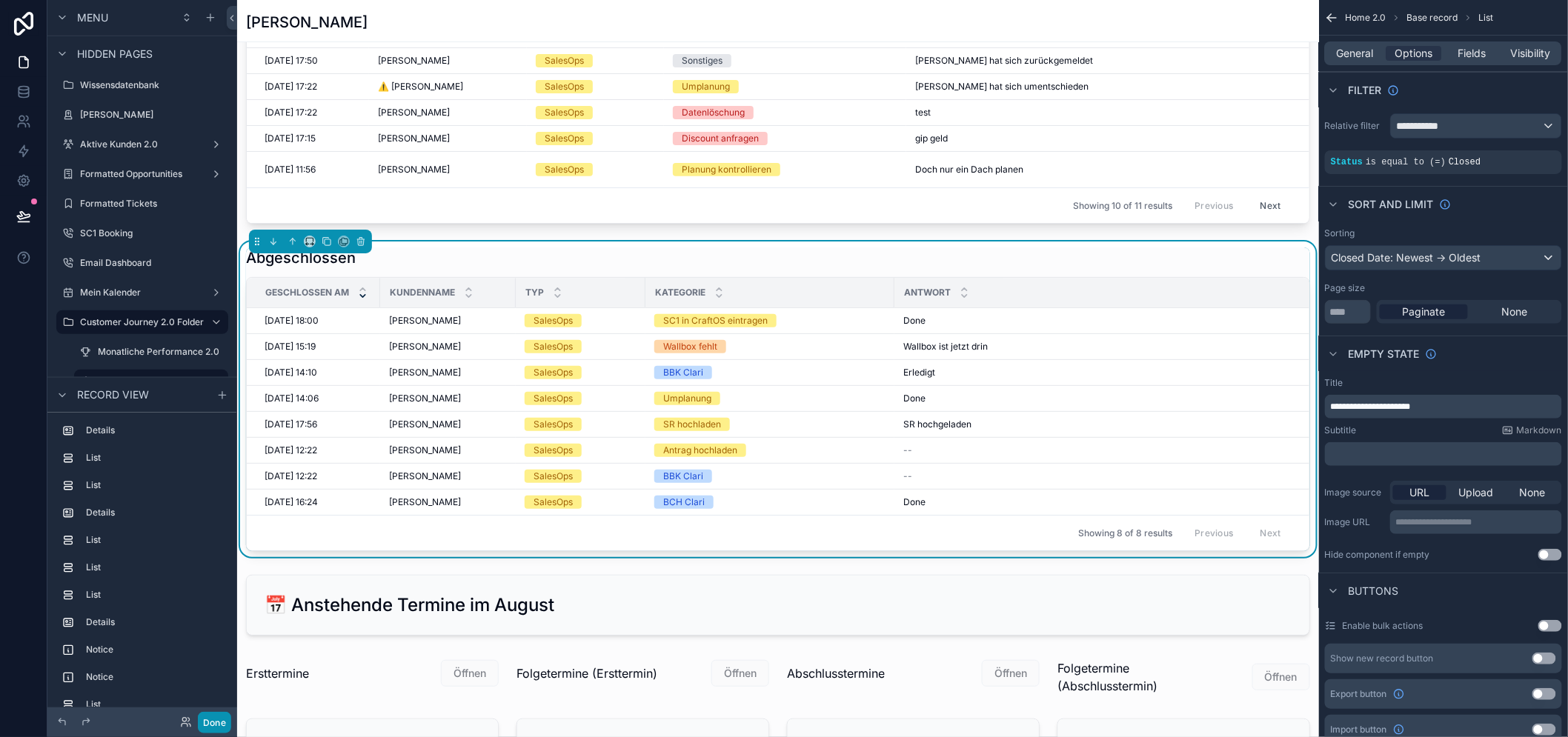
click at [226, 715] on button "Done" at bounding box center [214, 723] width 33 height 22
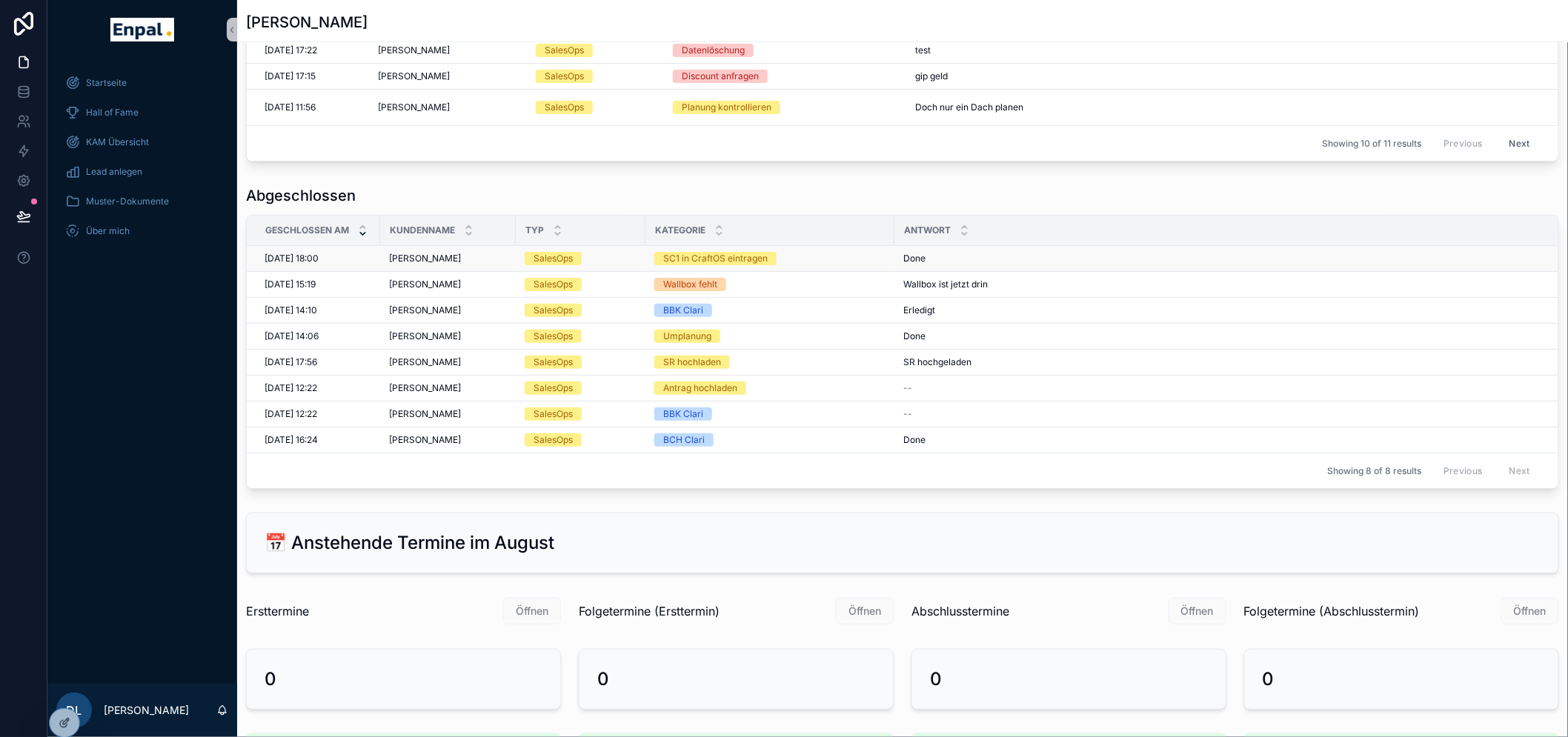
click at [843, 272] on td "SC1 in CraftOS eintragen" at bounding box center [770, 259] width 249 height 26
click at [845, 260] on div "SC1 in CraftOS eintragen" at bounding box center [770, 259] width 231 height 13
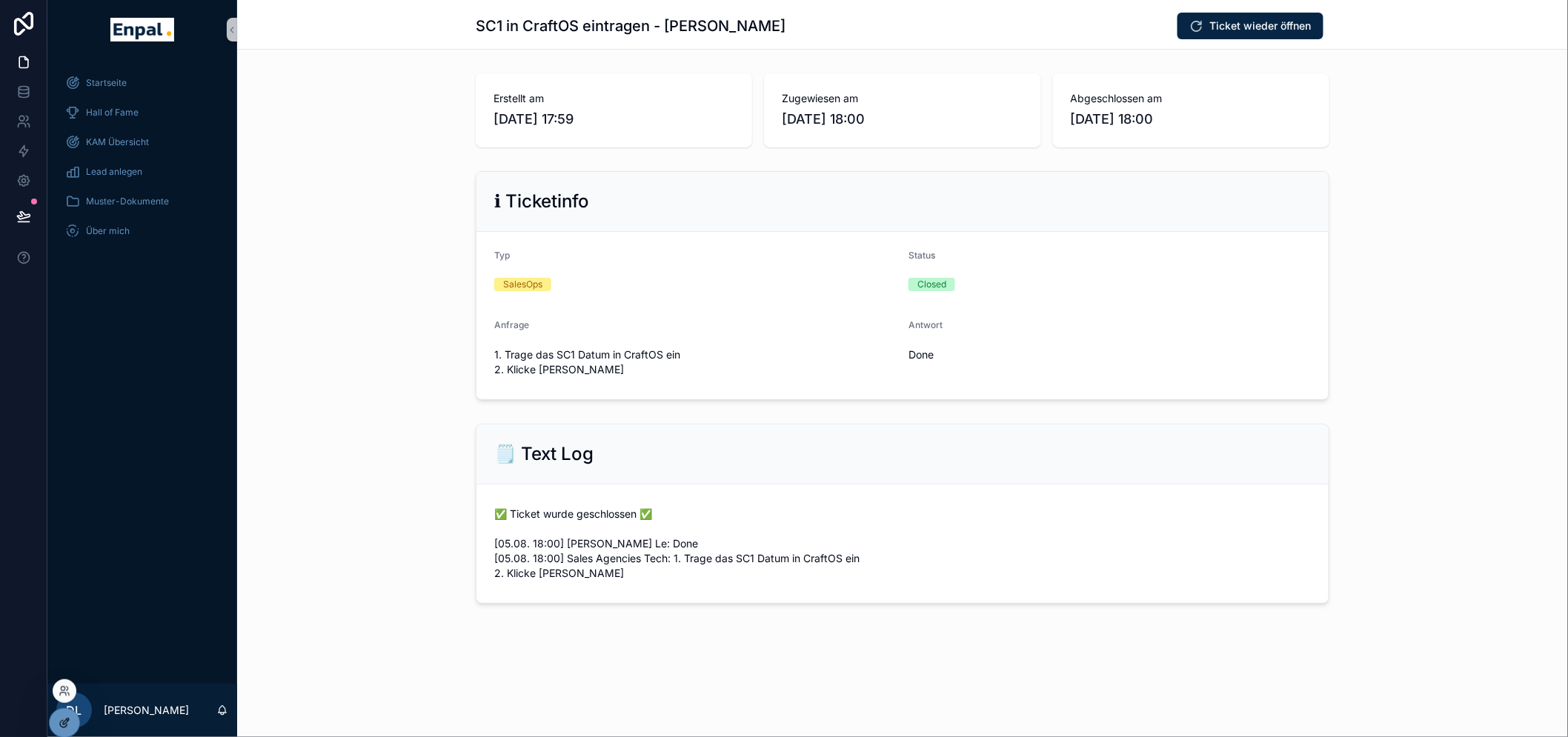
click at [63, 722] on icon at bounding box center [64, 723] width 11 height 11
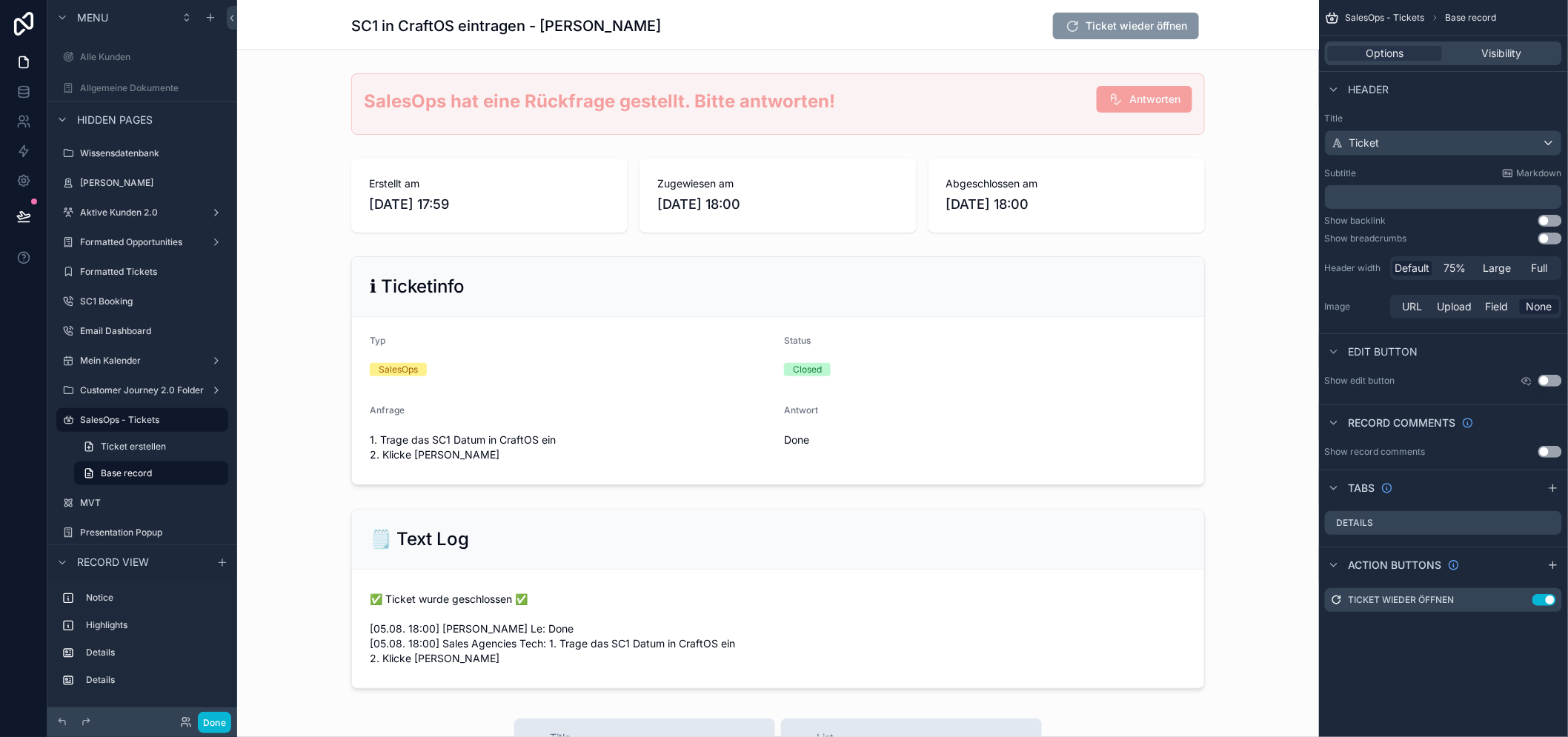
click at [1154, 38] on div "Ticket wieder öffnen" at bounding box center [1126, 26] width 146 height 27
click at [1141, 89] on div "scrollable content" at bounding box center [777, 104] width 1082 height 74
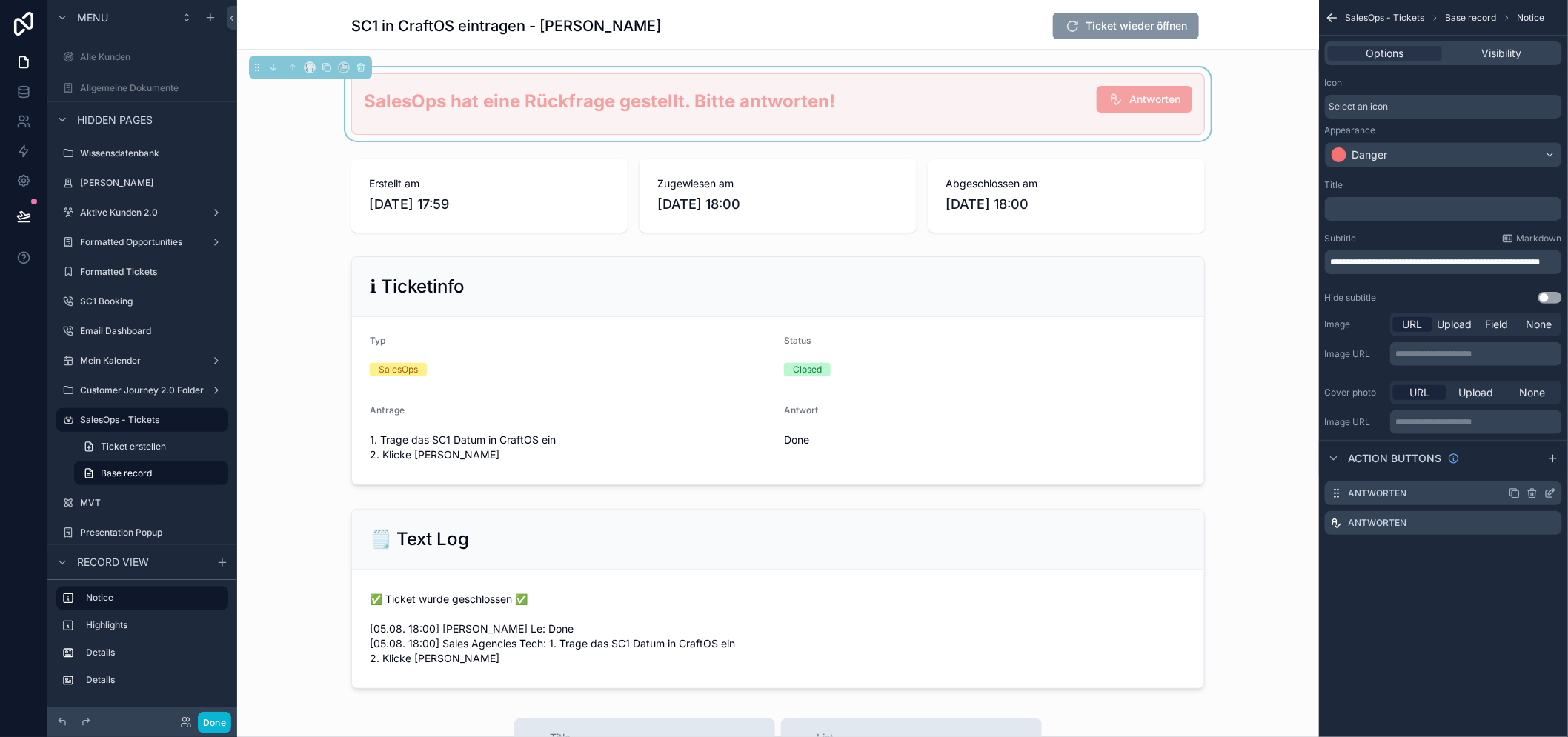
click at [1555, 494] on icon "scrollable content" at bounding box center [1552, 492] width 6 height 6
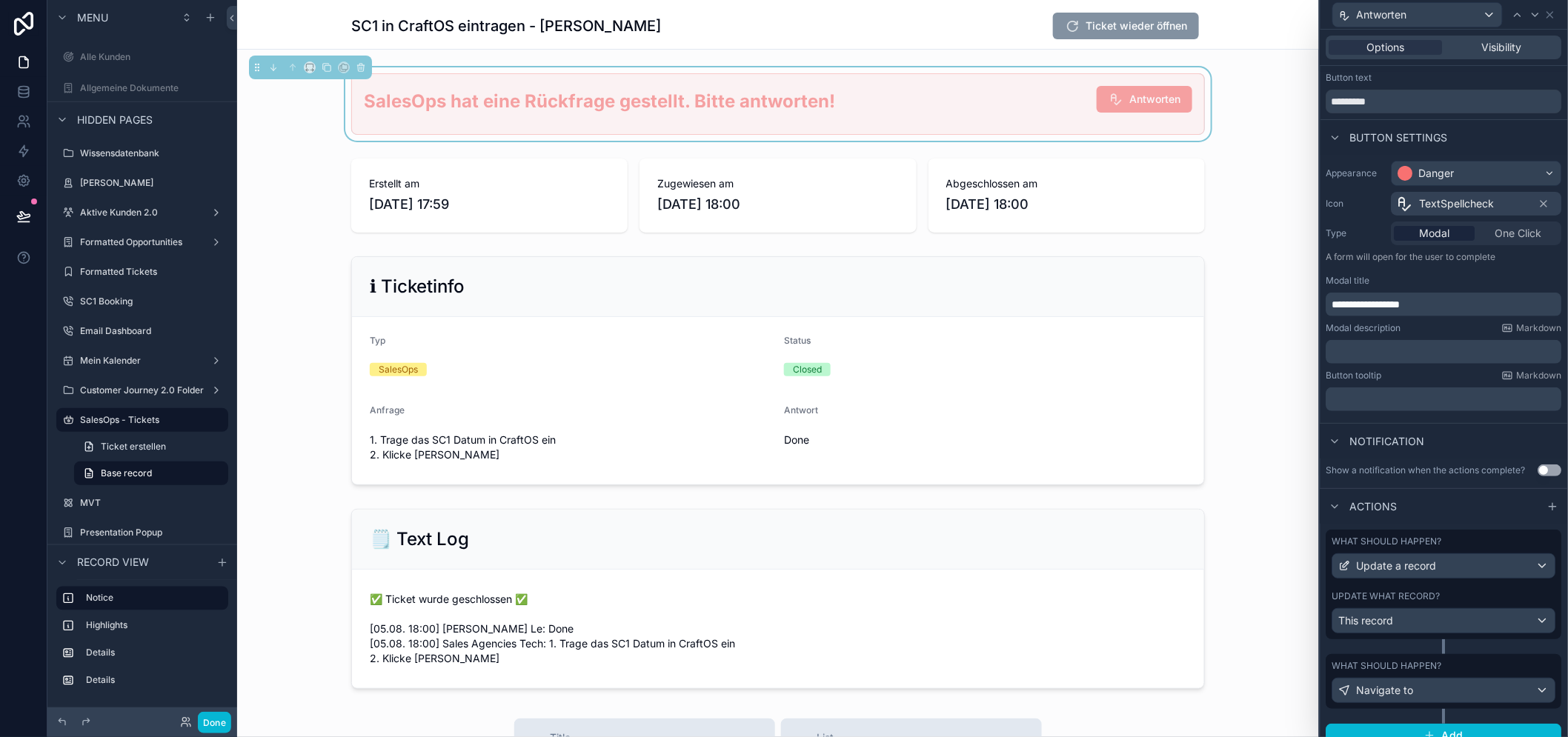
scroll to position [45, 0]
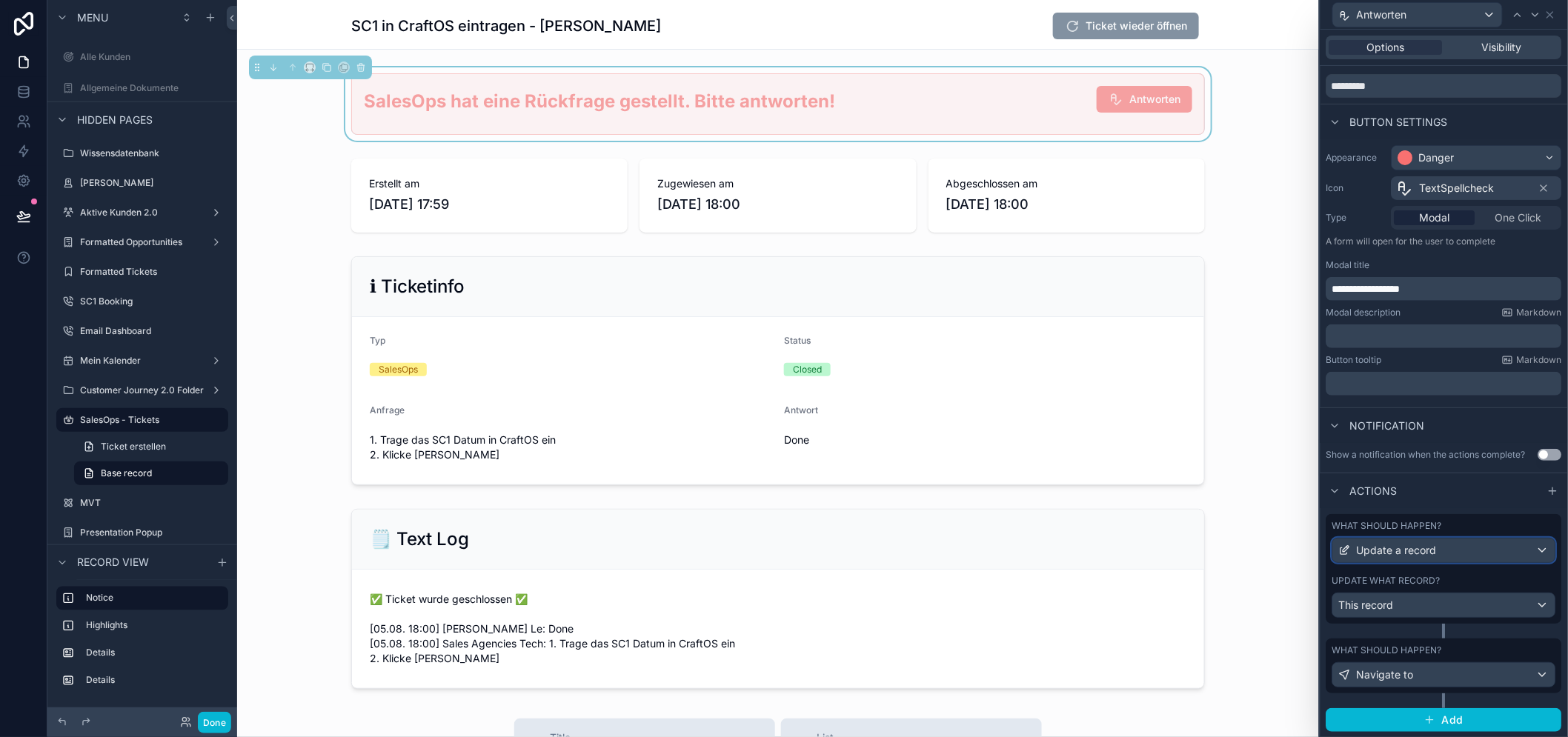
click at [1432, 562] on div "Update a record" at bounding box center [1444, 550] width 222 height 24
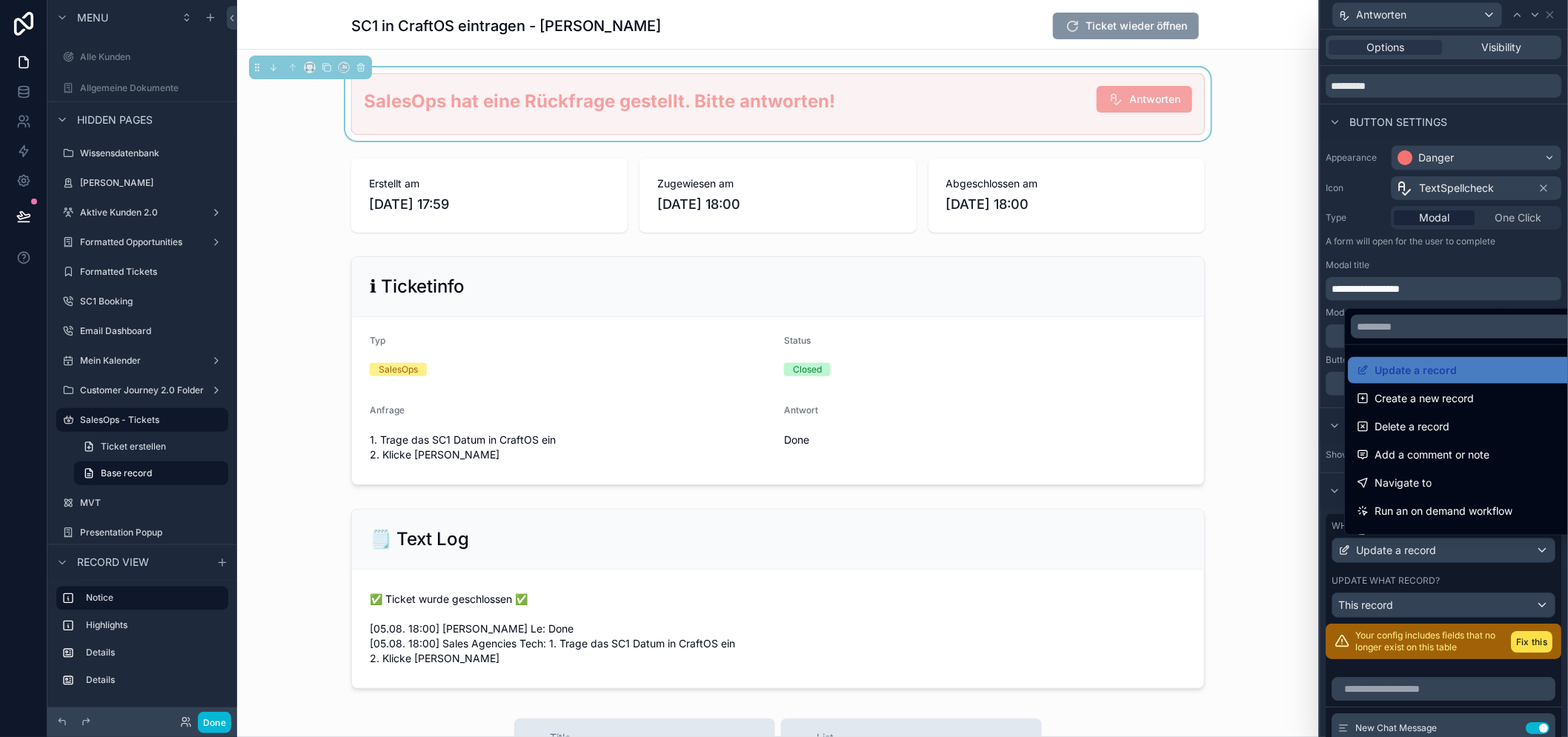
click at [1433, 567] on div at bounding box center [1444, 368] width 247 height 737
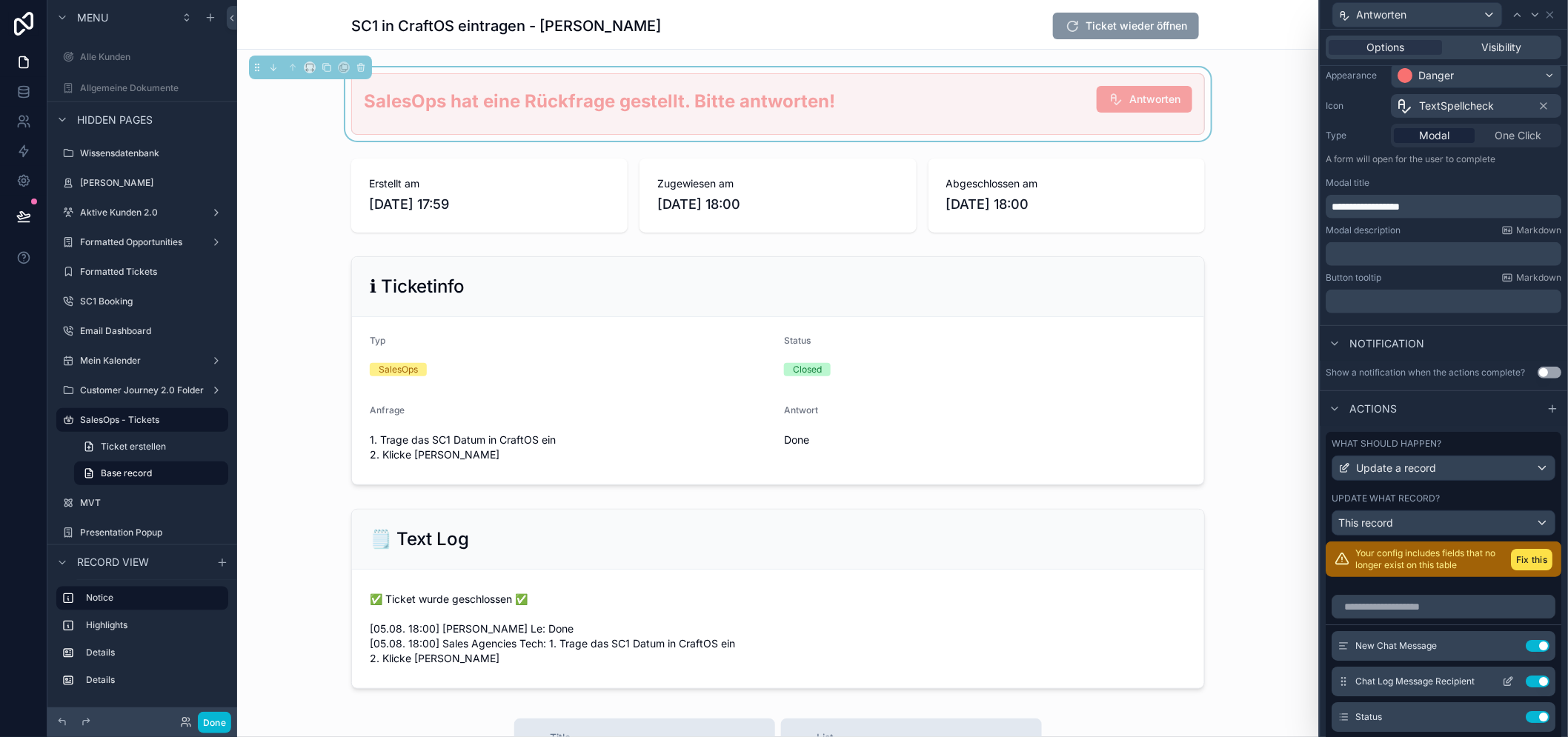
scroll to position [374, 0]
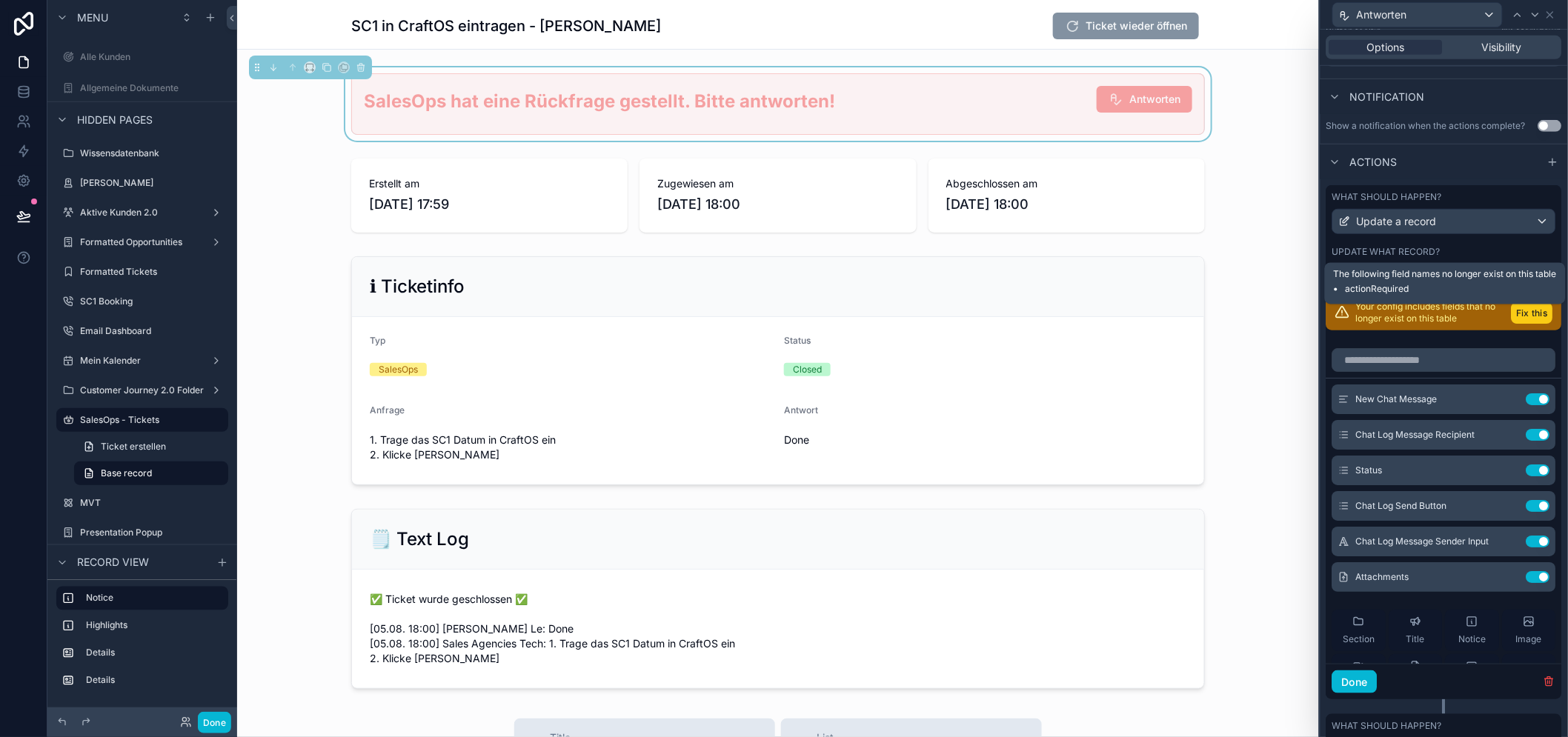
click at [1524, 324] on button "Fix this" at bounding box center [1532, 313] width 41 height 22
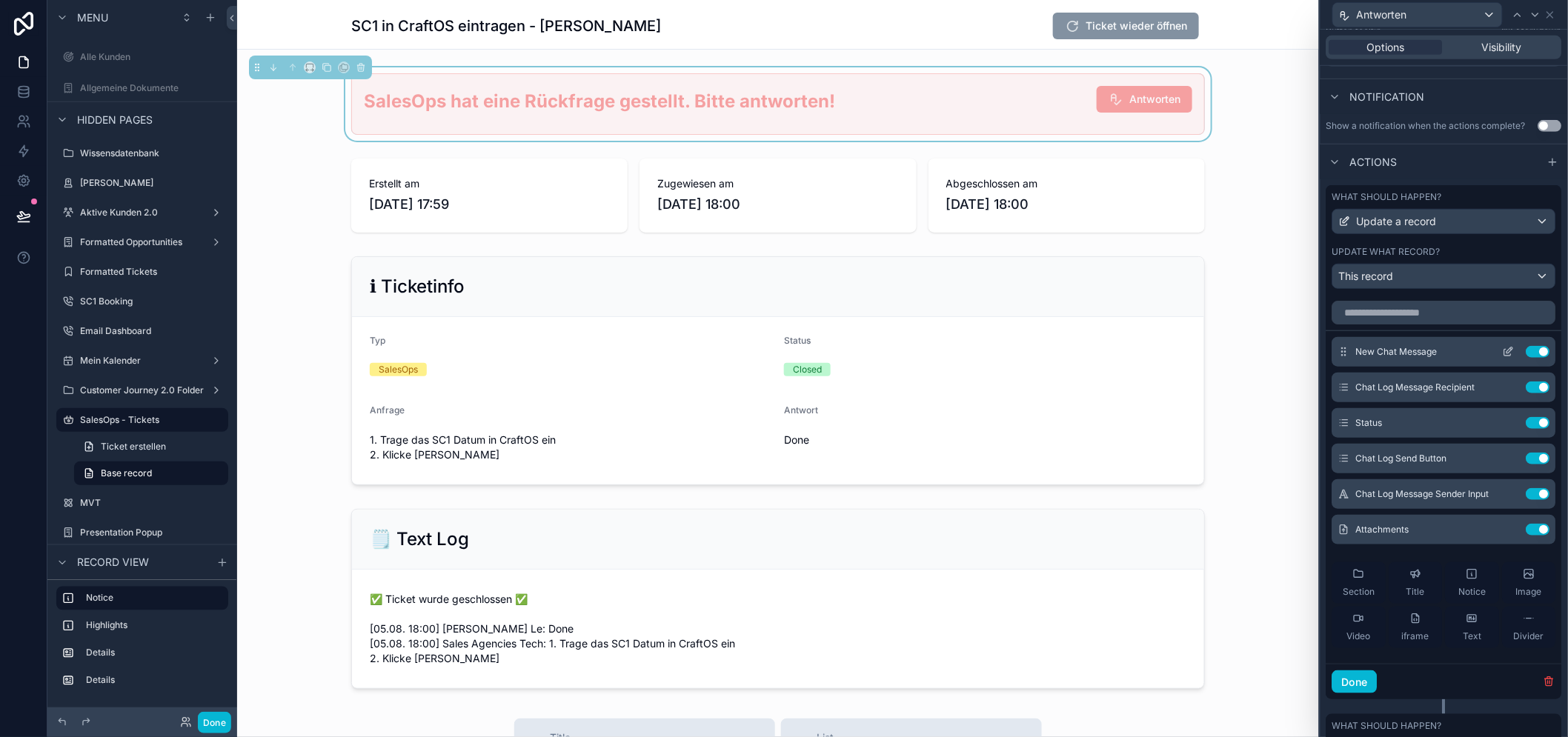
scroll to position [31, 0]
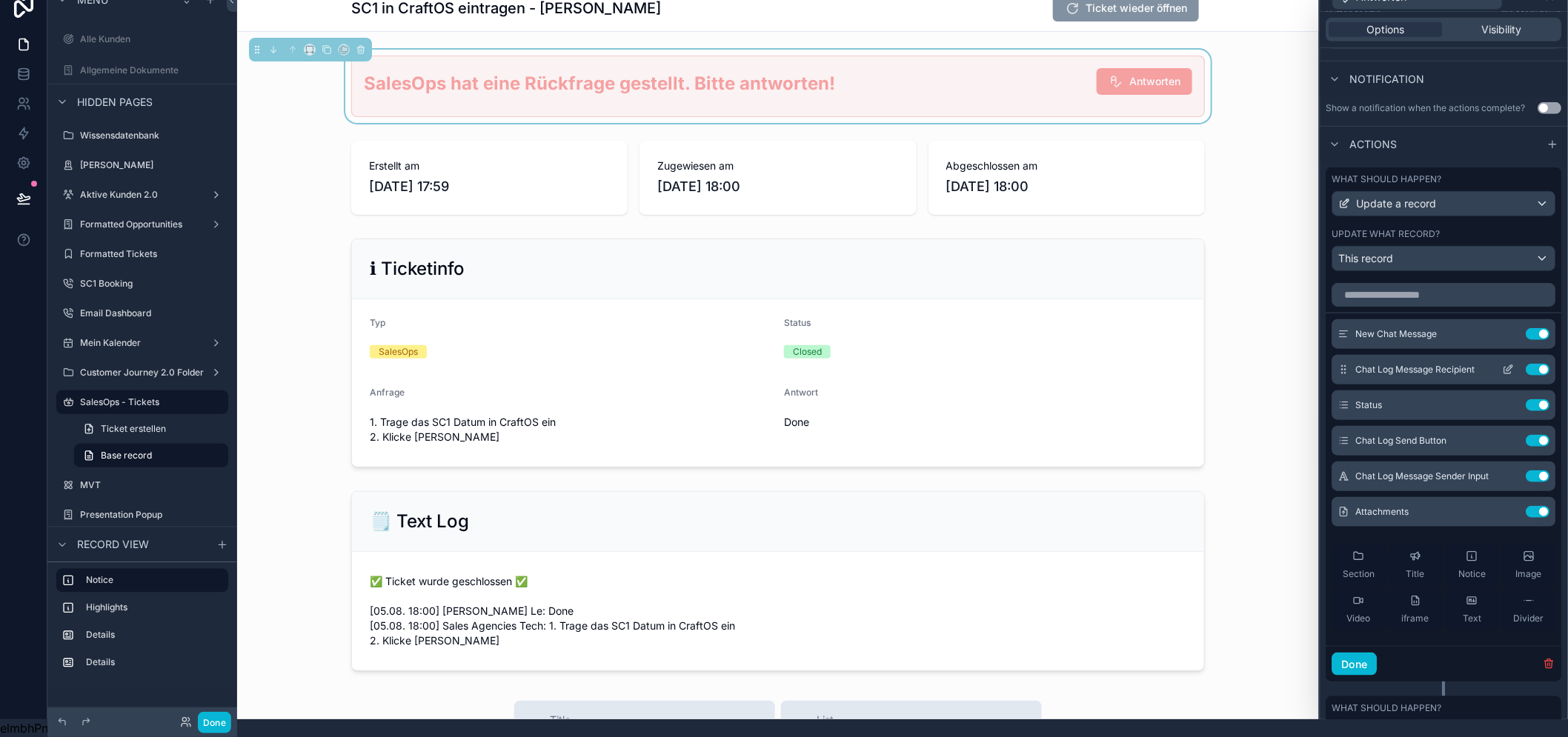
click at [1507, 368] on icon at bounding box center [1510, 368] width 6 height 6
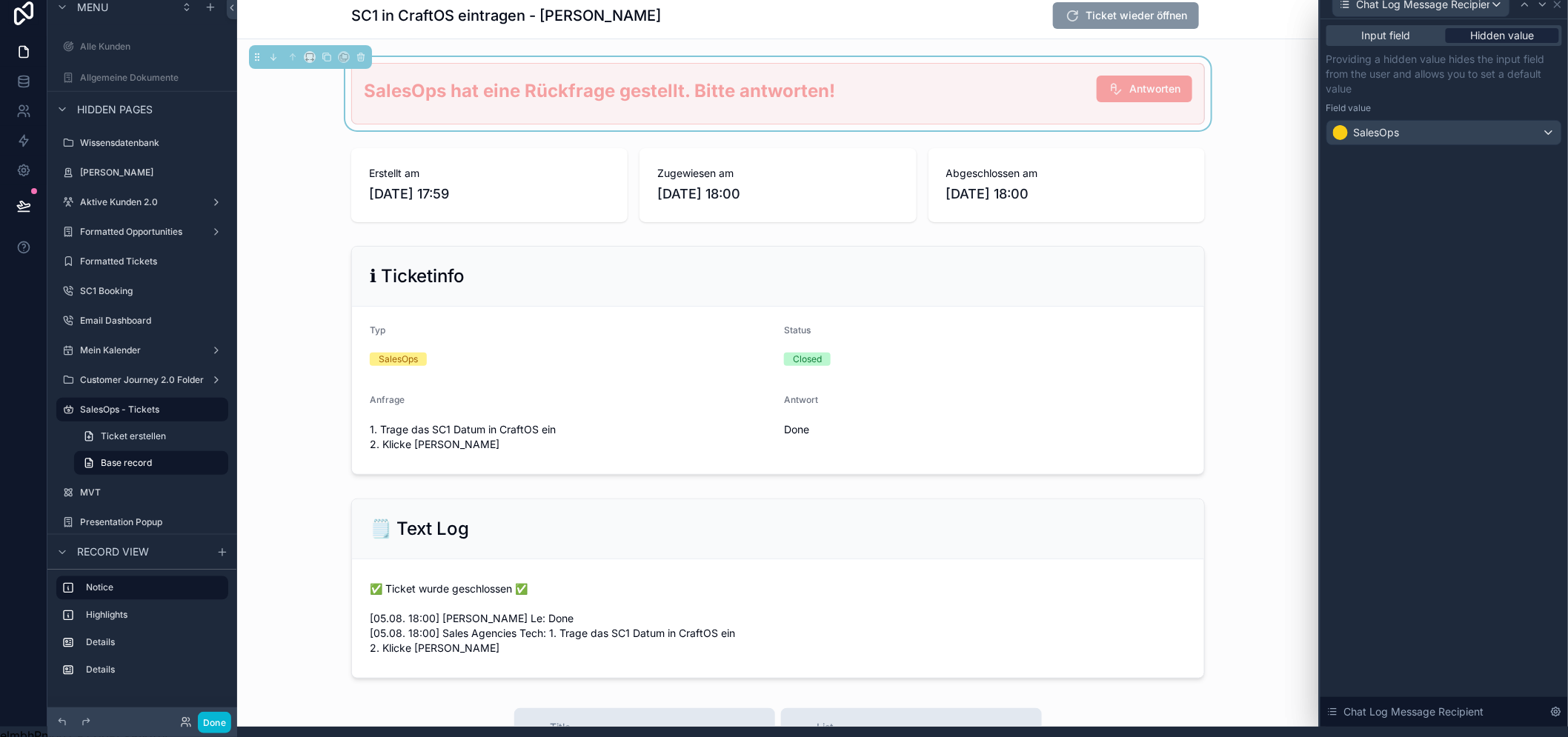
scroll to position [0, 0]
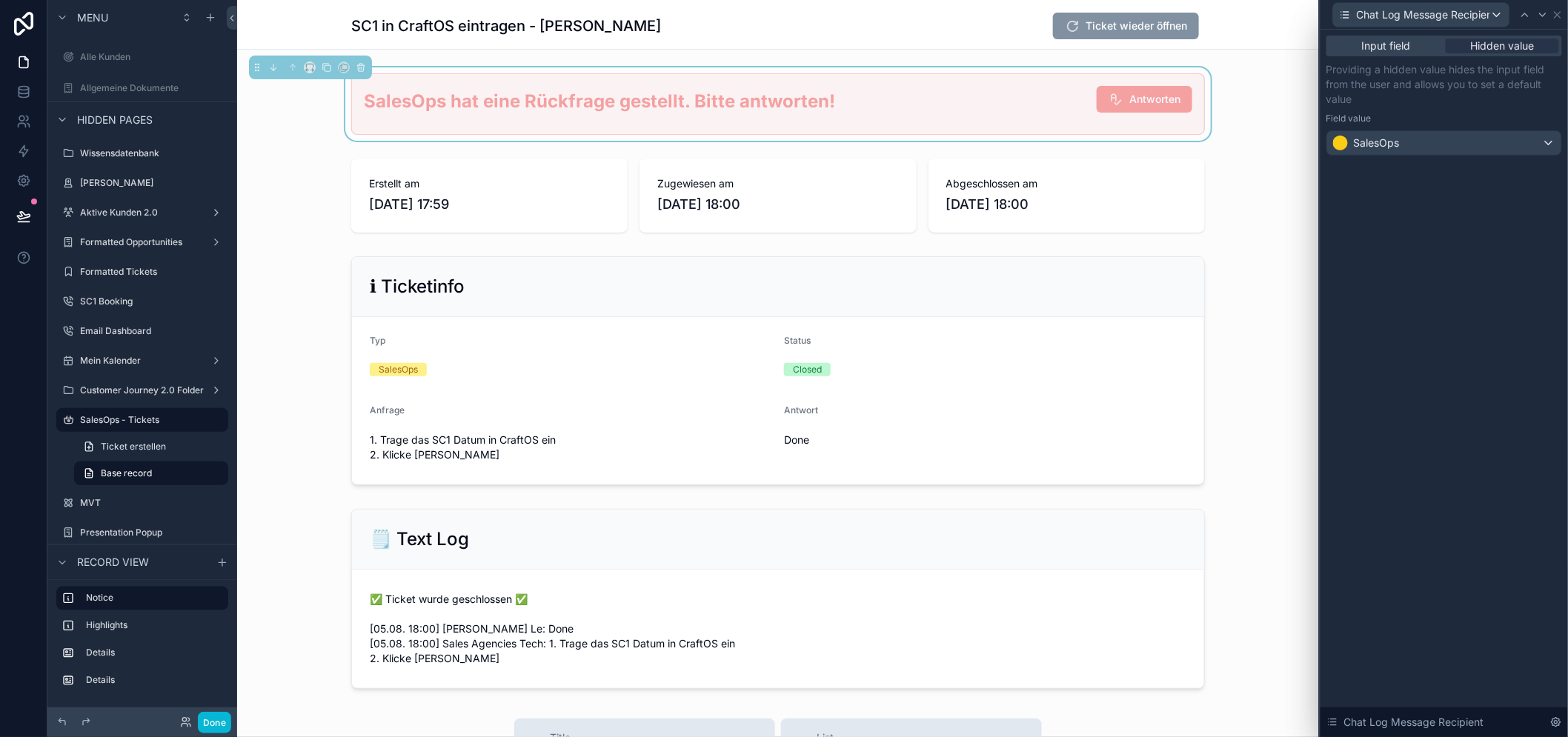
click at [1562, 20] on div "Chat Log Message Recipient" at bounding box center [1444, 14] width 236 height 29
click at [1563, 18] on icon at bounding box center [1557, 14] width 11 height 11
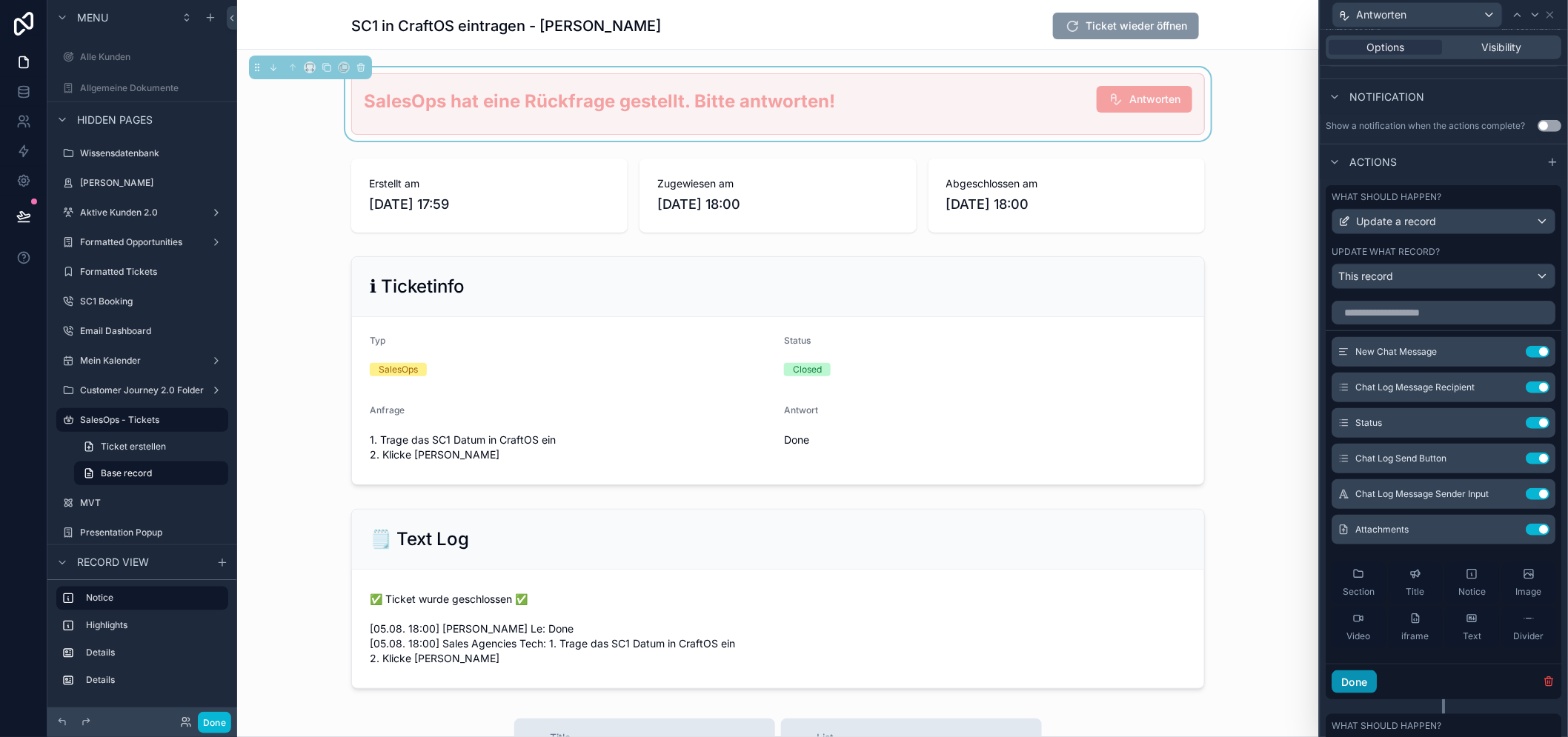
drag, startPoint x: 1368, startPoint y: 695, endPoint x: 1365, endPoint y: 675, distance: 20.2
click at [1367, 694] on button "Done" at bounding box center [1354, 682] width 45 height 24
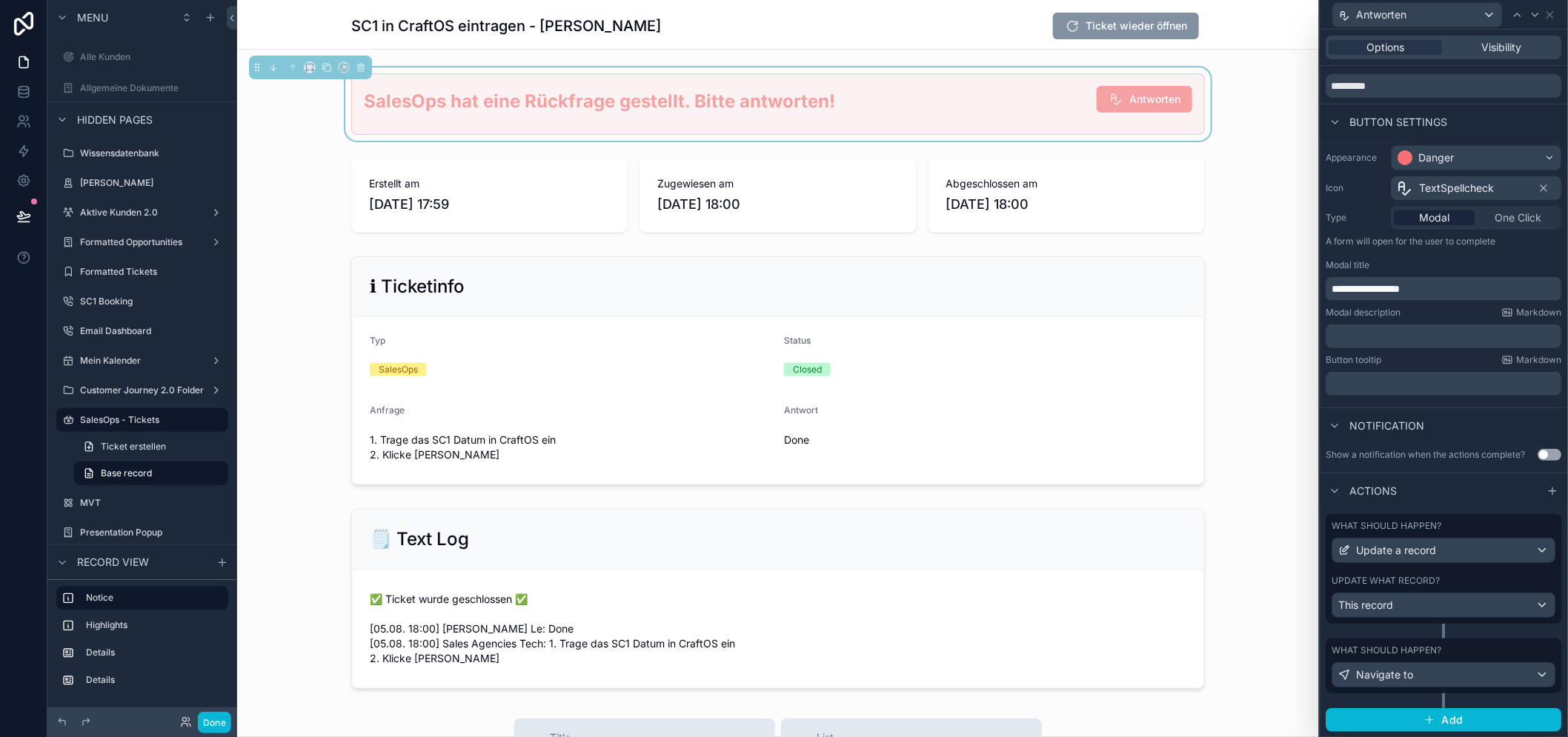
click at [1156, 27] on span "Ticket wieder öffnen" at bounding box center [1126, 28] width 146 height 15
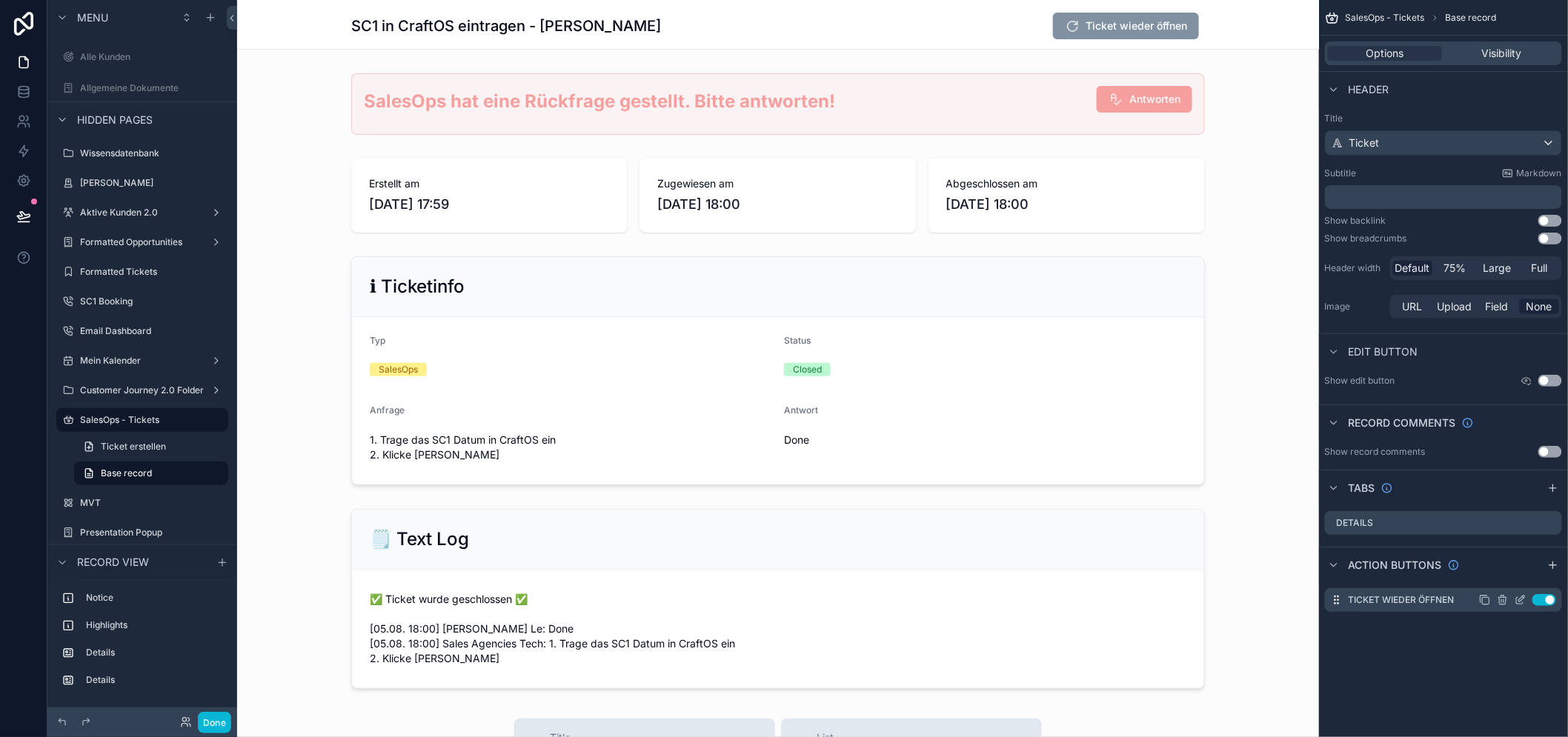
click at [1523, 603] on icon "scrollable content" at bounding box center [1519, 600] width 7 height 7
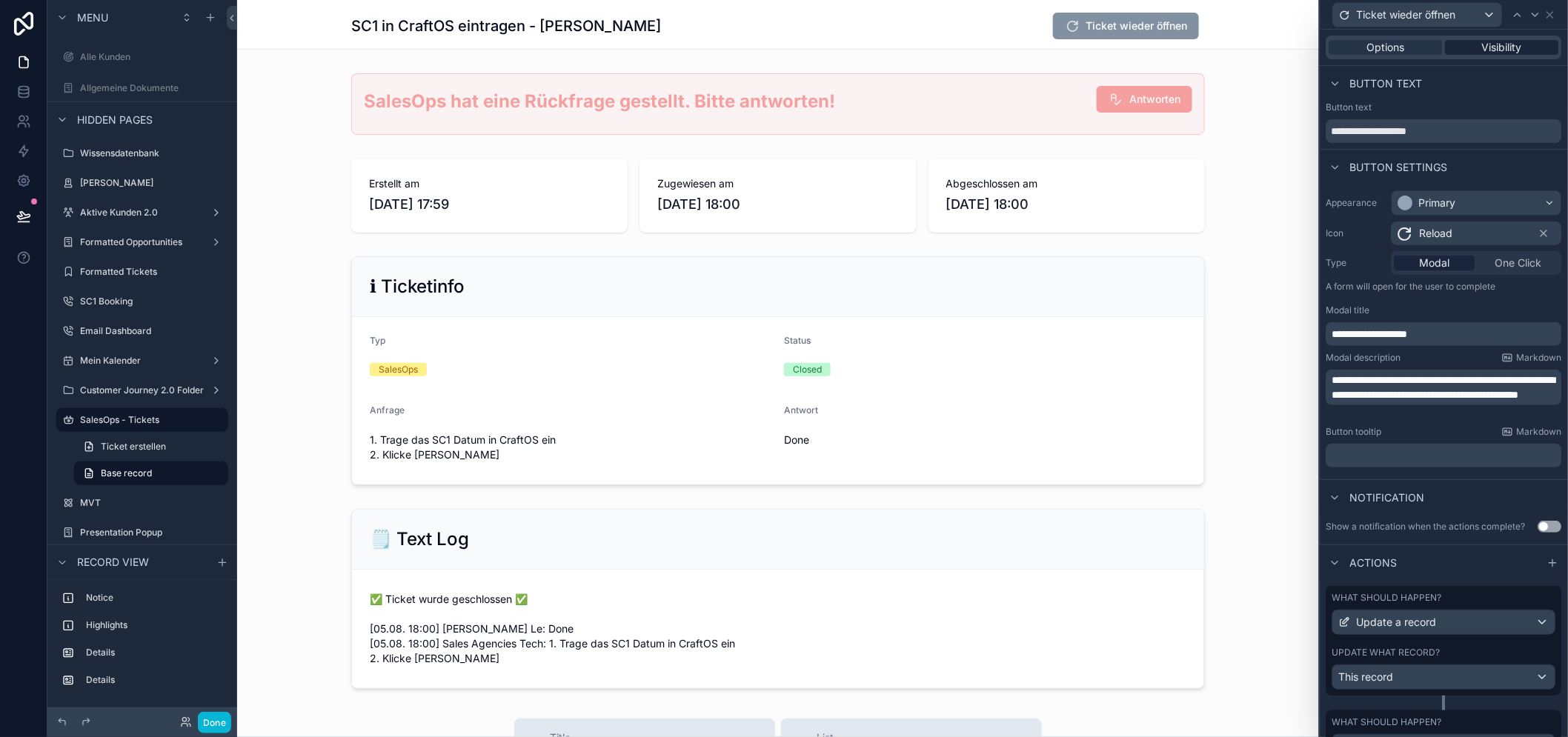
click at [1535, 53] on div "Visibility" at bounding box center [1502, 48] width 114 height 15
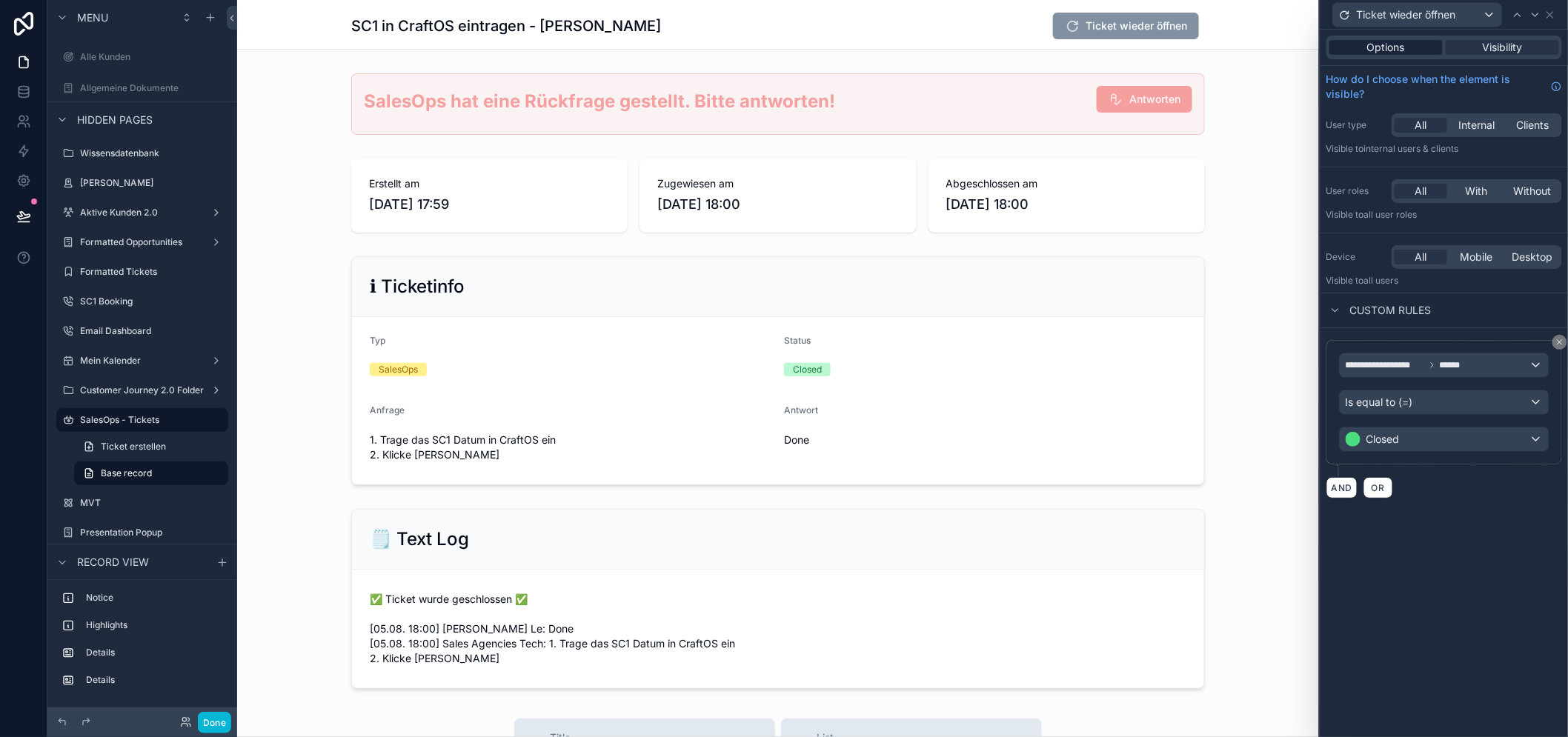
click at [1443, 48] on div "Options" at bounding box center [1386, 48] width 114 height 15
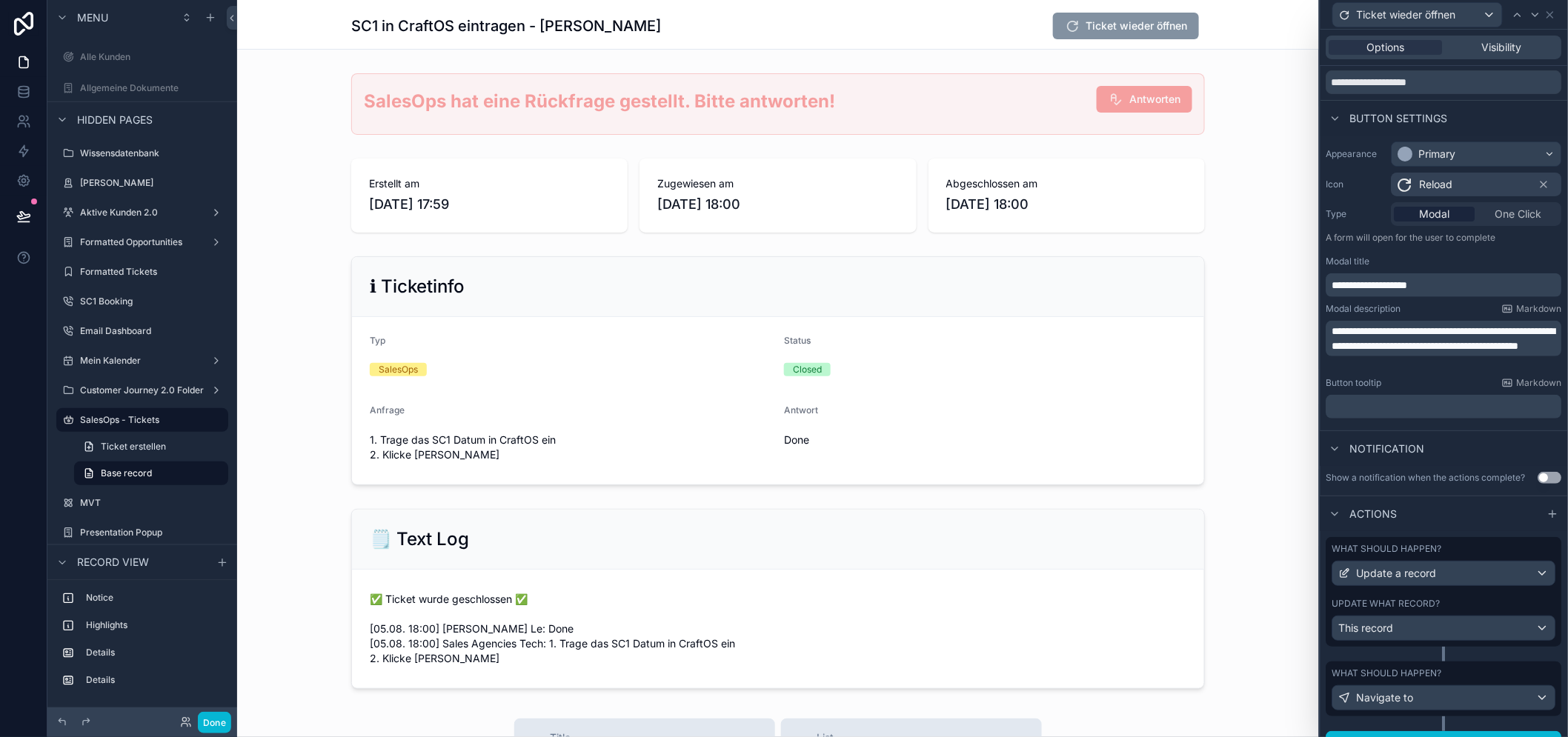
scroll to position [71, 0]
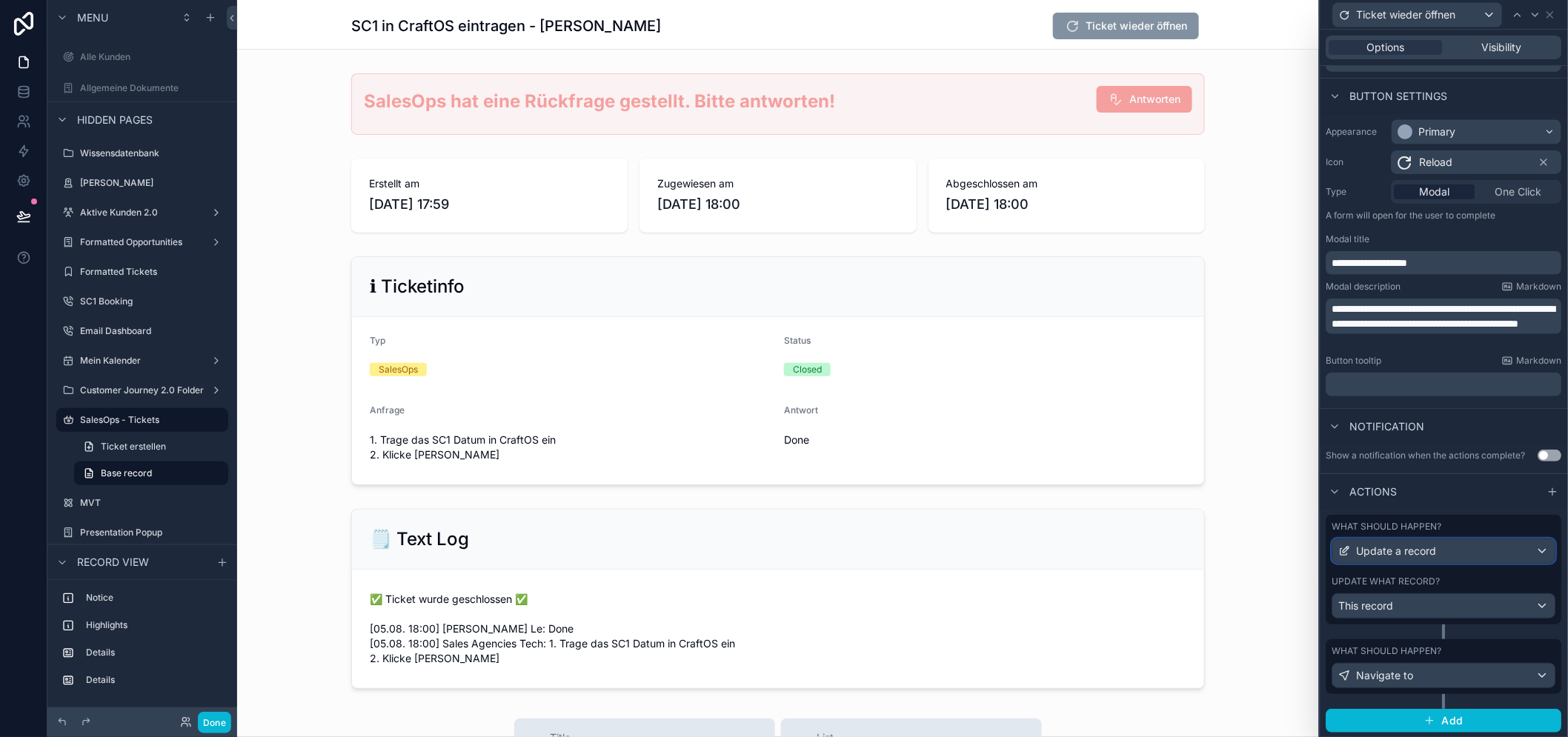
click at [1488, 558] on div "Update a record" at bounding box center [1444, 551] width 222 height 24
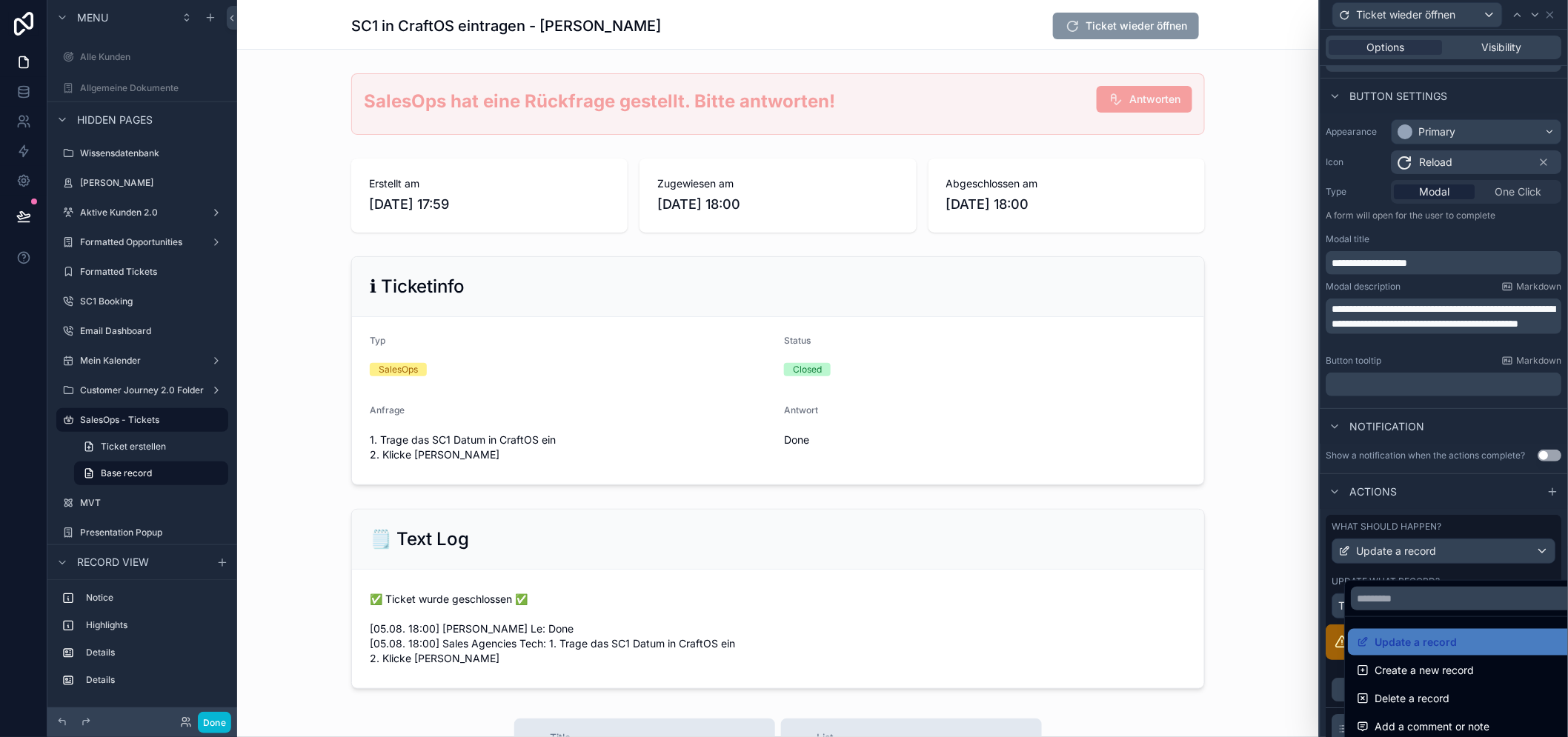
click at [1488, 558] on div at bounding box center [1444, 368] width 247 height 737
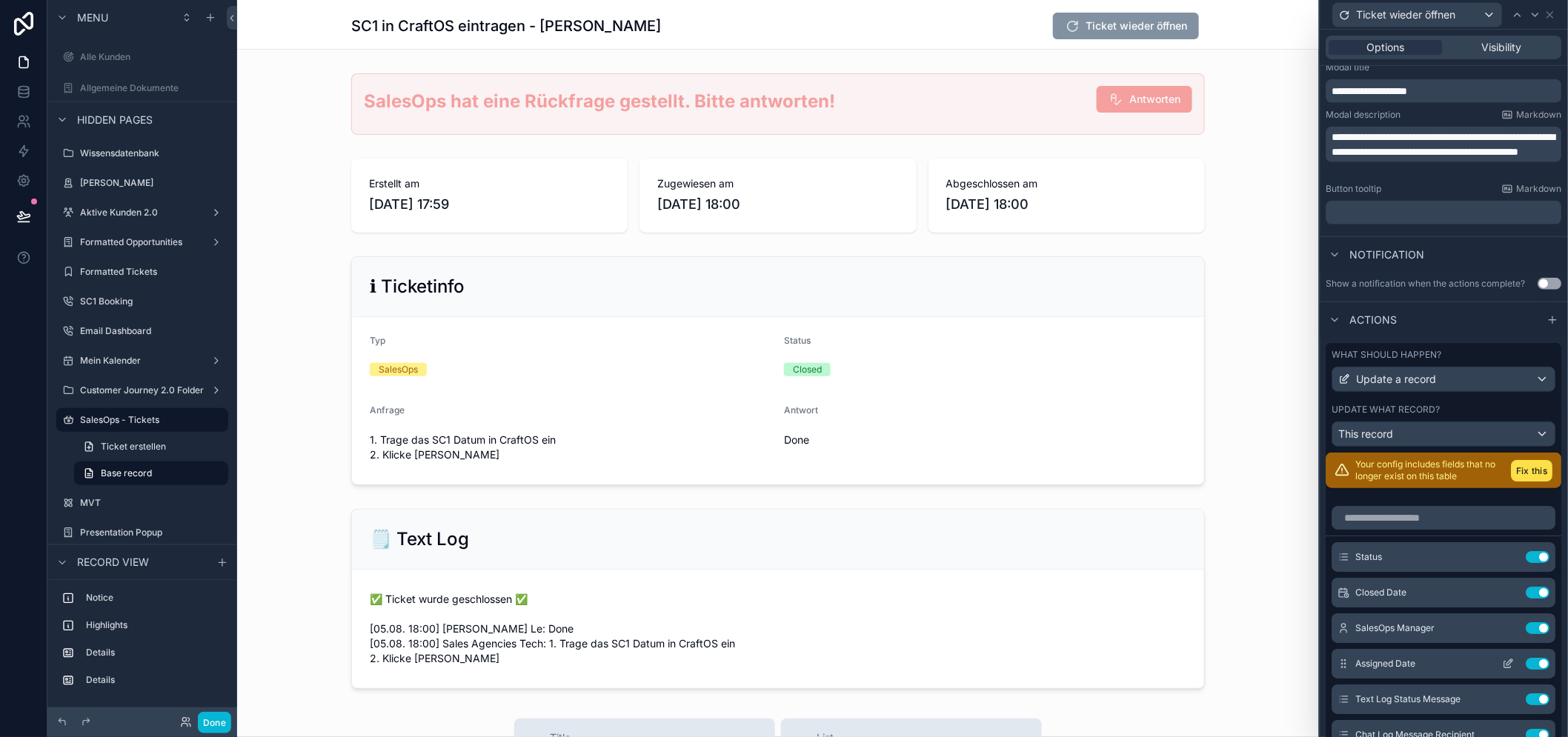
scroll to position [401, 0]
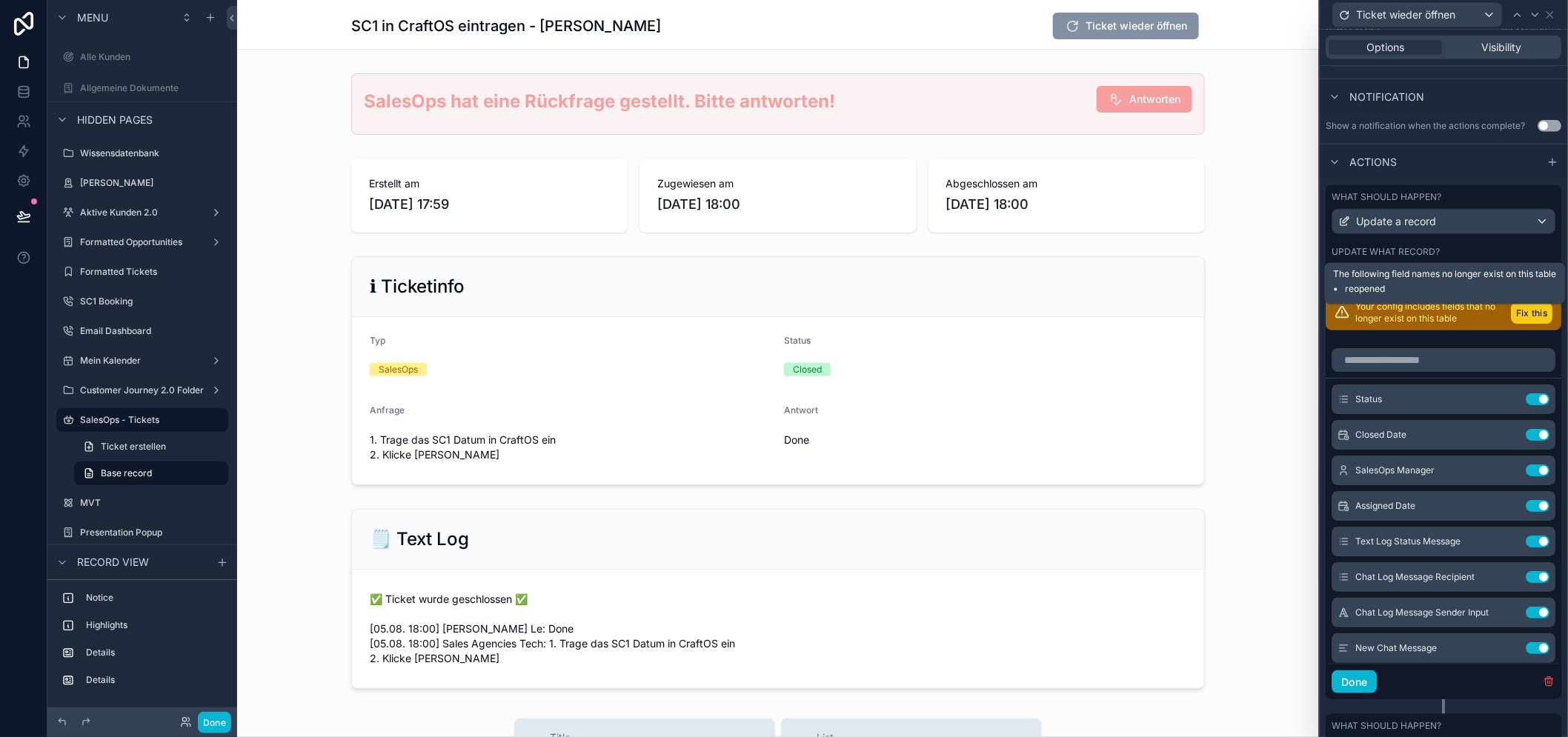
click at [1519, 324] on button "Fix this" at bounding box center [1532, 313] width 41 height 22
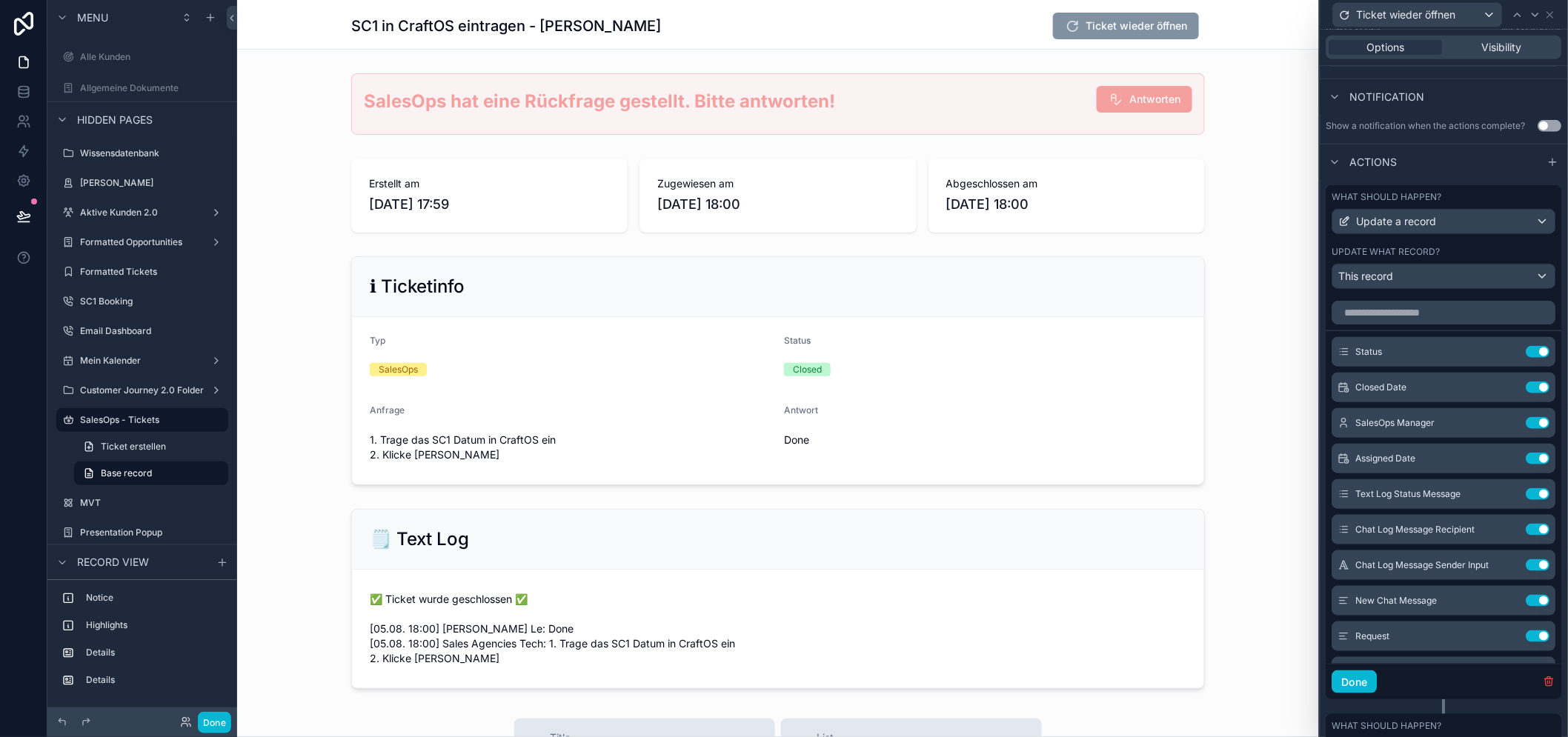
scroll to position [31, 0]
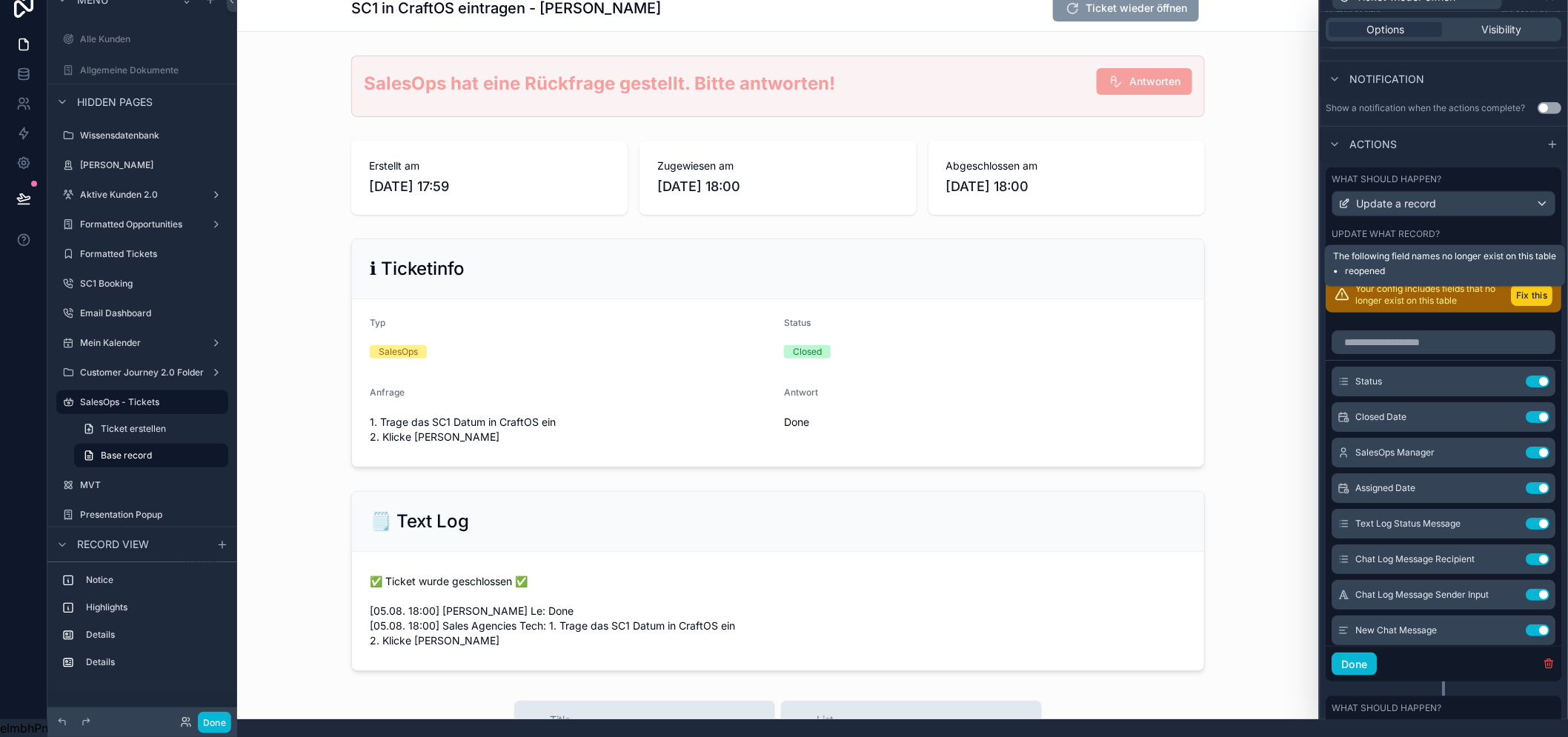
click at [1515, 299] on button "Fix this" at bounding box center [1532, 295] width 41 height 22
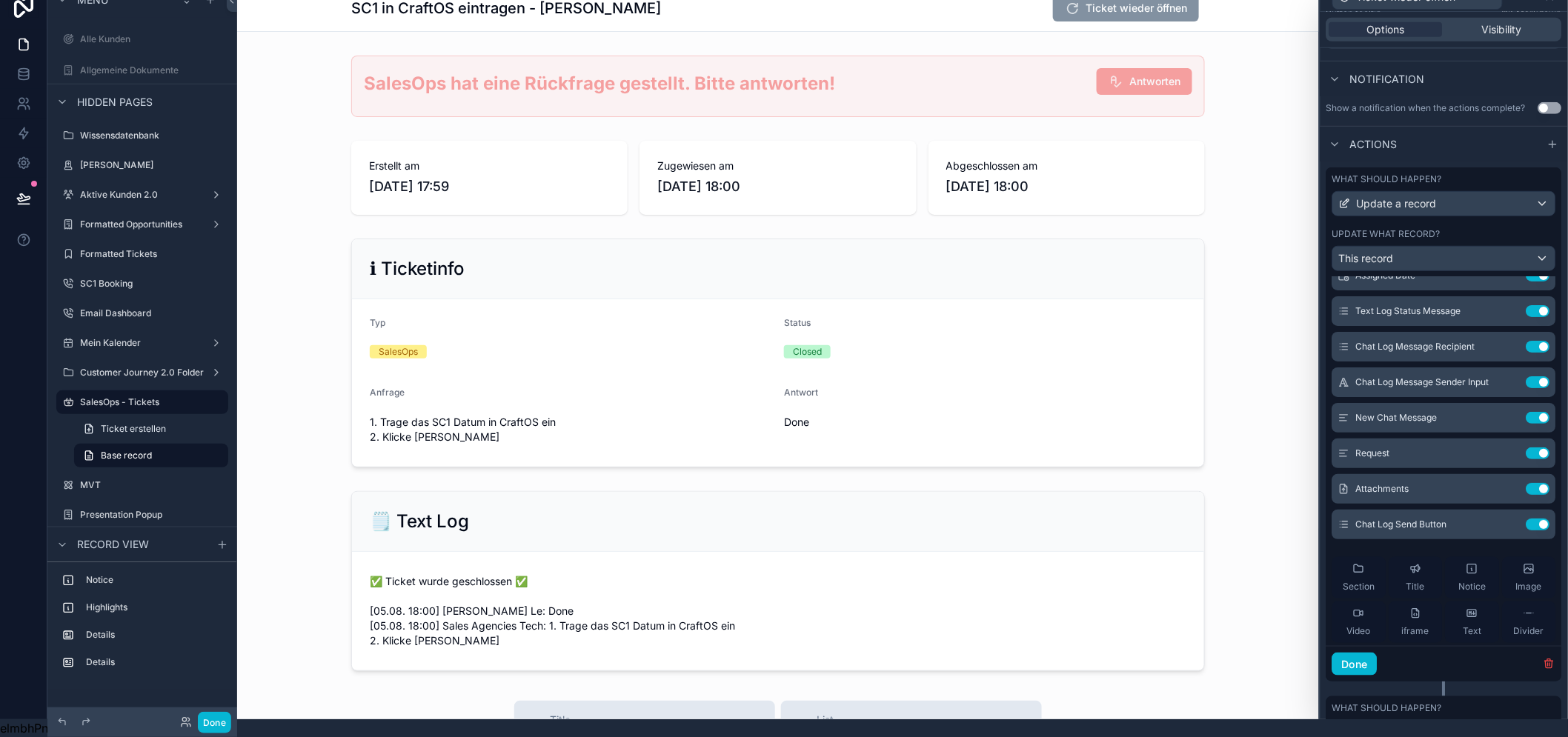
scroll to position [0, 0]
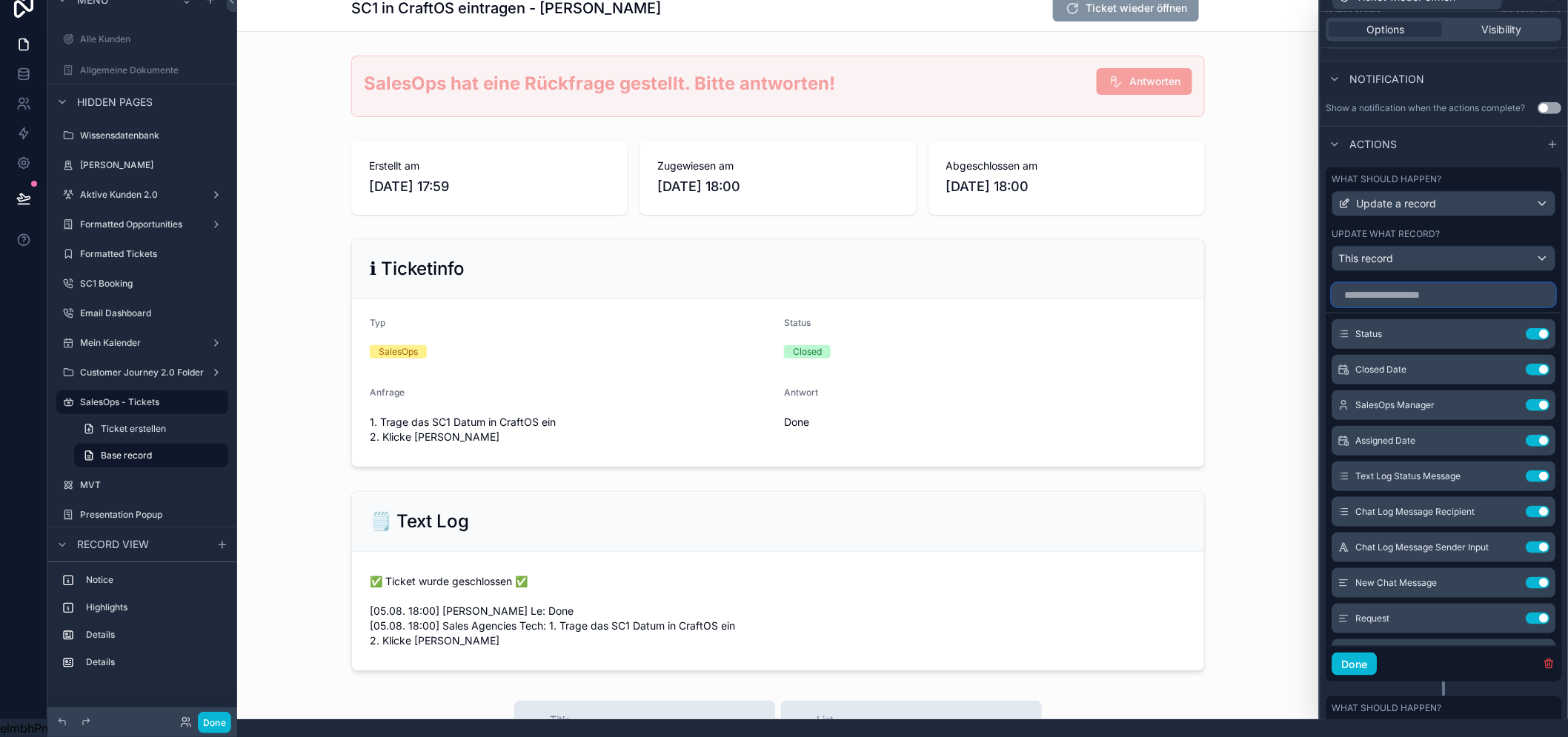
click at [1477, 302] on input "text" at bounding box center [1444, 294] width 223 height 24
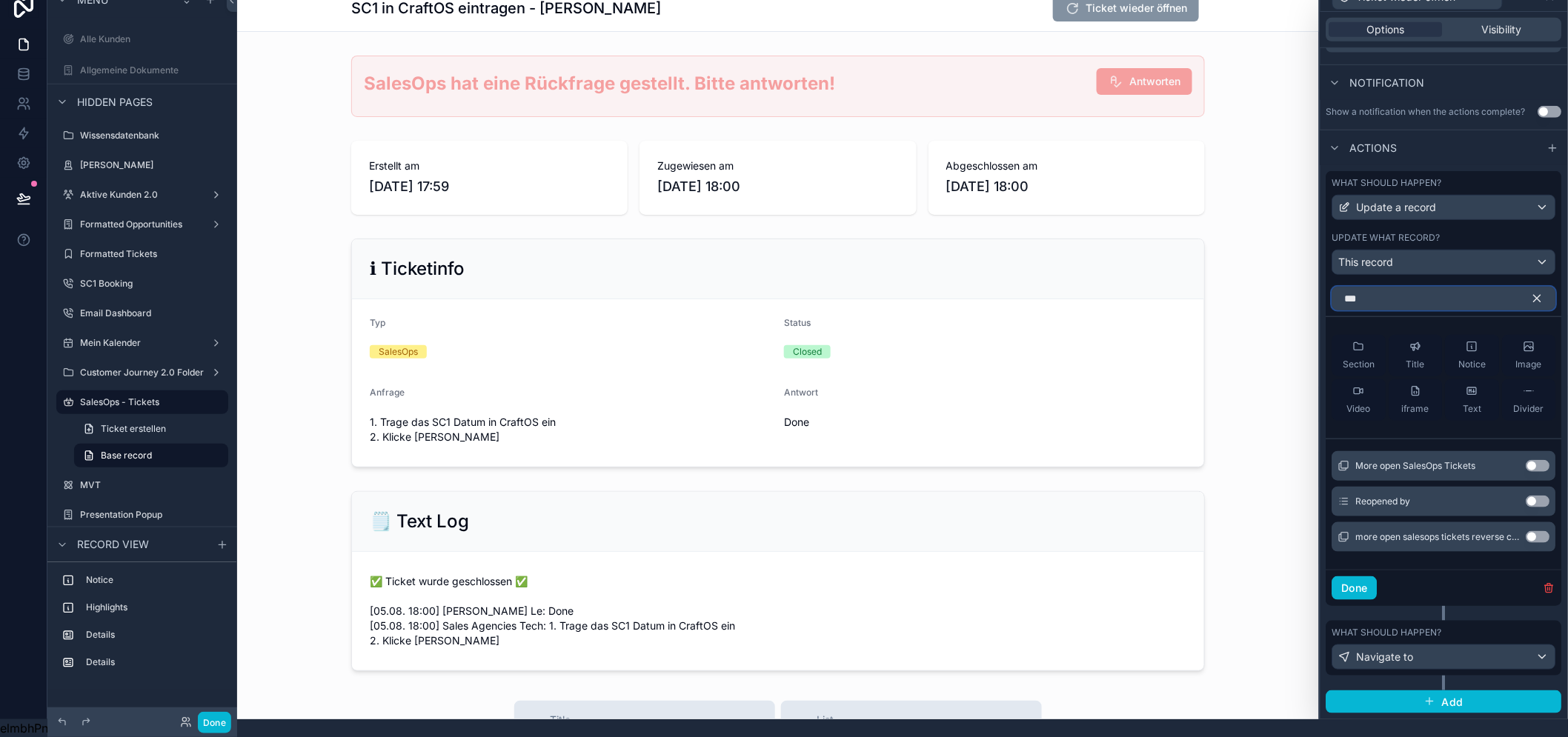
scroll to position [396, 0]
type input "****"
click at [1546, 495] on div "Reopened by Use setting" at bounding box center [1444, 502] width 223 height 30
click at [1538, 500] on button "Use setting" at bounding box center [1537, 502] width 24 height 11
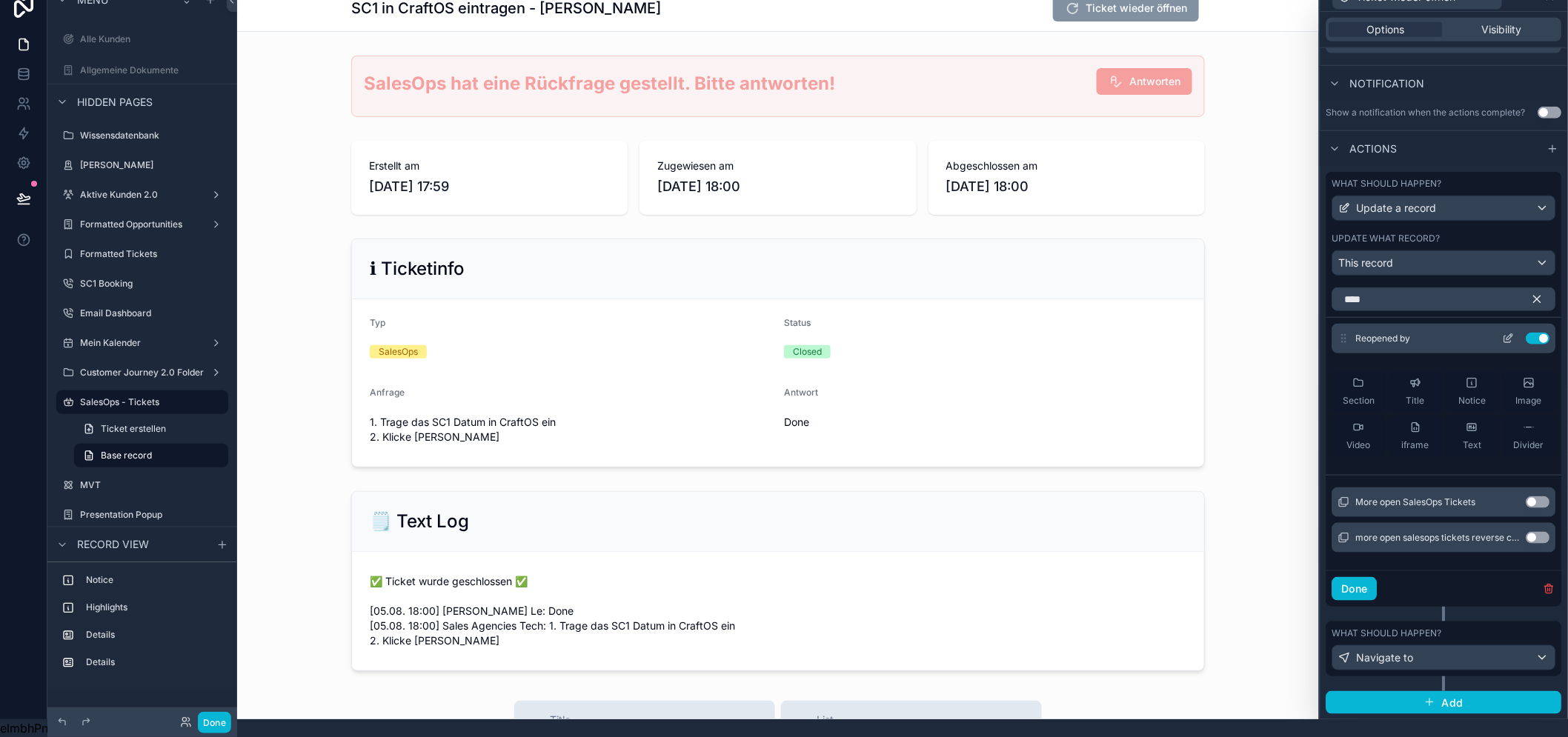
click at [1512, 338] on icon at bounding box center [1509, 338] width 11 height 11
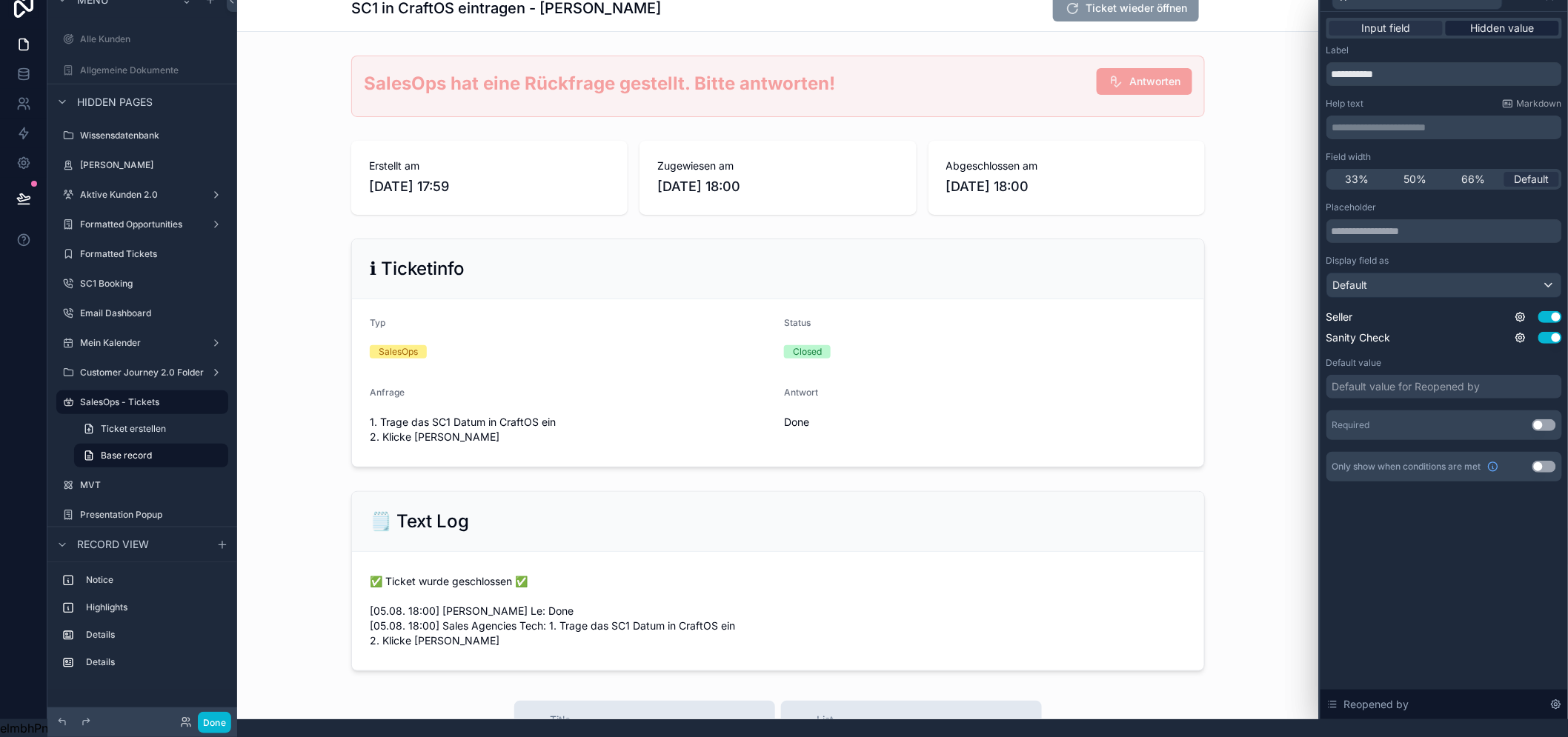
click at [1498, 21] on span "Hidden value" at bounding box center [1502, 29] width 64 height 15
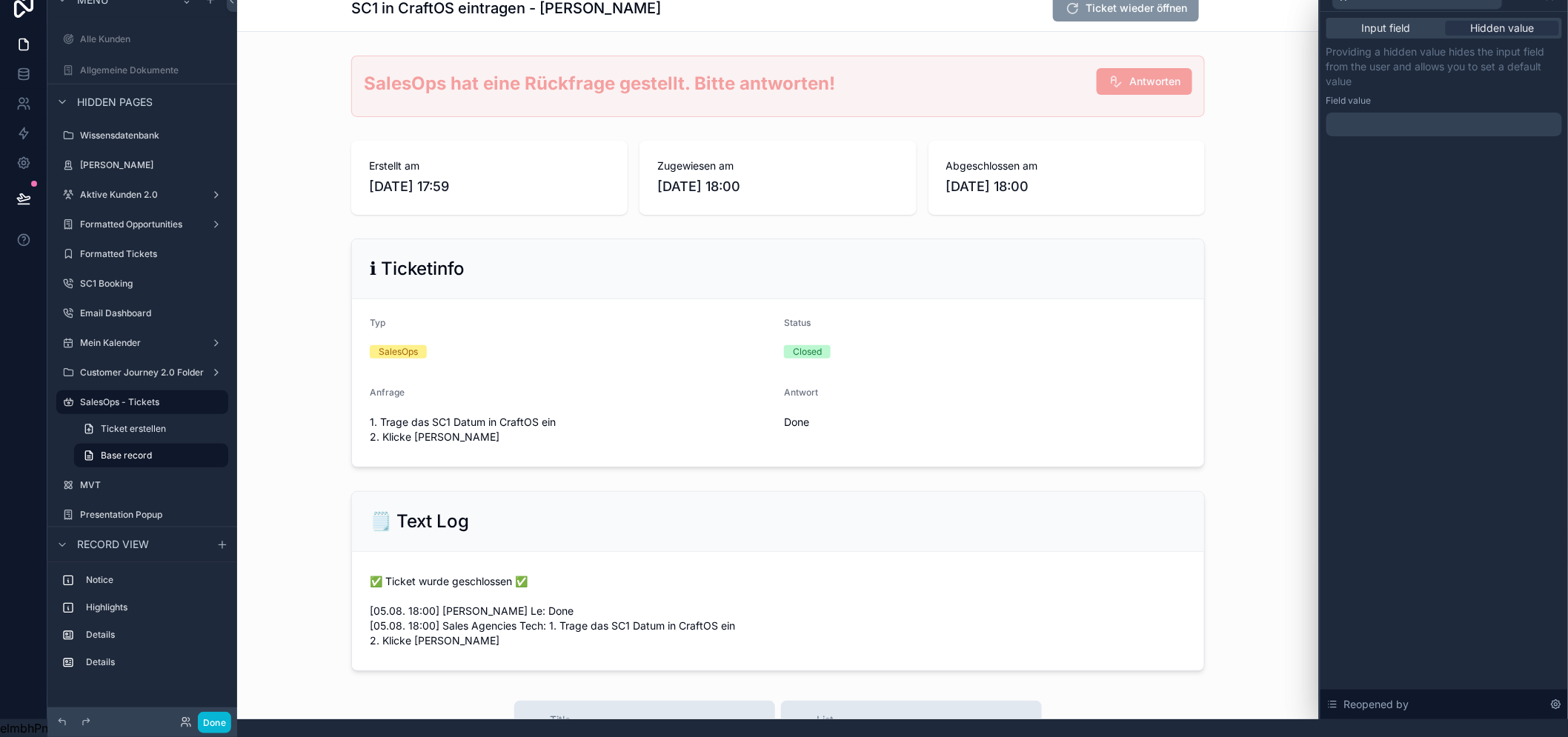
click at [1414, 115] on div at bounding box center [1444, 124] width 236 height 24
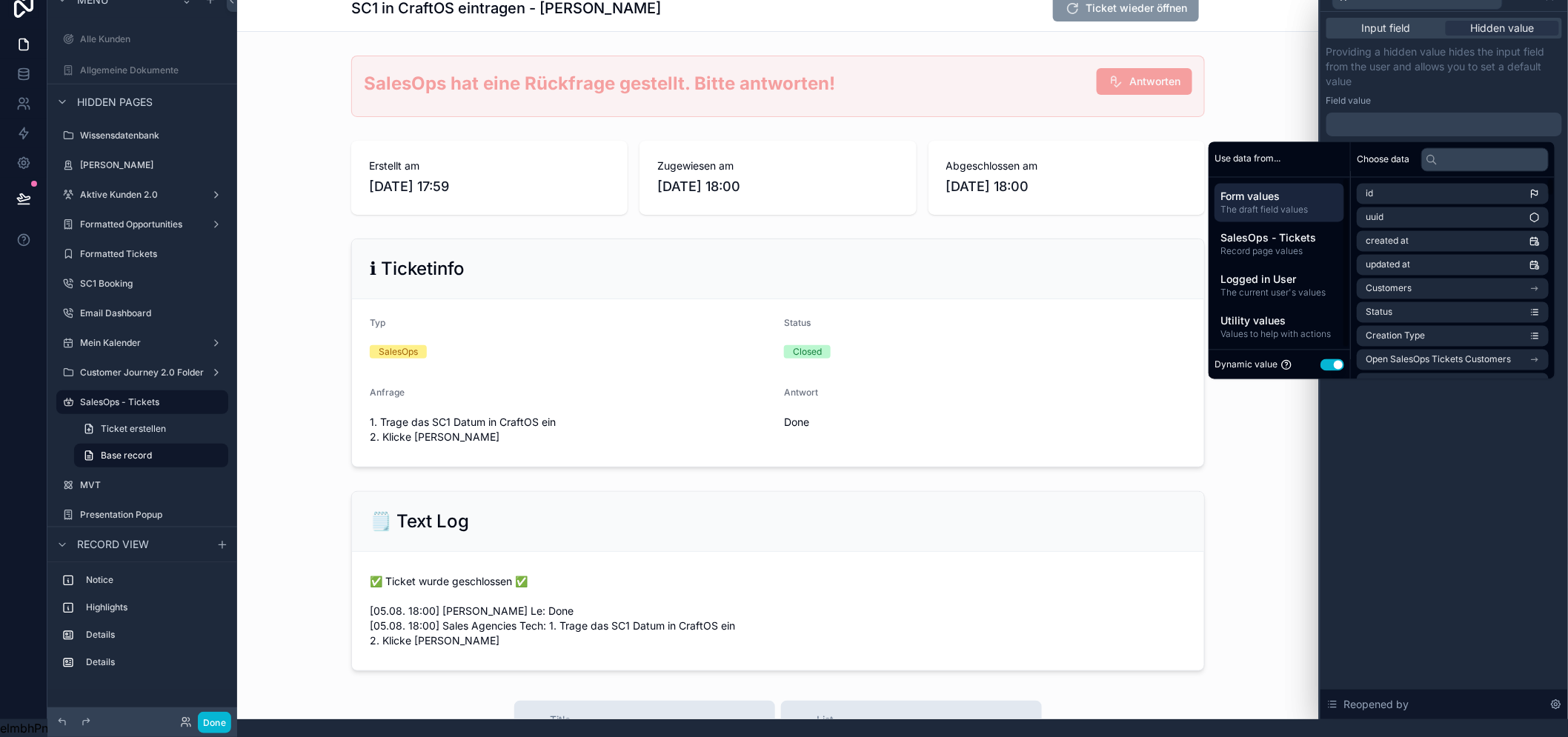
click at [1337, 359] on button "Use setting" at bounding box center [1332, 365] width 24 height 11
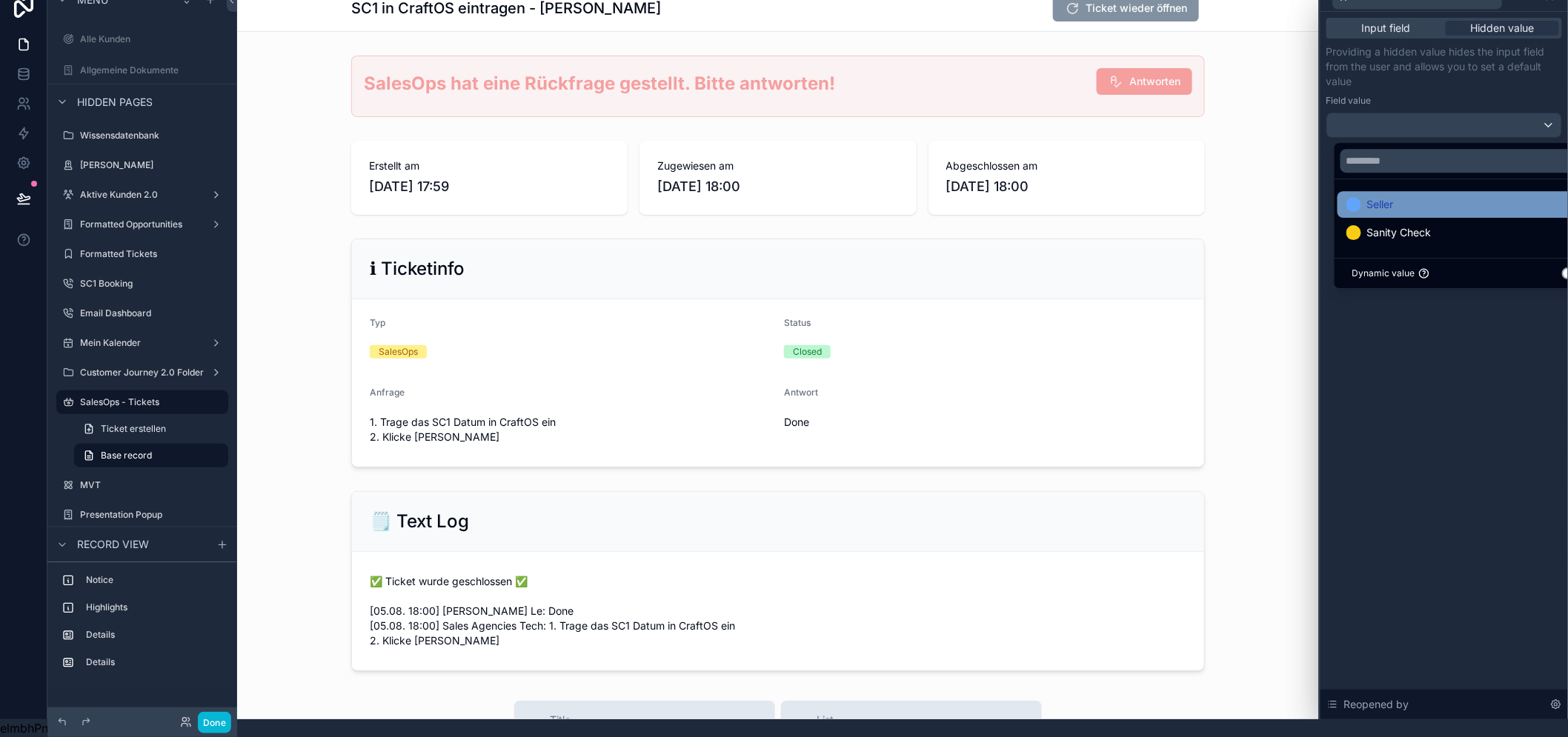
click at [1430, 197] on div "Seller" at bounding box center [1469, 204] width 245 height 18
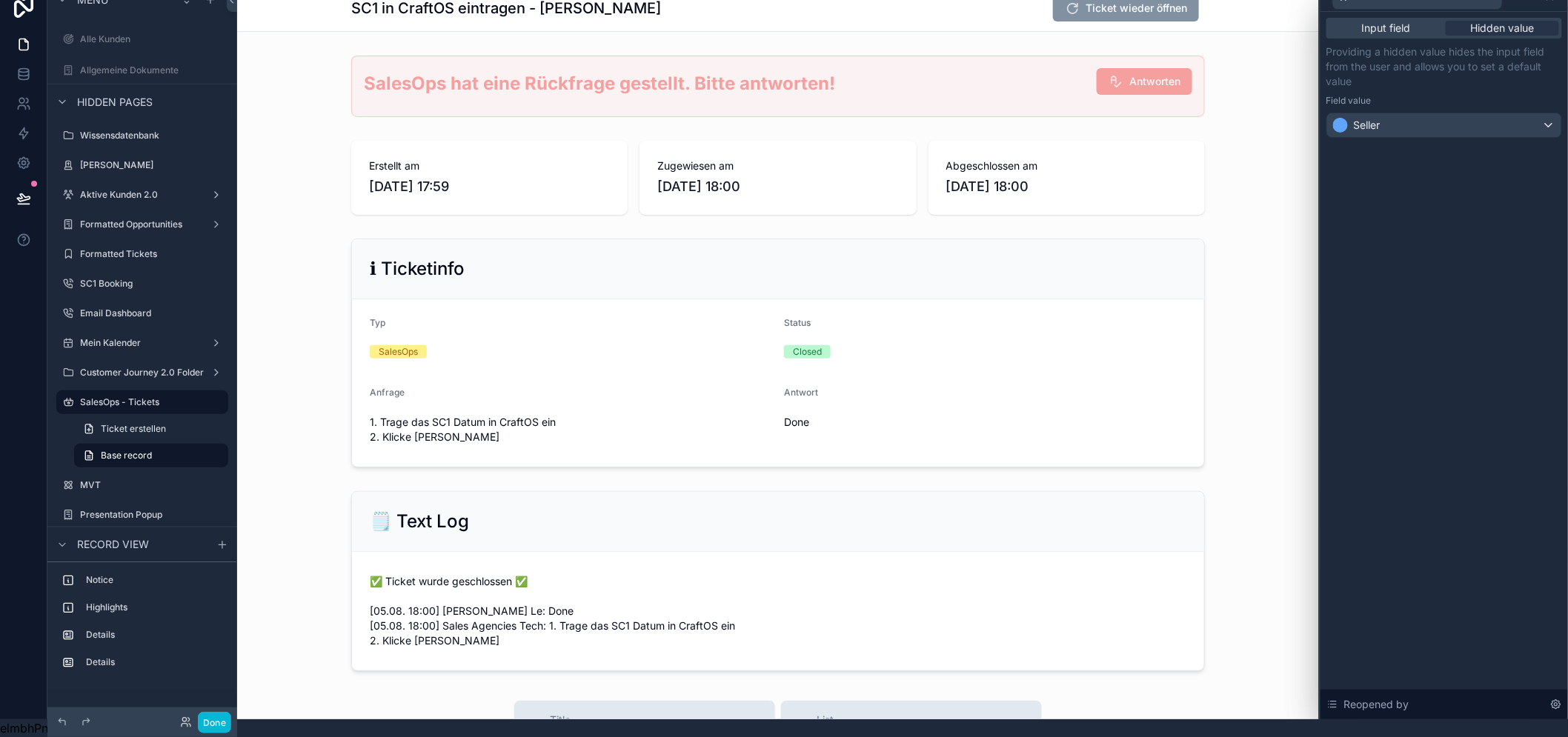
click at [1436, 331] on div "Input field Hidden value Providing a hidden value hides the input field from th…" at bounding box center [1444, 365] width 247 height 707
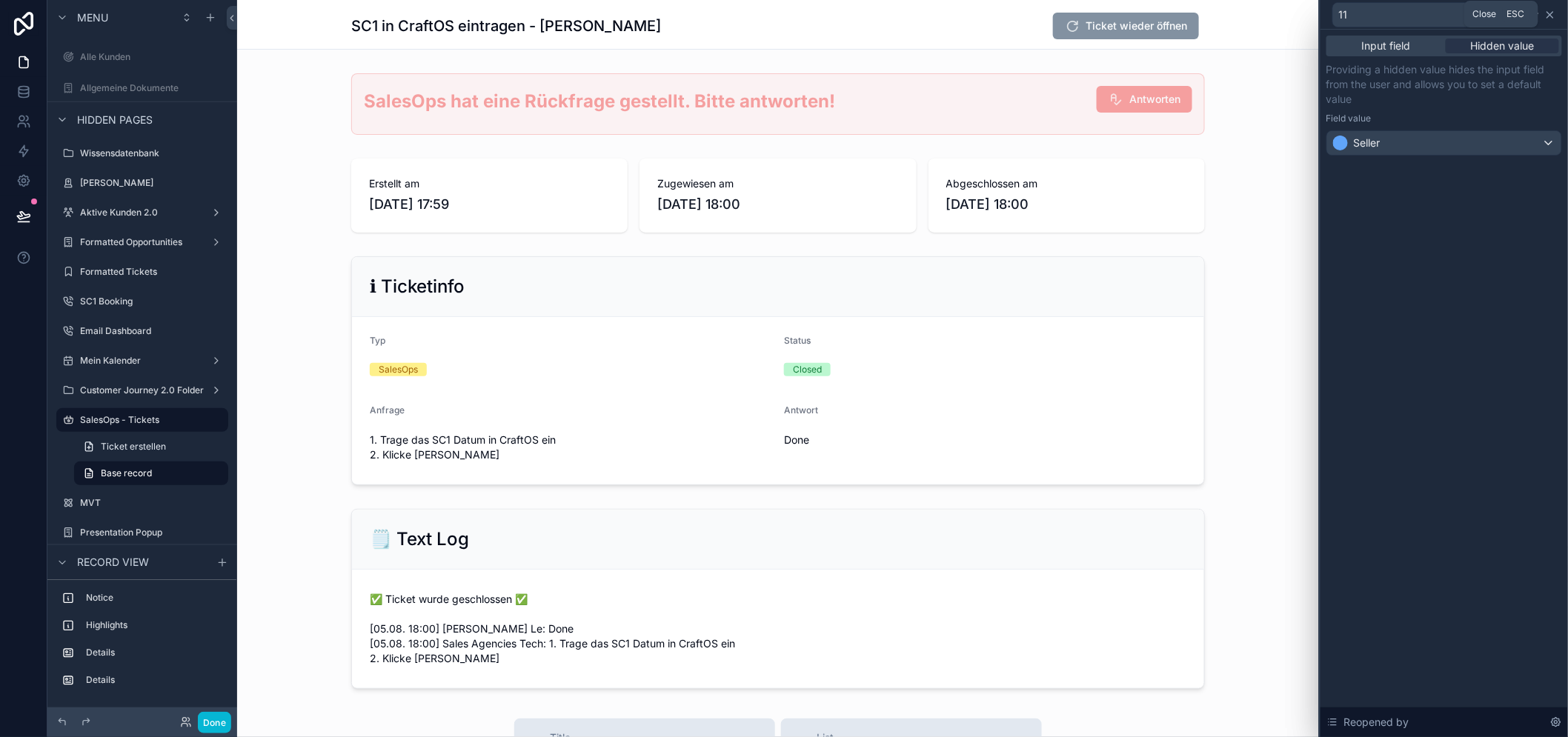
click at [1553, 17] on icon at bounding box center [1550, 14] width 6 height 6
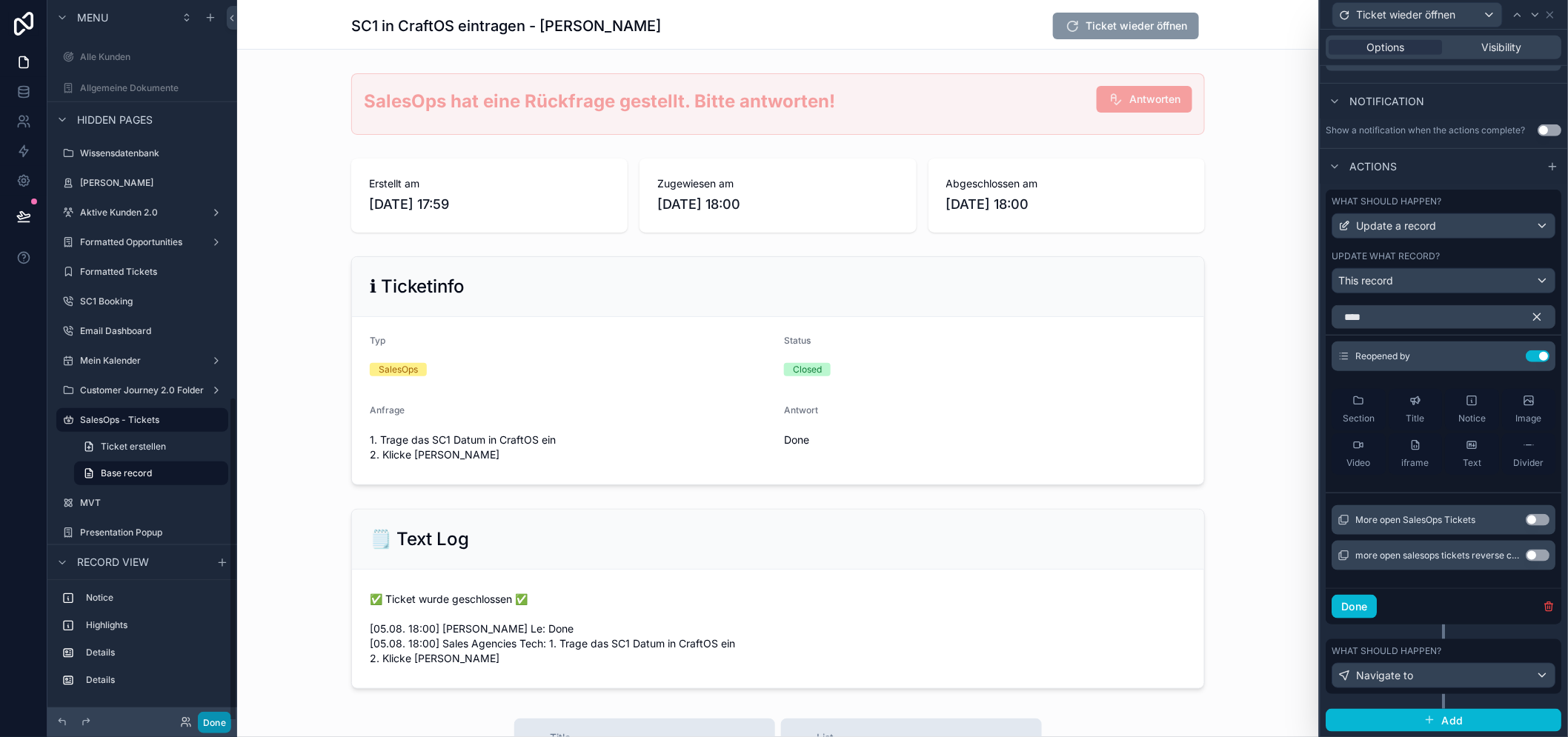
click at [209, 725] on button "Done" at bounding box center [214, 723] width 33 height 22
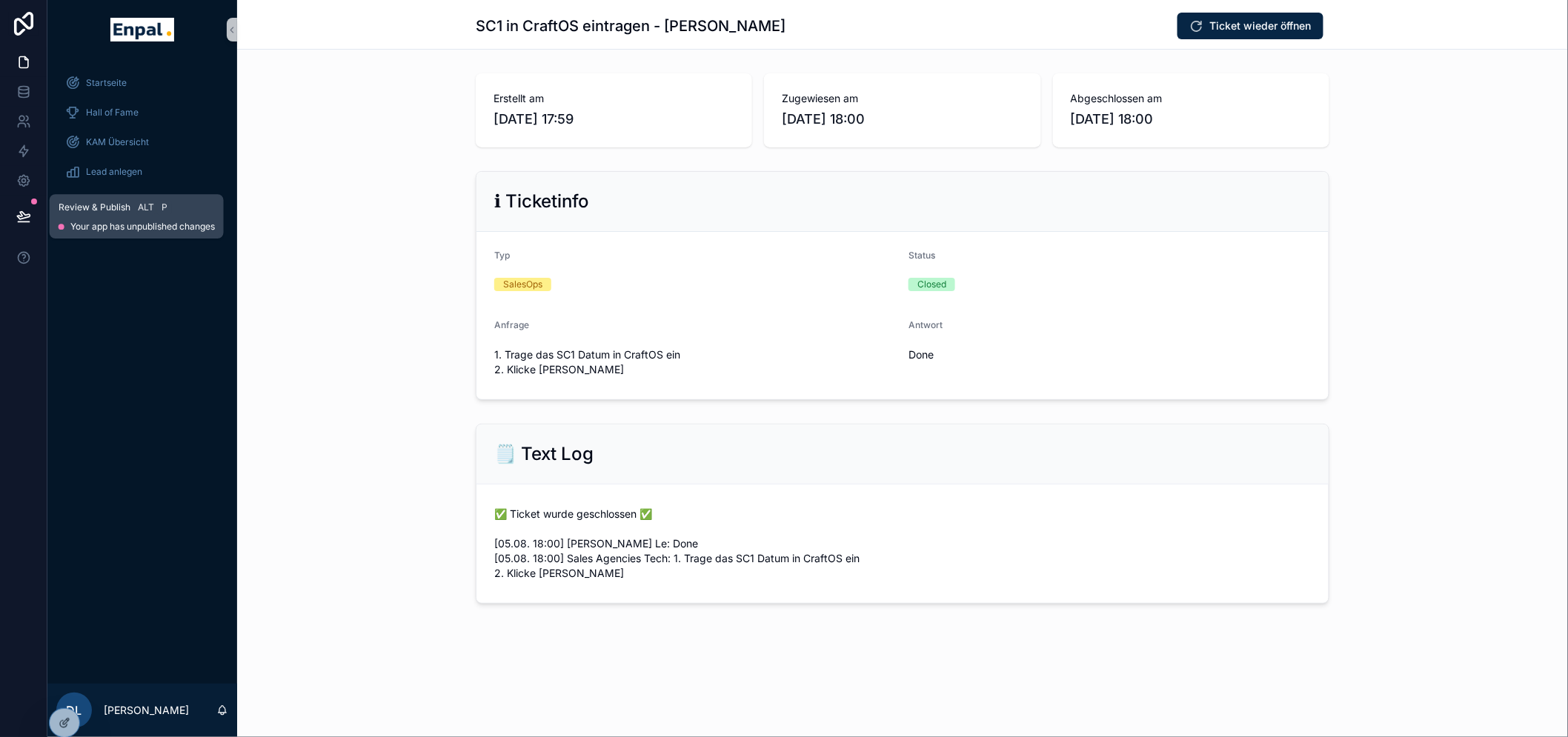
click at [22, 216] on icon at bounding box center [23, 216] width 12 height 8
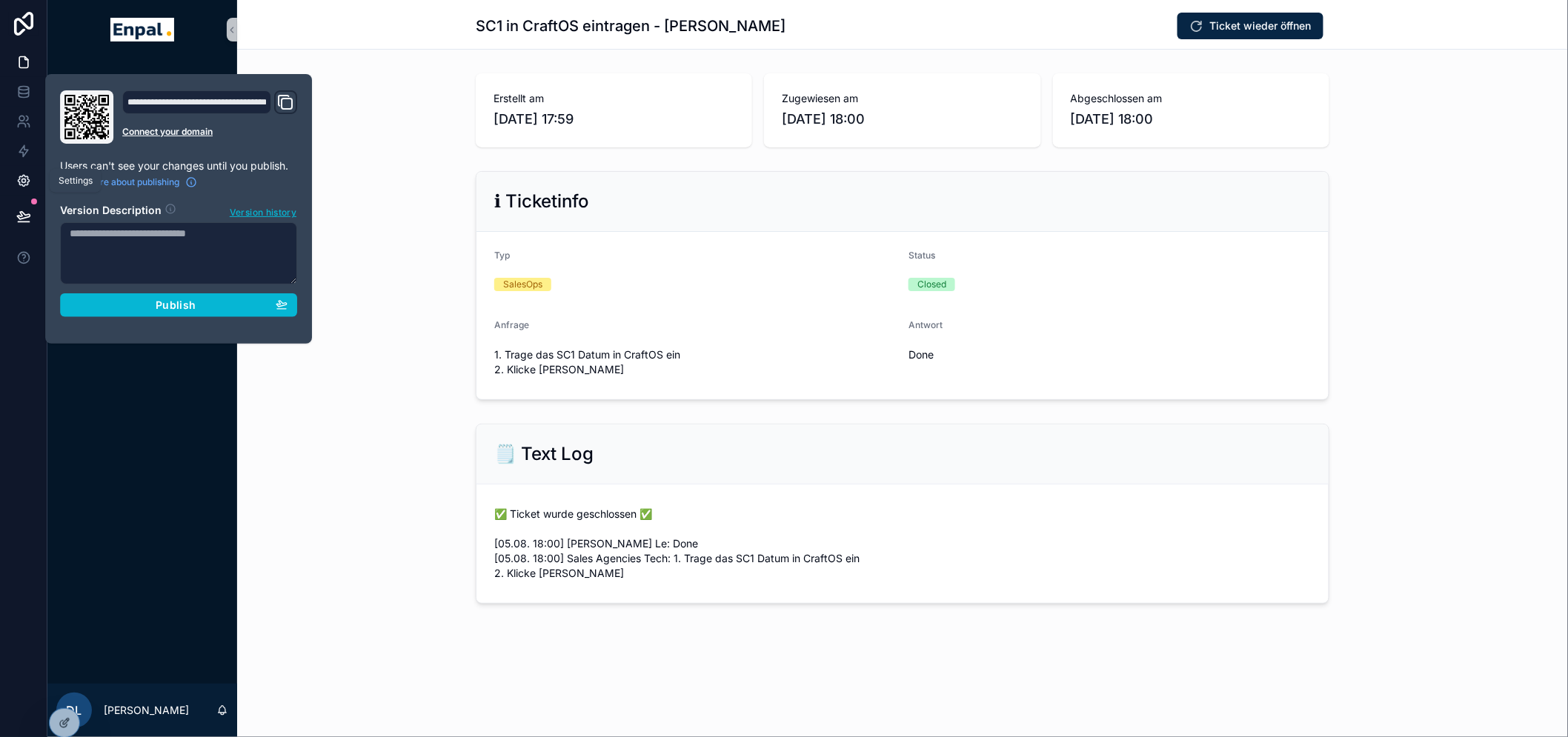
click at [26, 180] on icon at bounding box center [24, 181] width 15 height 15
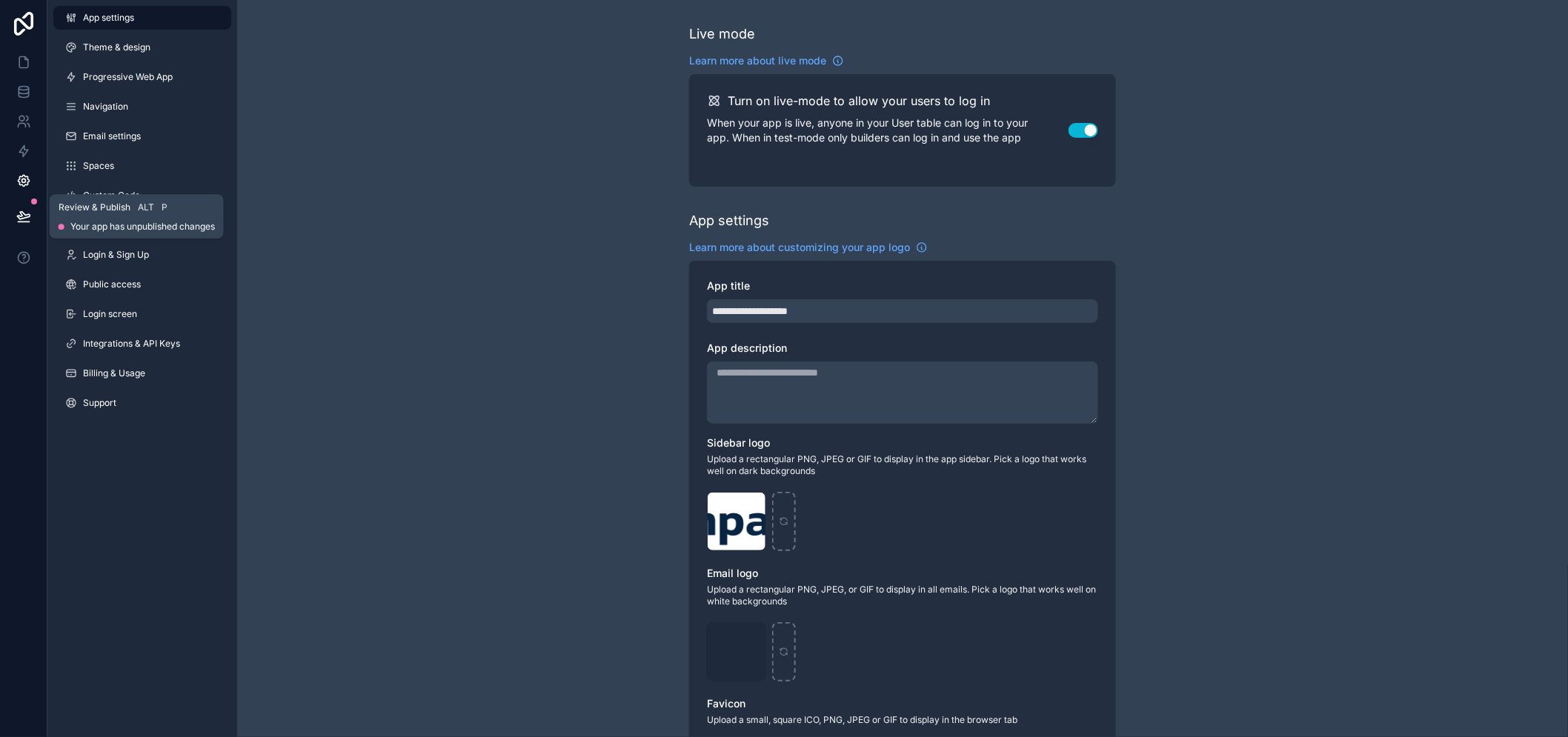
click at [16, 218] on icon at bounding box center [24, 217] width 15 height 15
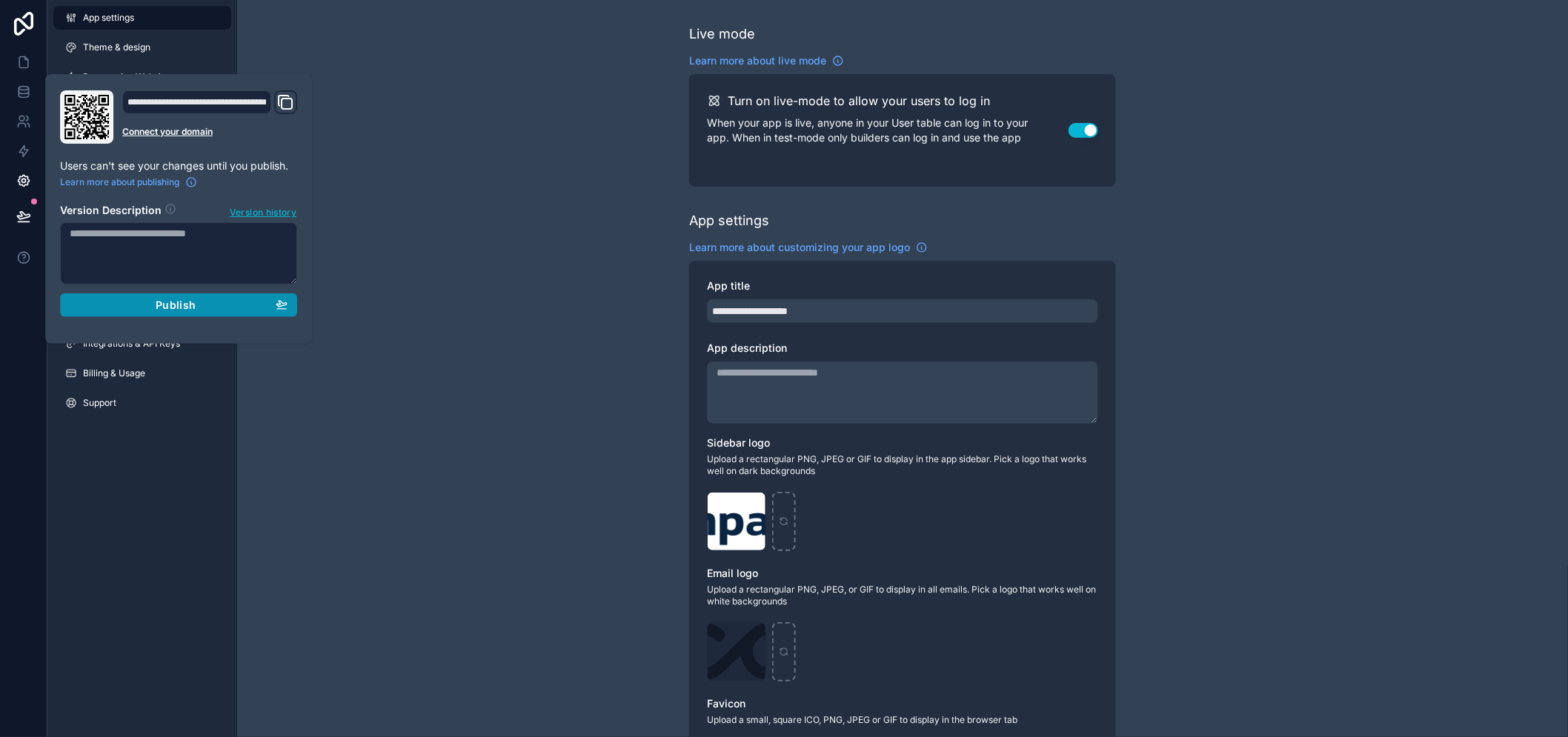
click at [138, 305] on div "Publish" at bounding box center [179, 305] width 218 height 13
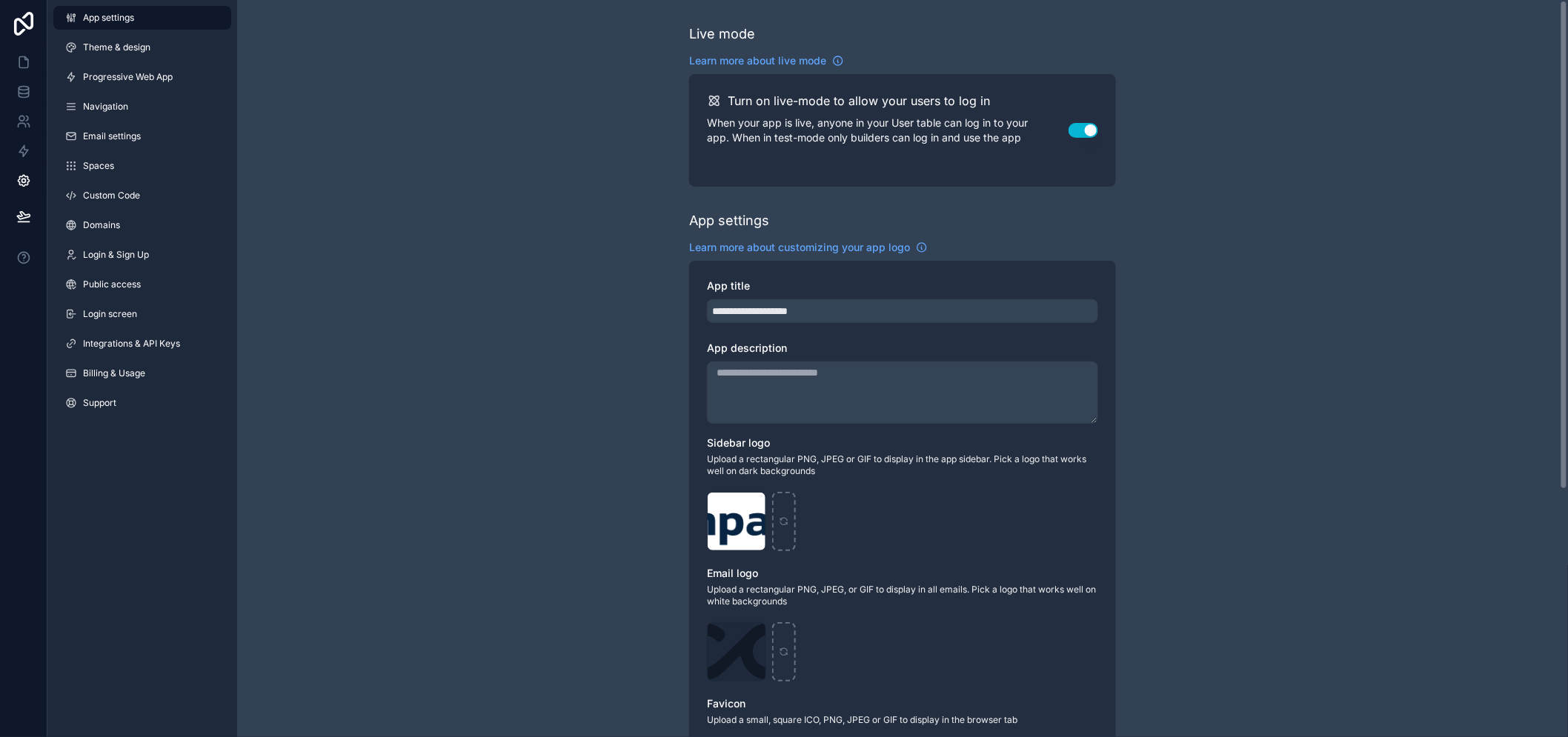
click at [472, 341] on div "**********" at bounding box center [902, 573] width 1331 height 1147
click at [9, 53] on link at bounding box center [23, 62] width 47 height 30
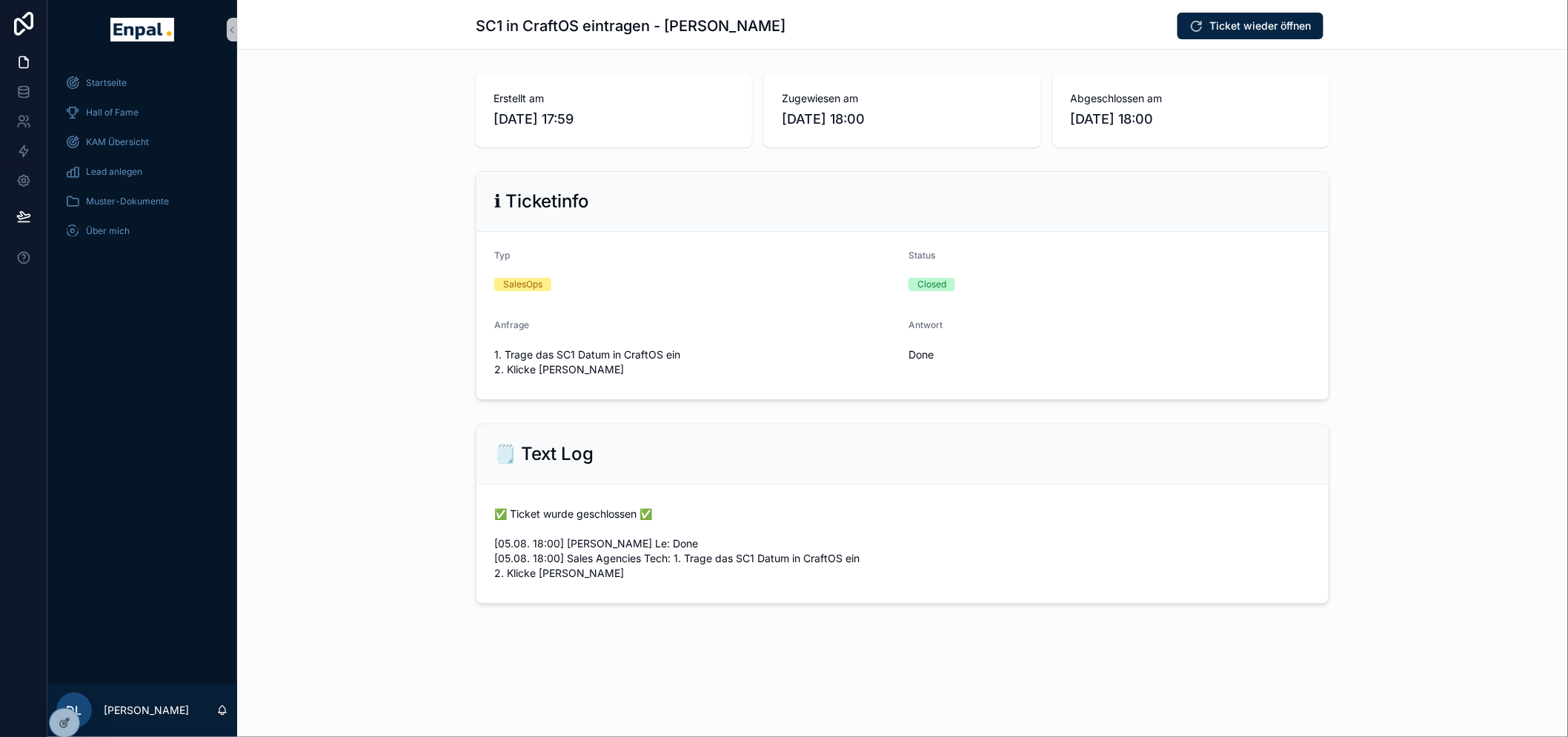
click at [434, 262] on div "ℹ Ticketinfo Typ SalesOps Status Closed Anfrage 1. Trage das SC1 Datum in Craft…" at bounding box center [902, 285] width 1331 height 241
click at [1276, 28] on span "Ticket wieder öffnen" at bounding box center [1261, 26] width 101 height 15
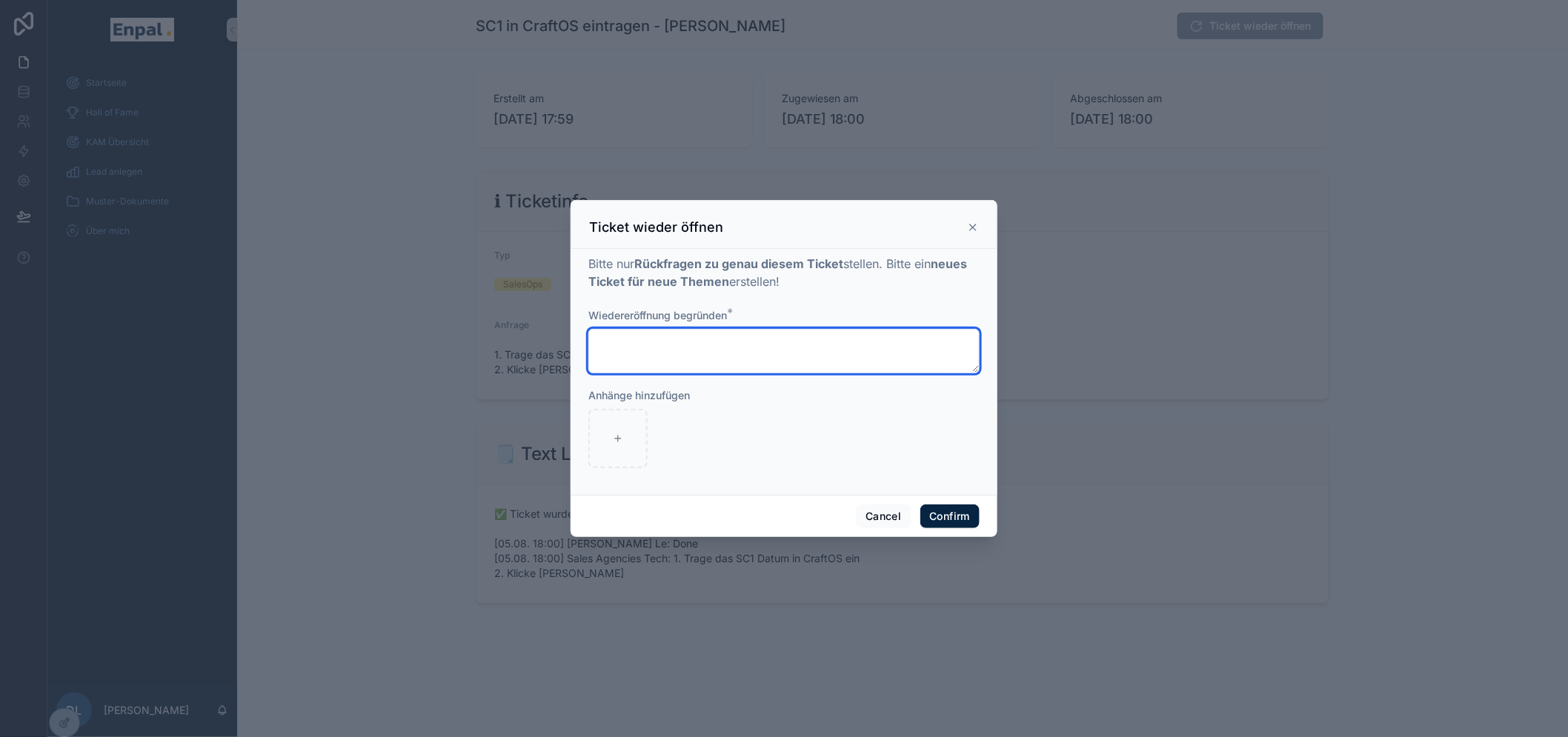
click at [803, 352] on textarea at bounding box center [784, 351] width 392 height 45
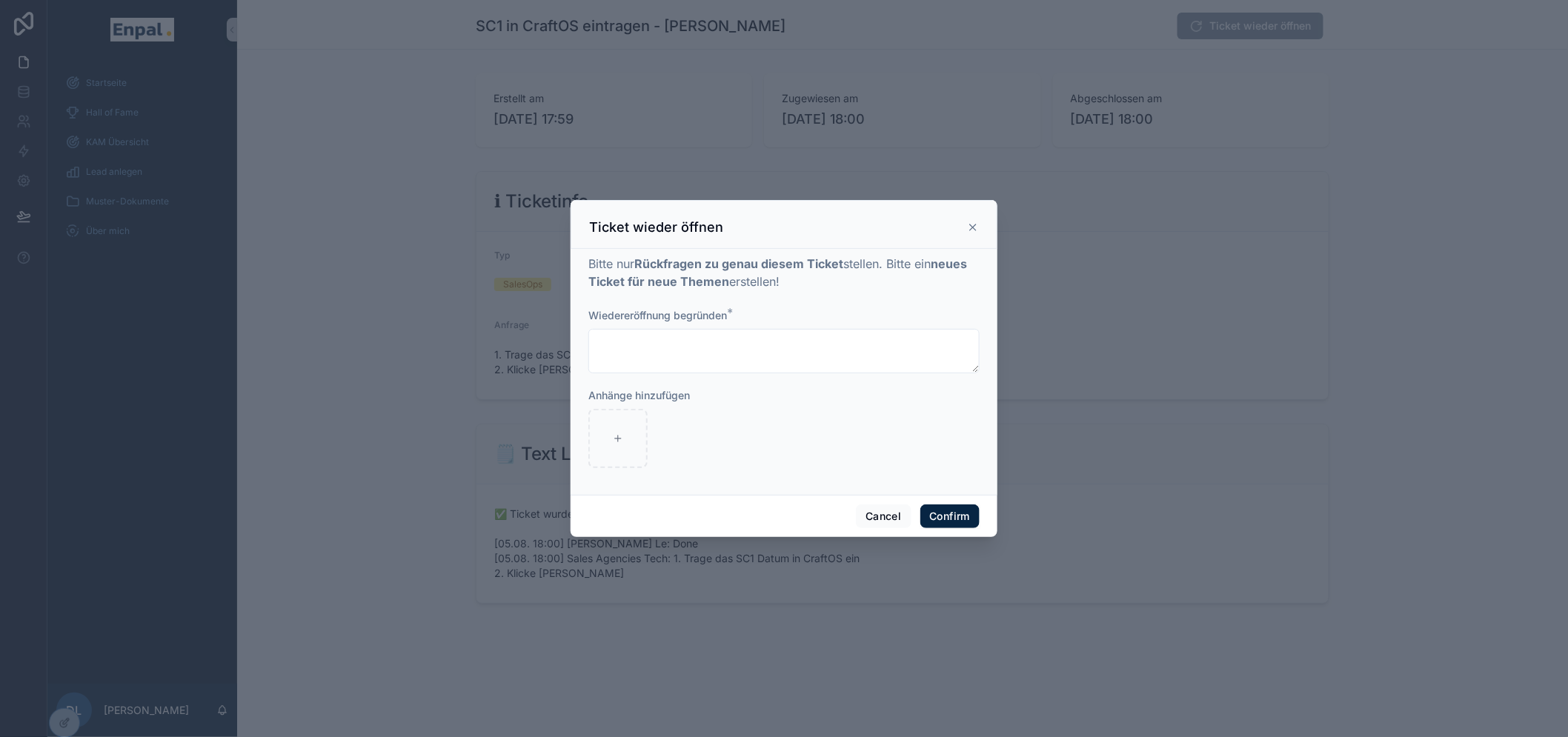
click at [1100, 357] on div at bounding box center [784, 368] width 1568 height 737
click at [865, 509] on div "Cancel Confirm" at bounding box center [783, 516] width 427 height 42
click at [865, 514] on button "Cancel" at bounding box center [882, 516] width 54 height 24
